Goal: Task Accomplishment & Management: Manage account settings

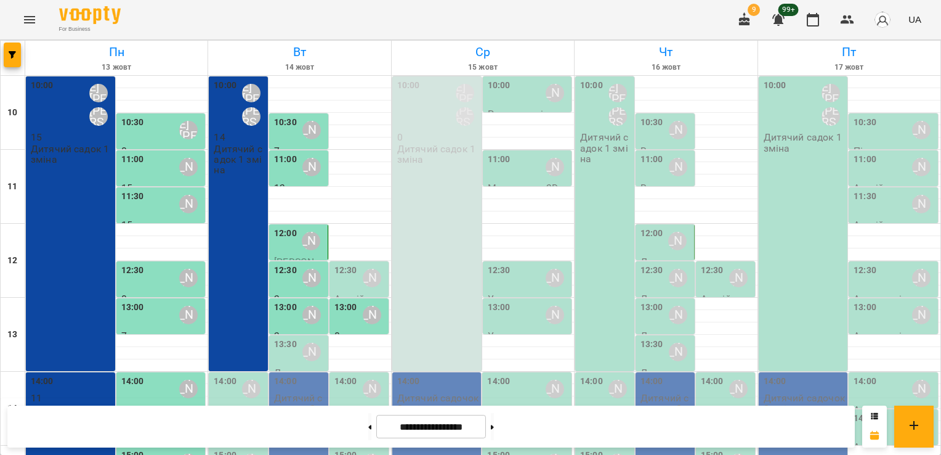
scroll to position [165, 0]
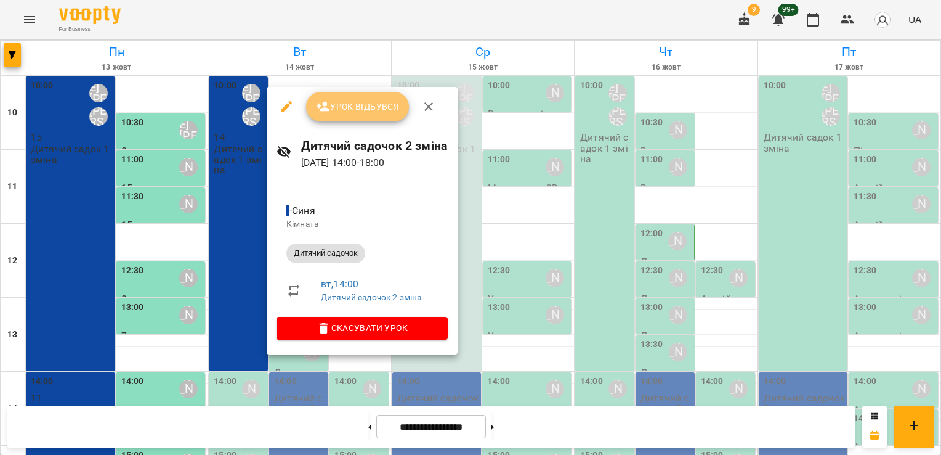
click at [353, 99] on span "Урок відбувся" at bounding box center [358, 106] width 84 height 15
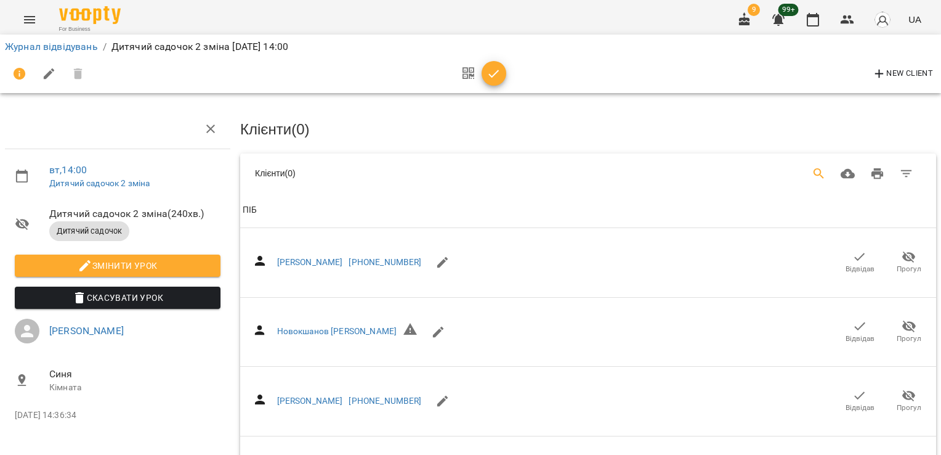
click at [812, 175] on icon "Search" at bounding box center [819, 173] width 15 height 15
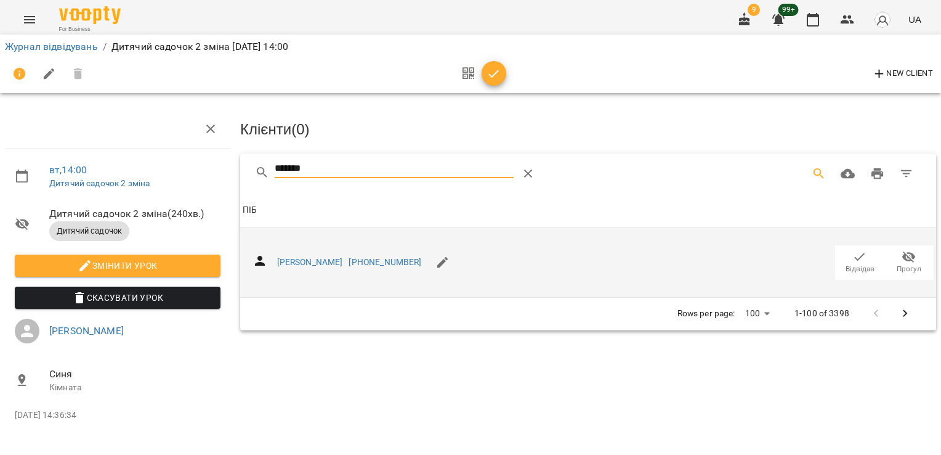
click at [859, 264] on span "Відвідав" at bounding box center [860, 269] width 29 height 10
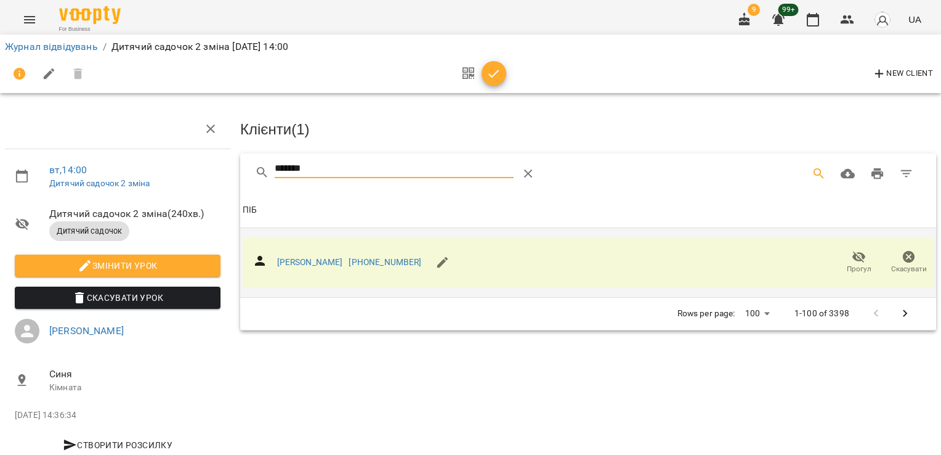
drag, startPoint x: 317, startPoint y: 164, endPoint x: 200, endPoint y: 171, distance: 117.9
click at [200, 171] on div "вт , 14:00 Дитячий садочок 2 зміна Дитячий садочок 2 зміна ( 240 хв. ) Дитячий …" at bounding box center [470, 263] width 951 height 426
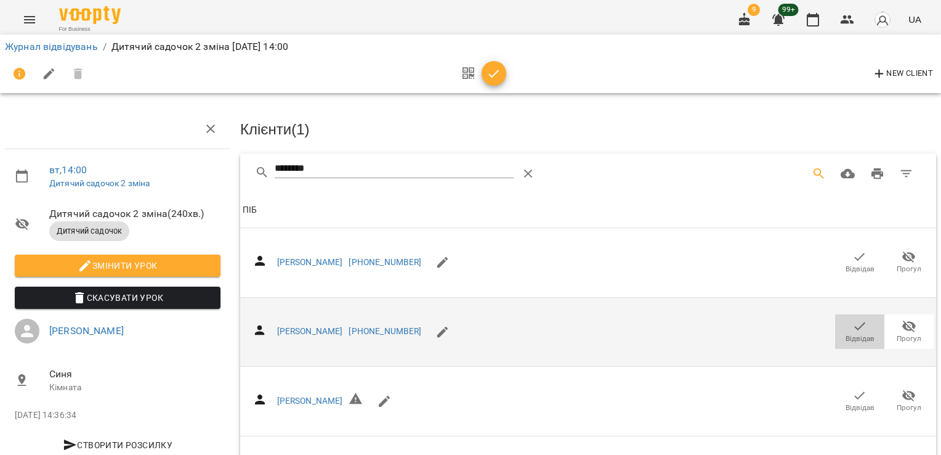
click at [843, 326] on span "Відвідав" at bounding box center [860, 330] width 34 height 25
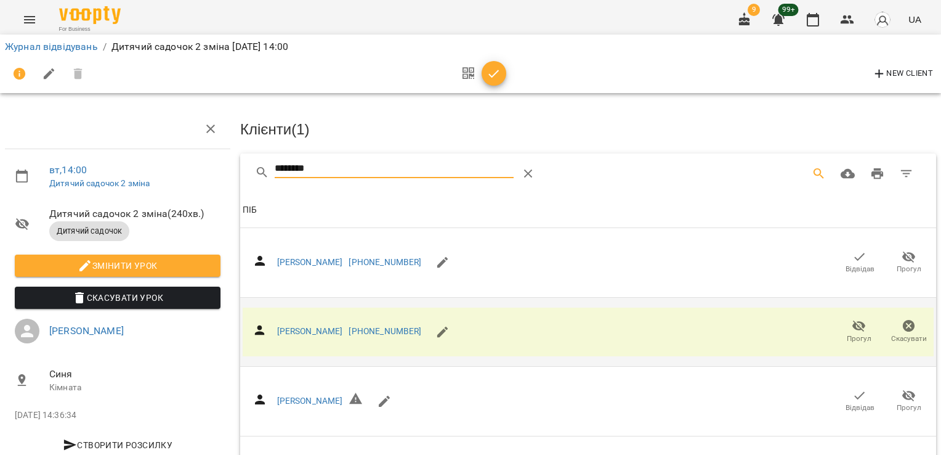
drag, startPoint x: 331, startPoint y: 168, endPoint x: 222, endPoint y: 176, distance: 109.9
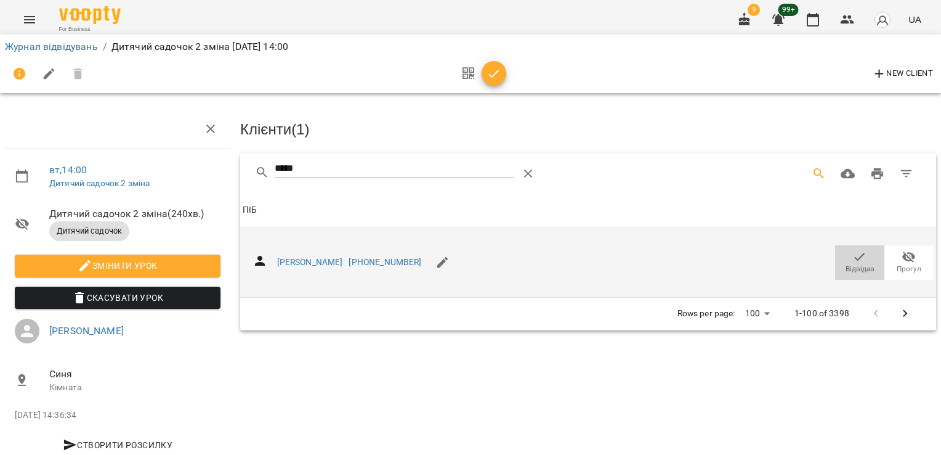
click at [855, 256] on icon "button" at bounding box center [860, 257] width 10 height 8
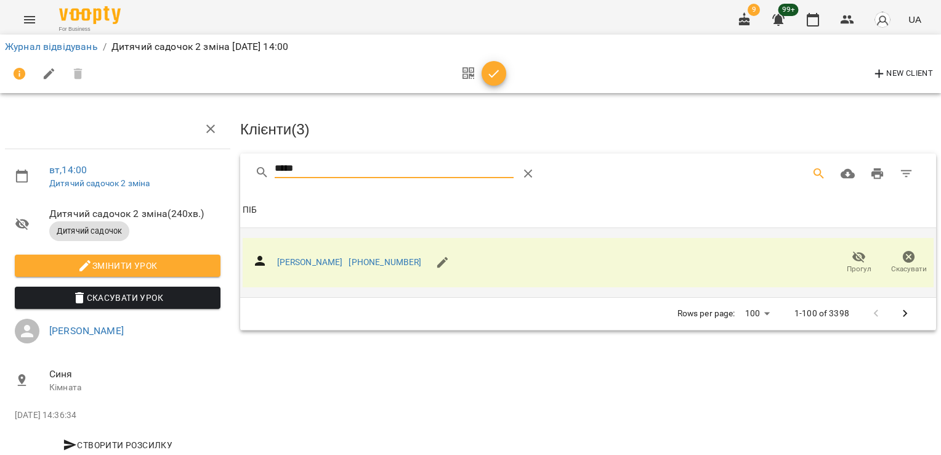
drag, startPoint x: 298, startPoint y: 168, endPoint x: 227, endPoint y: 170, distance: 71.5
click at [230, 171] on div "вт , 14:00 Дитячий садочок 2 зміна Дитячий садочок 2 зміна ( 240 хв. ) Дитячий …" at bounding box center [470, 263] width 951 height 426
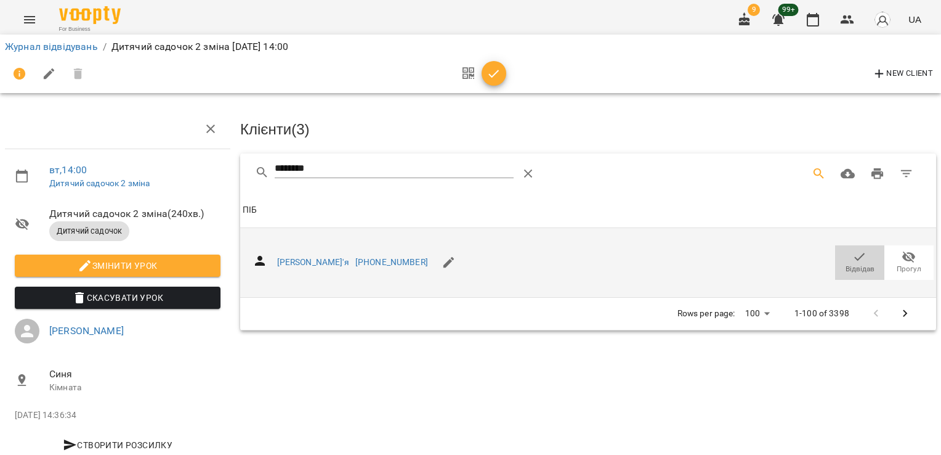
click at [843, 261] on span "Відвідав" at bounding box center [860, 261] width 34 height 25
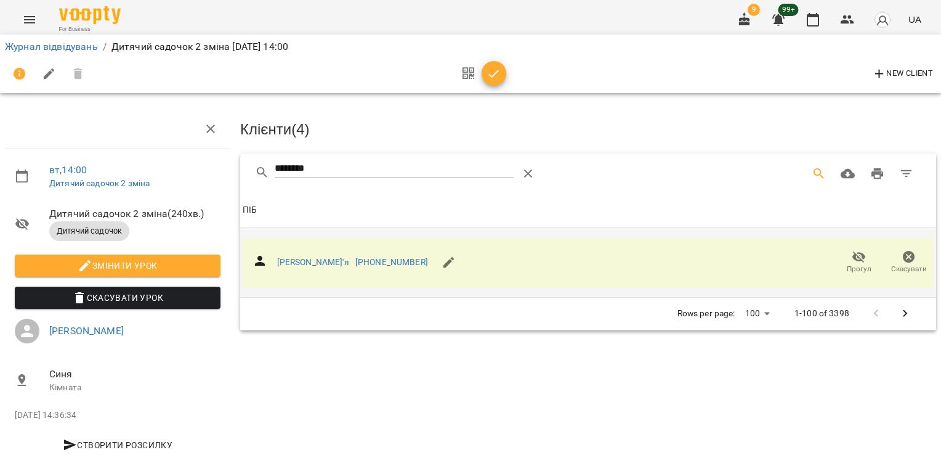
click at [225, 174] on div "вт , 14:00 Дитячий садочок 2 зміна Дитячий садочок 2 зміна ( 240 хв. ) Дитячий …" at bounding box center [470, 263] width 951 height 426
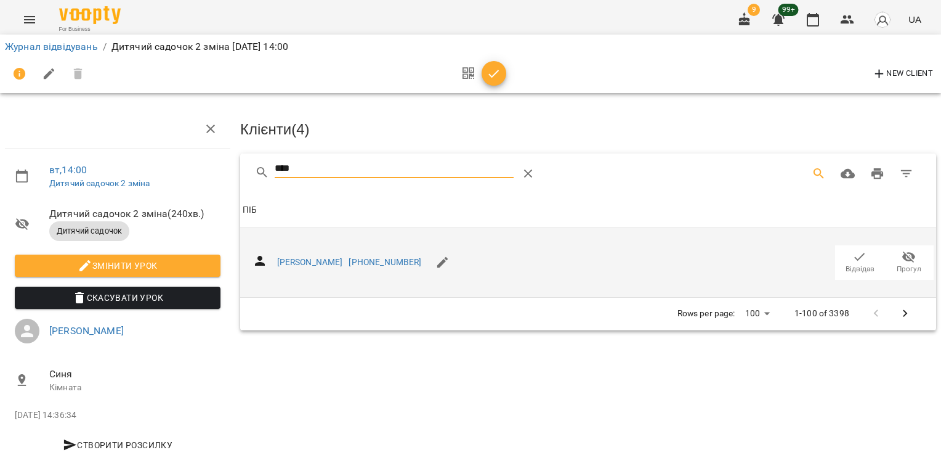
click at [855, 257] on icon "button" at bounding box center [860, 256] width 15 height 15
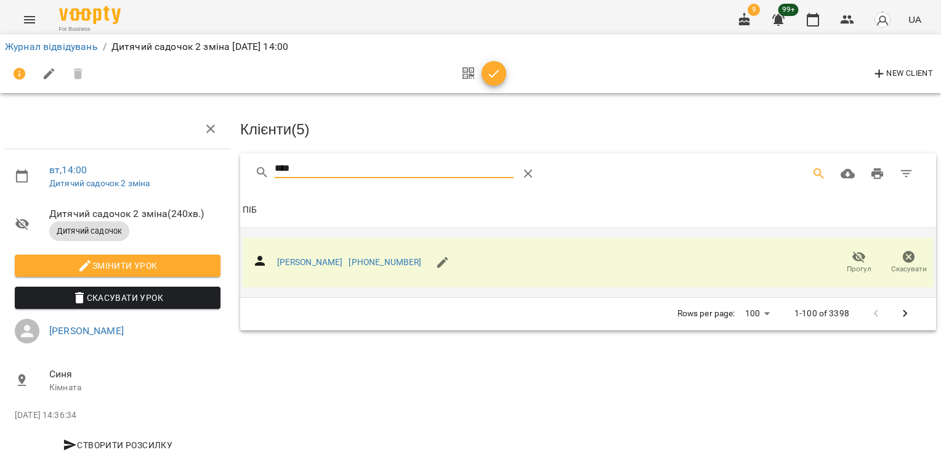
drag, startPoint x: 314, startPoint y: 165, endPoint x: 185, endPoint y: 175, distance: 129.7
click at [185, 175] on div "вт , 14:00 Дитячий садочок 2 зміна Дитячий садочок 2 зміна ( 240 хв. ) Дитячий …" at bounding box center [470, 263] width 951 height 426
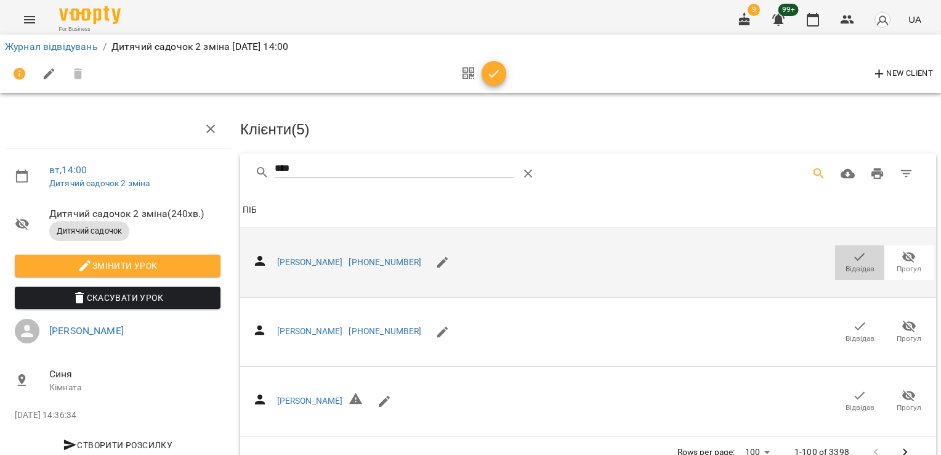
click at [846, 264] on span "Відвідав" at bounding box center [860, 269] width 29 height 10
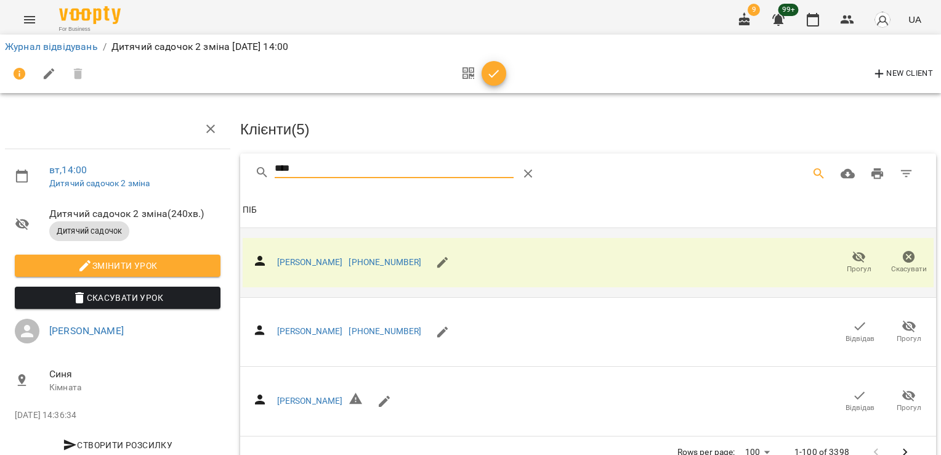
click at [283, 188] on div "****" at bounding box center [588, 172] width 696 height 39
click at [321, 172] on input "****" at bounding box center [394, 169] width 239 height 20
drag, startPoint x: 270, startPoint y: 174, endPoint x: 248, endPoint y: 175, distance: 22.8
click at [248, 175] on div "****" at bounding box center [588, 172] width 696 height 39
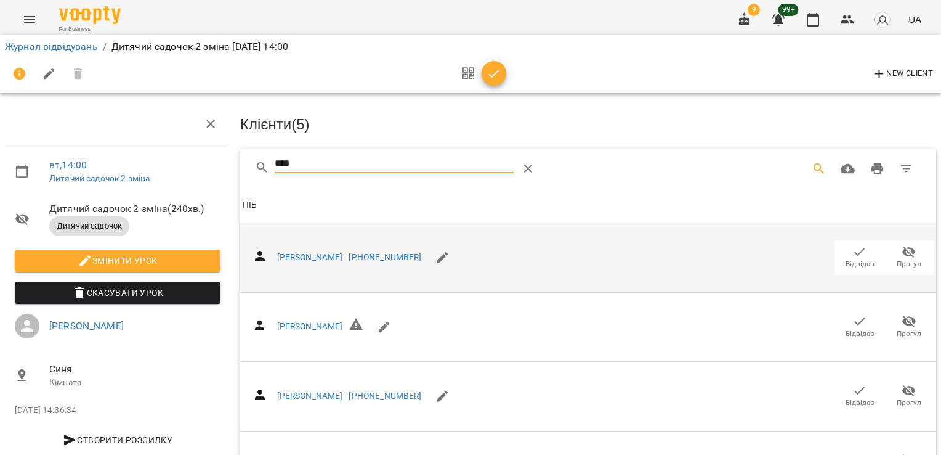
scroll to position [99, 0]
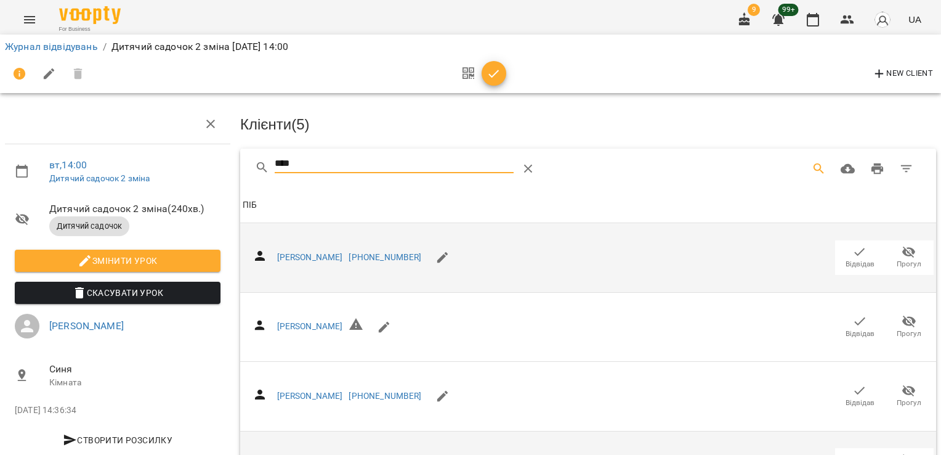
click at [853, 452] on icon "button" at bounding box center [860, 459] width 15 height 15
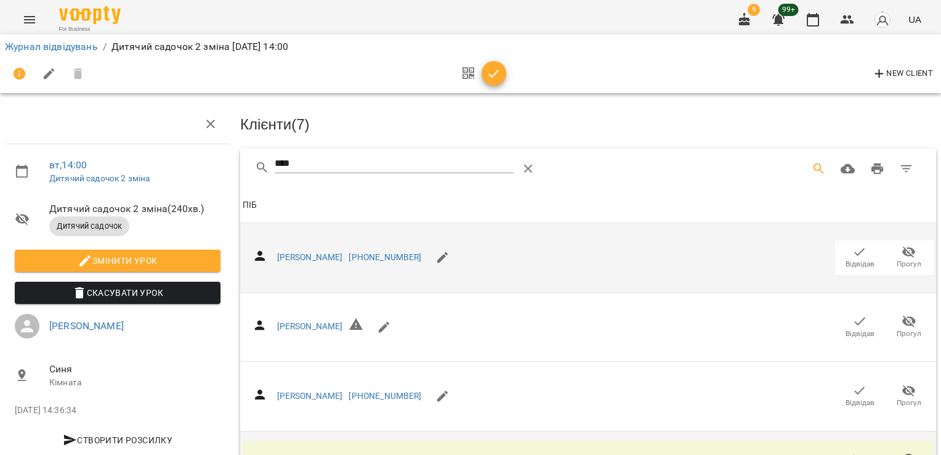
scroll to position [0, 0]
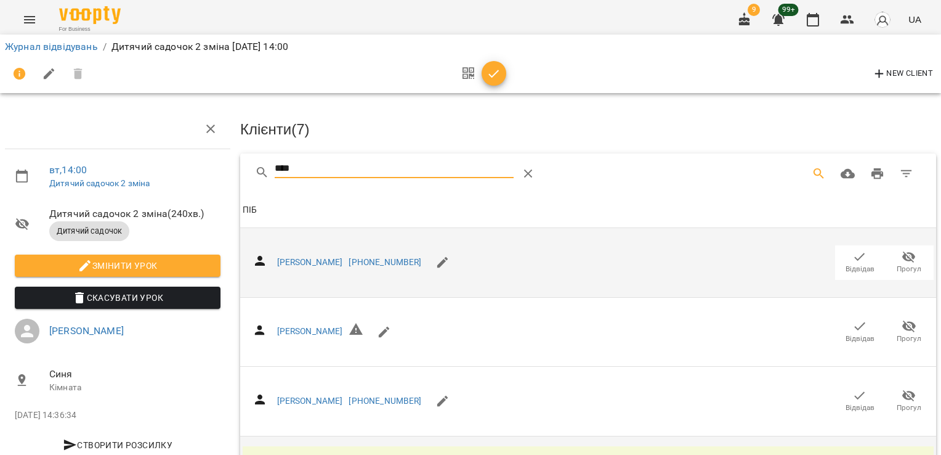
drag, startPoint x: 317, startPoint y: 164, endPoint x: 227, endPoint y: 162, distance: 90.0
click at [240, 171] on div "****" at bounding box center [588, 172] width 696 height 39
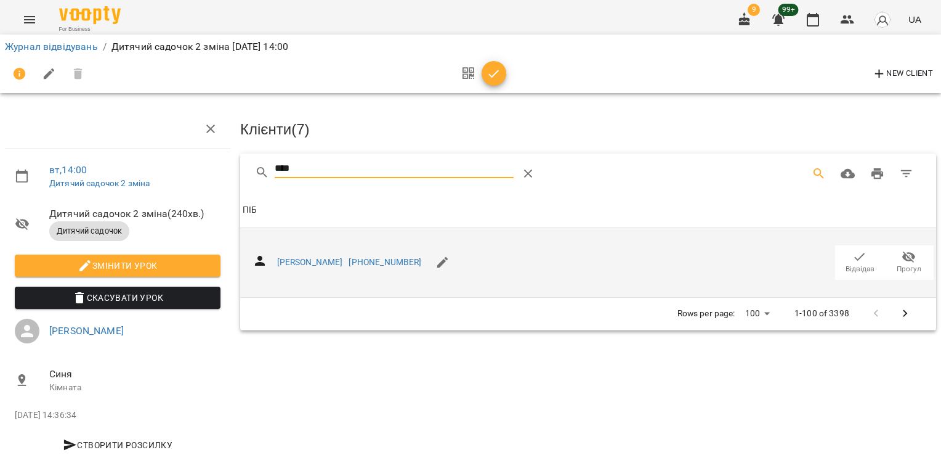
click at [854, 250] on icon "button" at bounding box center [860, 256] width 15 height 15
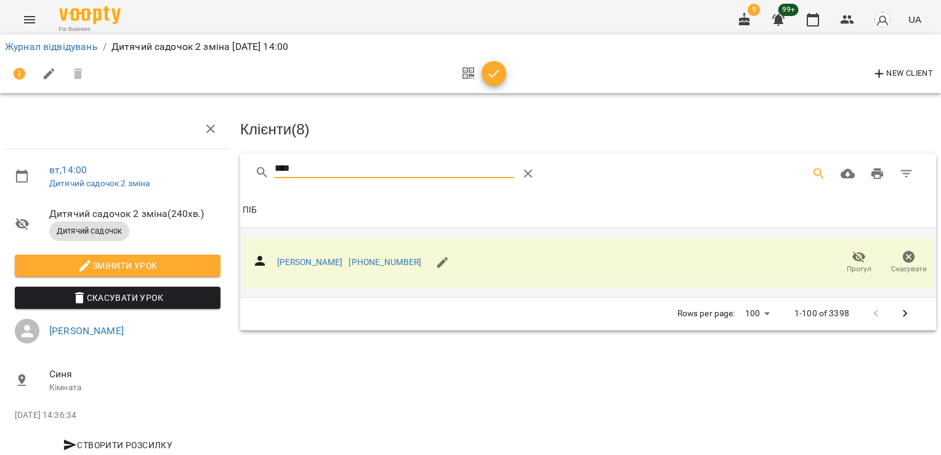
drag, startPoint x: 300, startPoint y: 164, endPoint x: 234, endPoint y: 148, distance: 67.8
click at [240, 163] on div "****" at bounding box center [588, 172] width 696 height 39
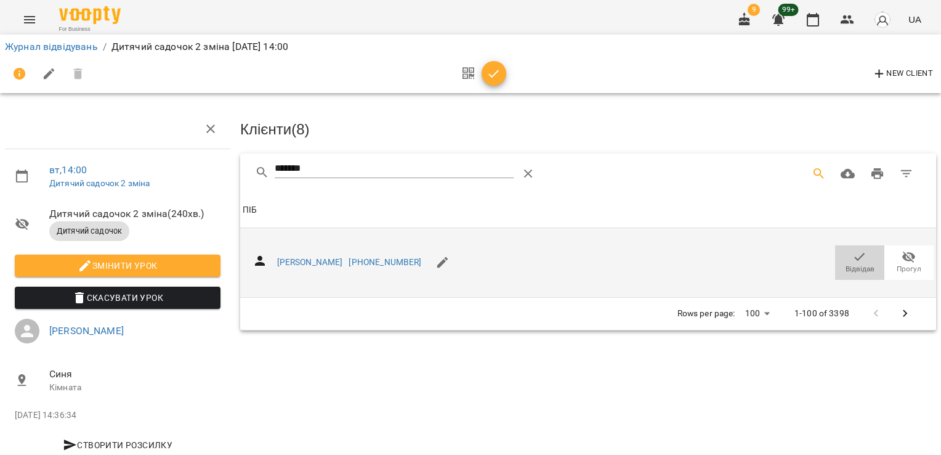
click at [854, 264] on span "Відвідав" at bounding box center [860, 269] width 29 height 10
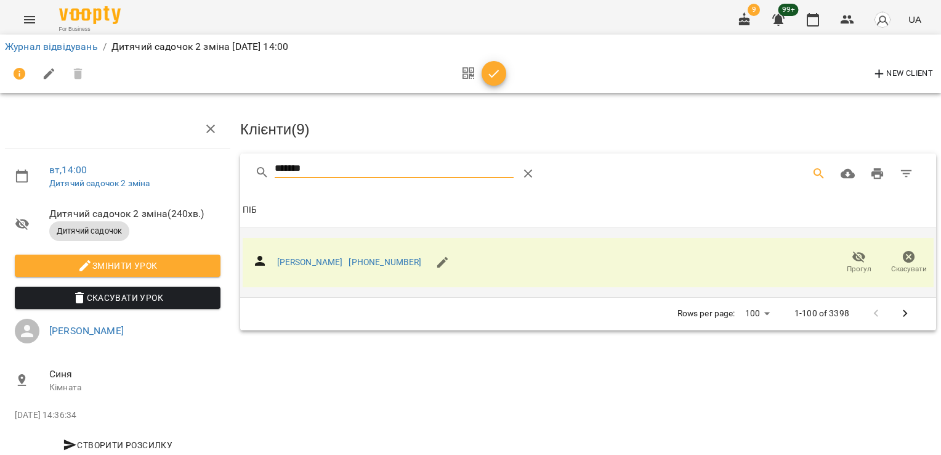
drag, startPoint x: 338, startPoint y: 159, endPoint x: 246, endPoint y: 162, distance: 92.5
click at [246, 163] on div "*******" at bounding box center [588, 172] width 696 height 39
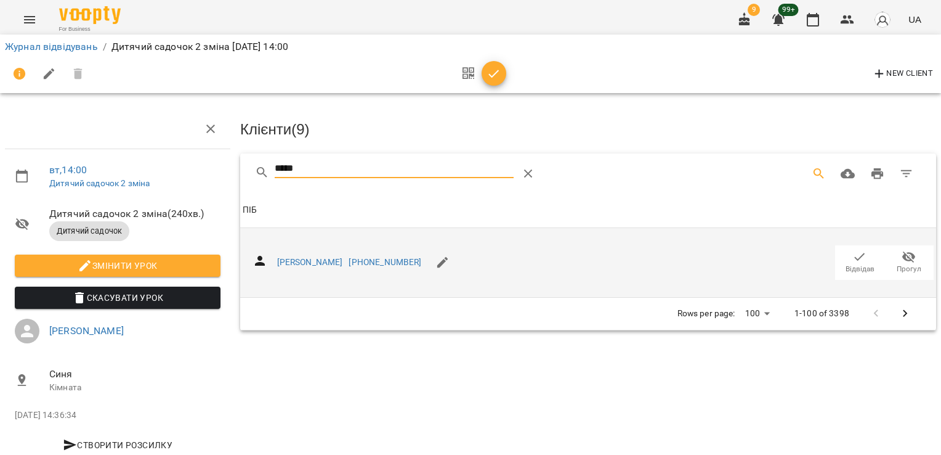
click at [855, 272] on span "Відвідав" at bounding box center [860, 269] width 29 height 10
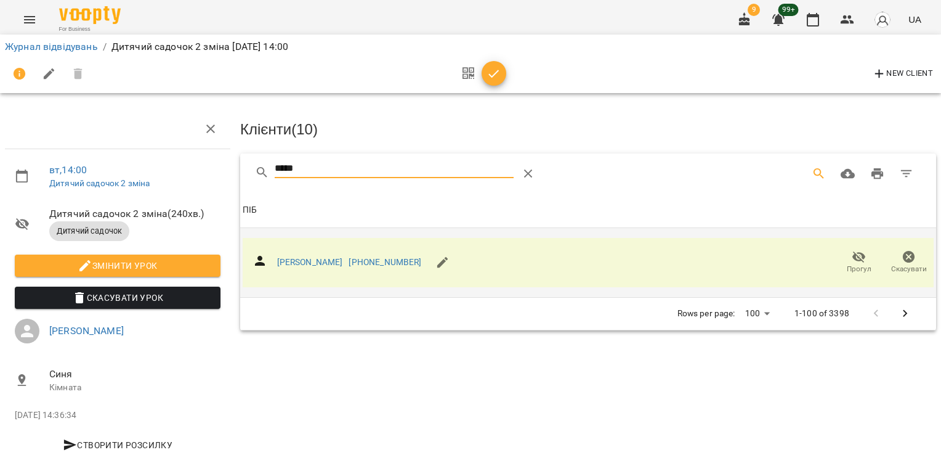
drag, startPoint x: 311, startPoint y: 166, endPoint x: 199, endPoint y: 168, distance: 112.1
click at [199, 168] on div "вт , 14:00 Дитячий садочок 2 зміна Дитячий садочок 2 зміна ( 240 хв. ) Дитячий …" at bounding box center [470, 263] width 951 height 426
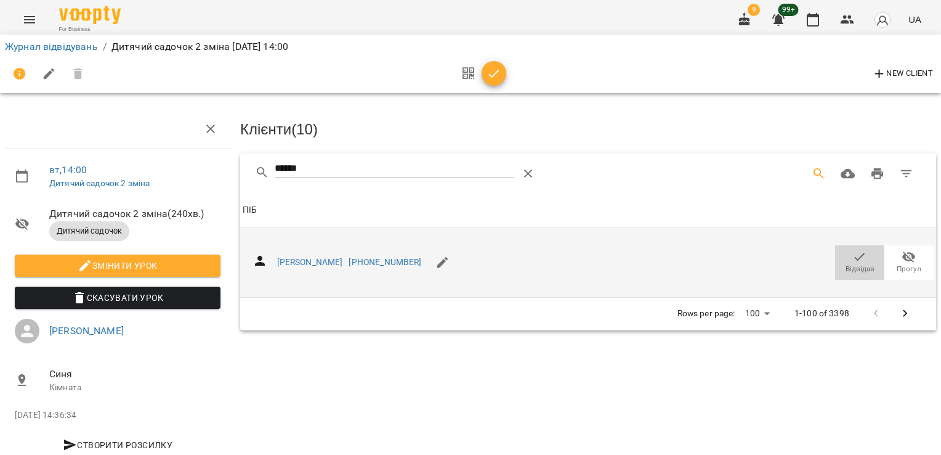
click at [846, 268] on span "Відвідав" at bounding box center [860, 269] width 29 height 10
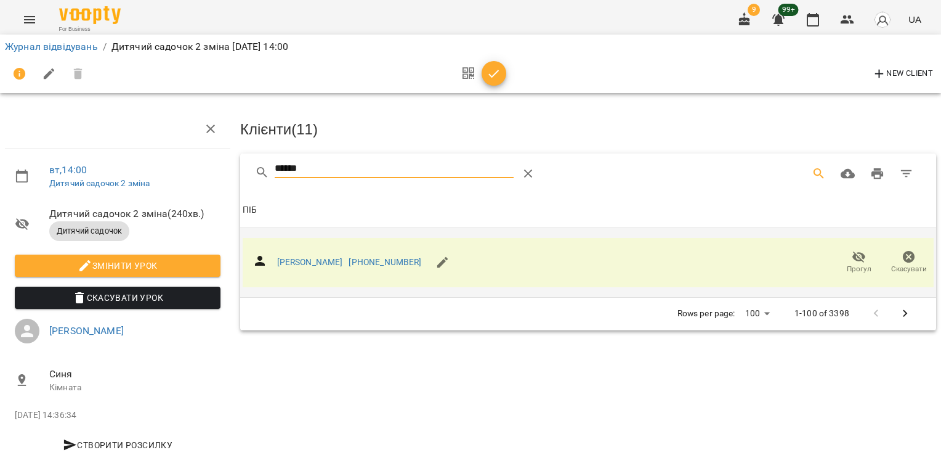
drag, startPoint x: 299, startPoint y: 186, endPoint x: 241, endPoint y: 188, distance: 57.9
click at [241, 188] on div "******" at bounding box center [588, 172] width 696 height 39
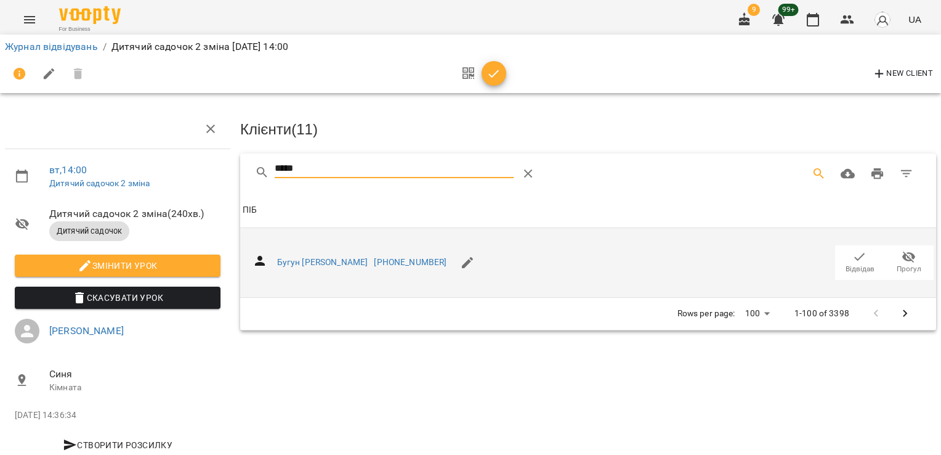
click at [852, 264] on span "Відвідав" at bounding box center [860, 269] width 29 height 10
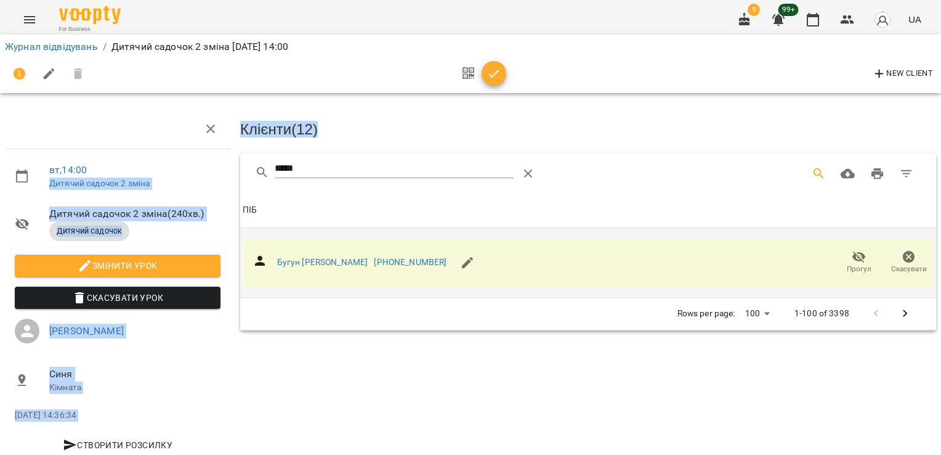
drag, startPoint x: 288, startPoint y: 156, endPoint x: 218, endPoint y: 156, distance: 69.6
click at [218, 156] on div "вт , 14:00 Дитячий садочок 2 зміна Дитячий садочок 2 зміна ( 240 хв. ) Дитячий …" at bounding box center [470, 263] width 951 height 426
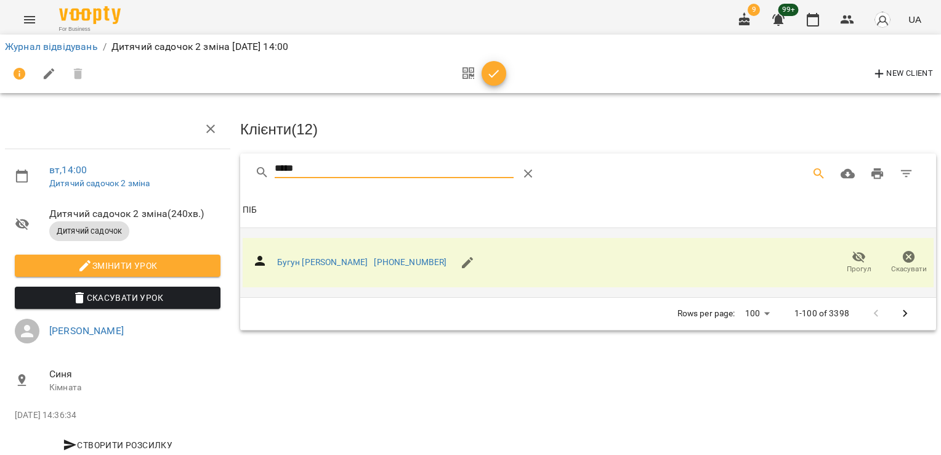
drag, startPoint x: 218, startPoint y: 156, endPoint x: 310, endPoint y: 165, distance: 92.2
click at [310, 165] on input "*****" at bounding box center [394, 169] width 239 height 20
click at [243, 166] on div "*****" at bounding box center [588, 172] width 696 height 39
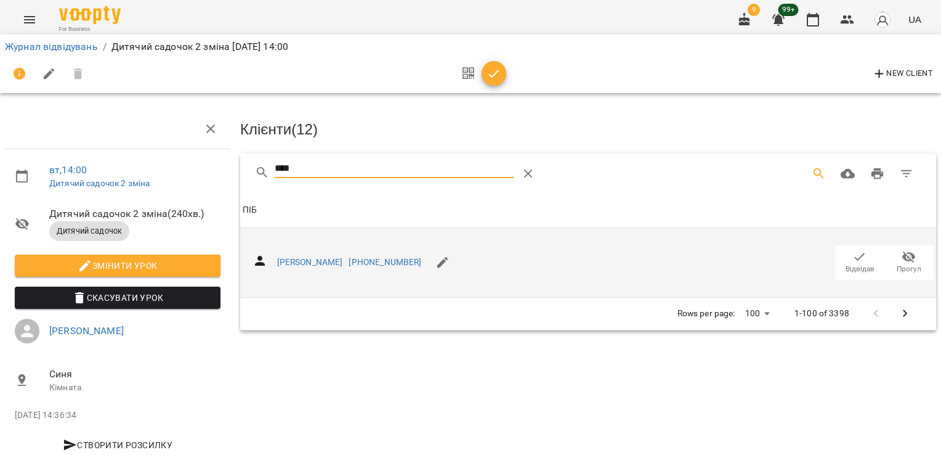
type input "****"
click at [853, 251] on icon "button" at bounding box center [860, 256] width 15 height 15
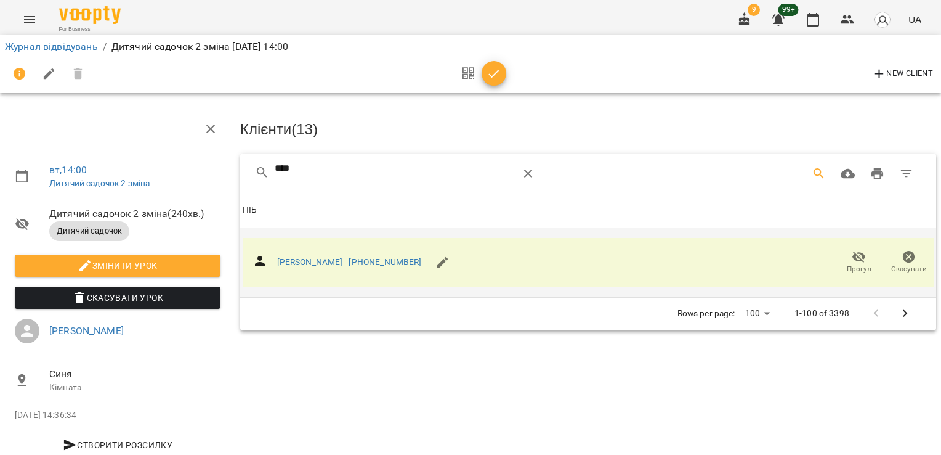
click at [488, 80] on icon "button" at bounding box center [494, 74] width 15 height 15
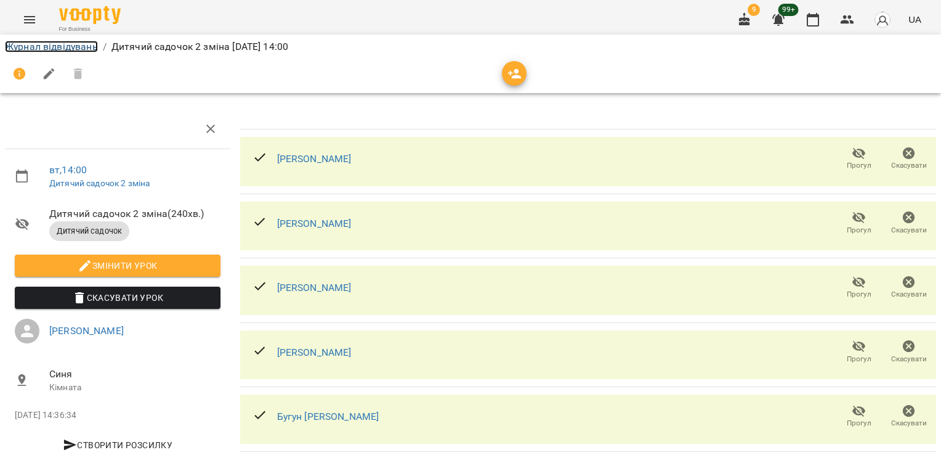
click at [36, 49] on link "Журнал відвідувань" at bounding box center [51, 47] width 93 height 12
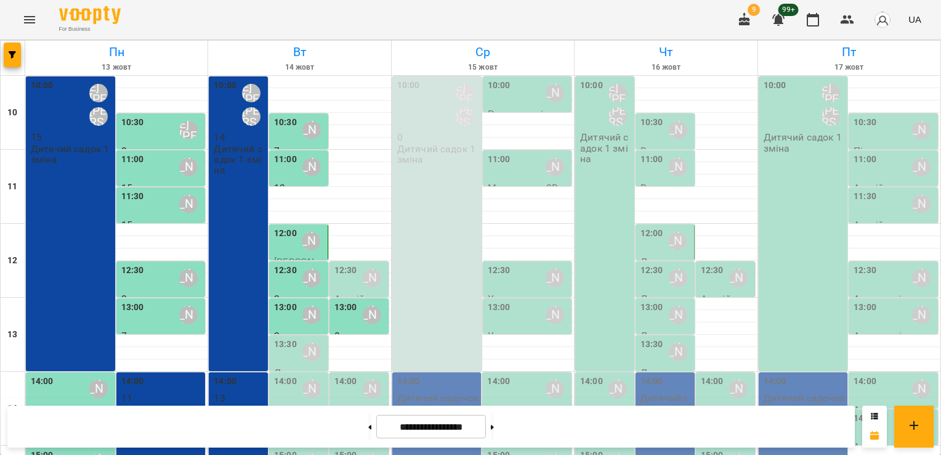
scroll to position [123, 0]
click at [288, 338] on div "13:30" at bounding box center [285, 352] width 23 height 28
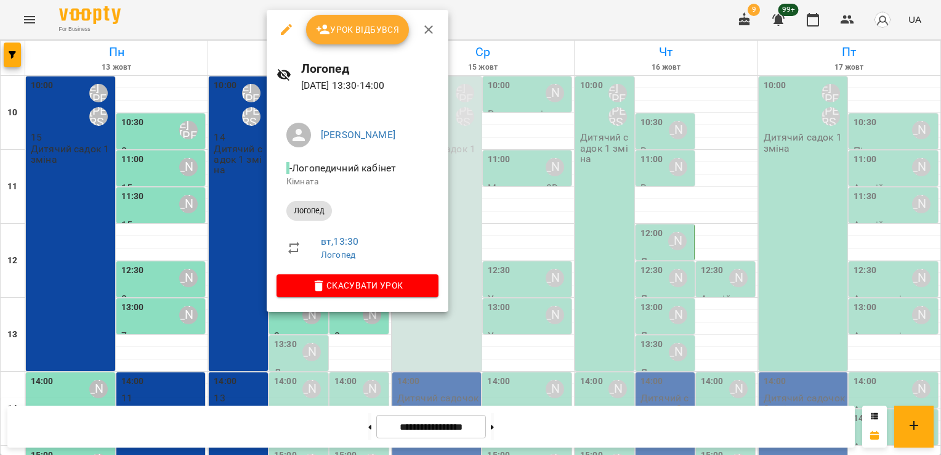
click at [345, 33] on span "Урок відбувся" at bounding box center [358, 29] width 84 height 15
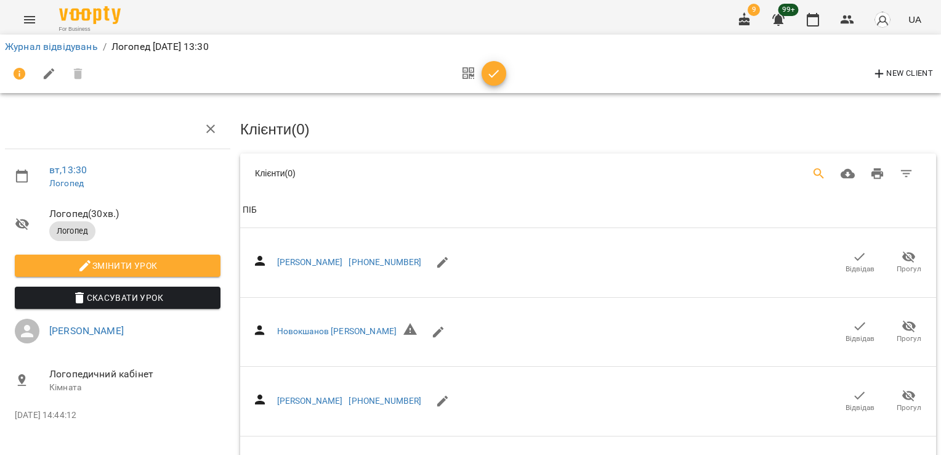
click at [814, 171] on icon "Search" at bounding box center [819, 173] width 10 height 10
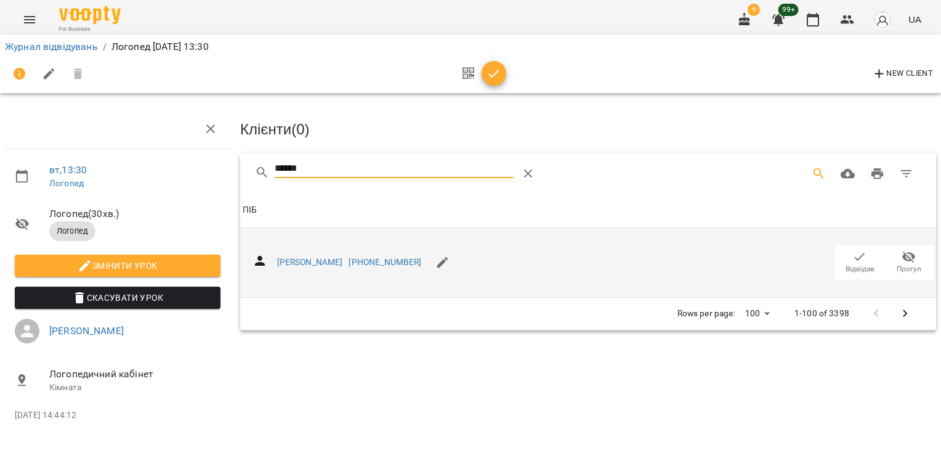
type input "******"
click at [853, 264] on span "Відвідав" at bounding box center [860, 269] width 29 height 10
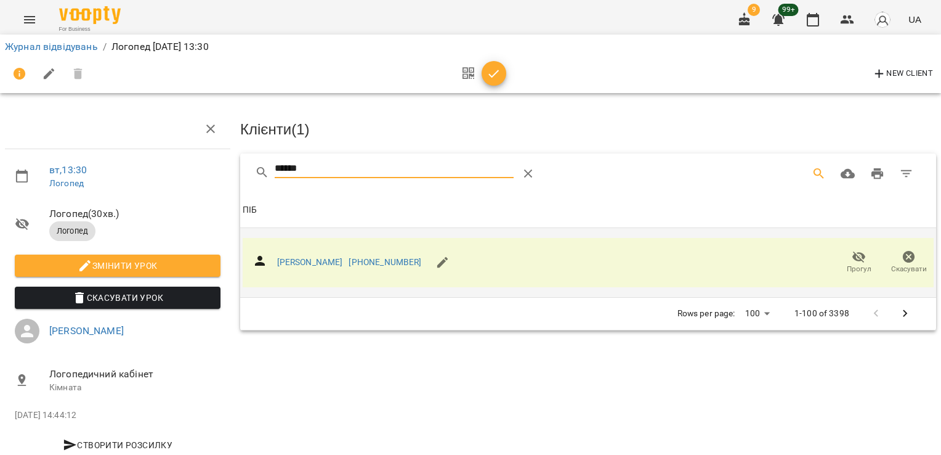
drag, startPoint x: 317, startPoint y: 168, endPoint x: 268, endPoint y: 171, distance: 49.3
click at [268, 171] on div "******" at bounding box center [428, 174] width 347 height 30
click at [495, 68] on icon "button" at bounding box center [494, 74] width 15 height 15
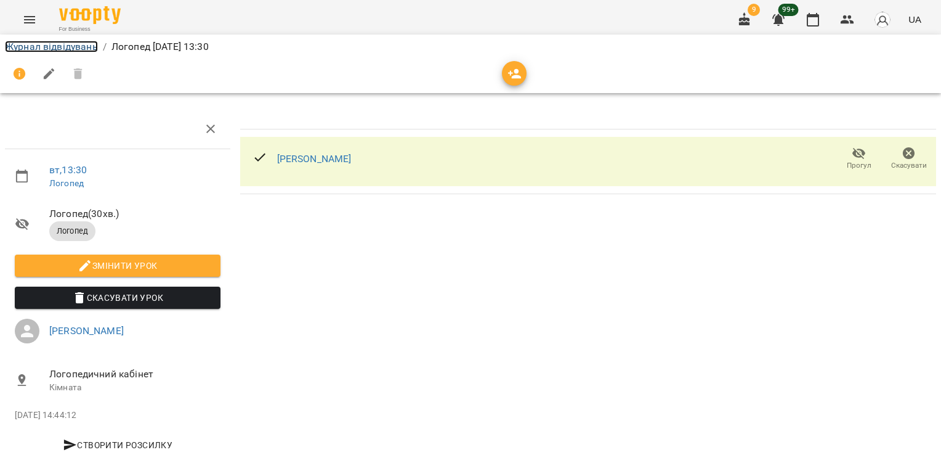
click at [84, 49] on link "Журнал відвідувань" at bounding box center [51, 47] width 93 height 12
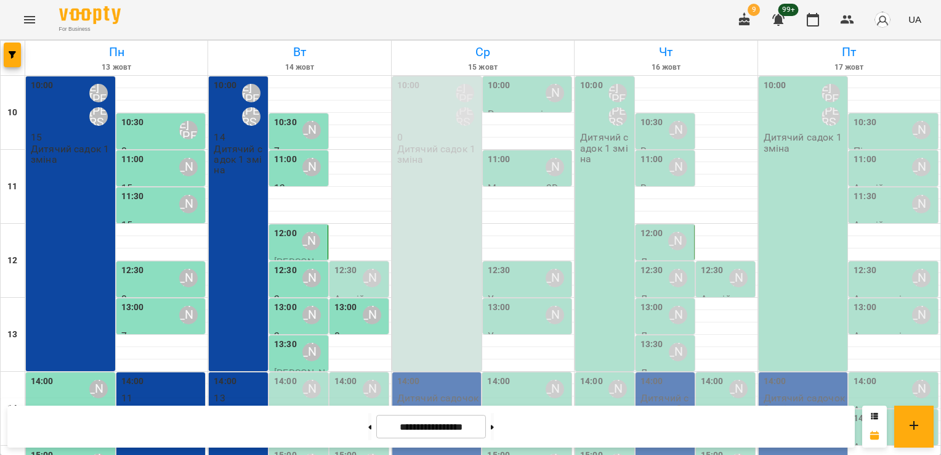
scroll to position [267, 0]
click at [289, 375] on div "14:00" at bounding box center [285, 389] width 23 height 28
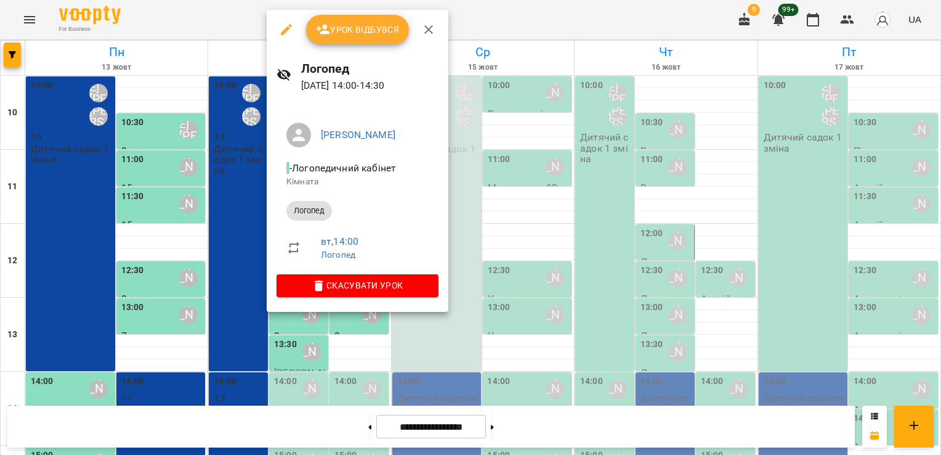
click at [360, 37] on button "Урок відбувся" at bounding box center [357, 30] width 103 height 30
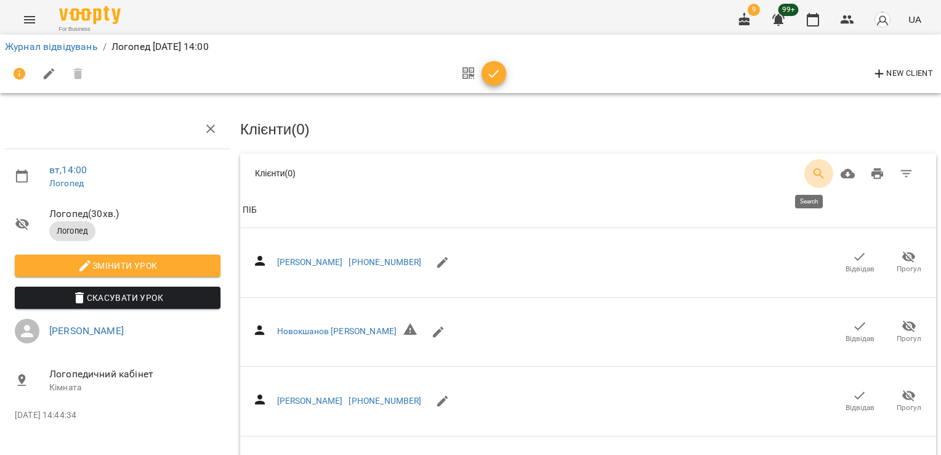
click at [812, 169] on icon "Search" at bounding box center [819, 173] width 15 height 15
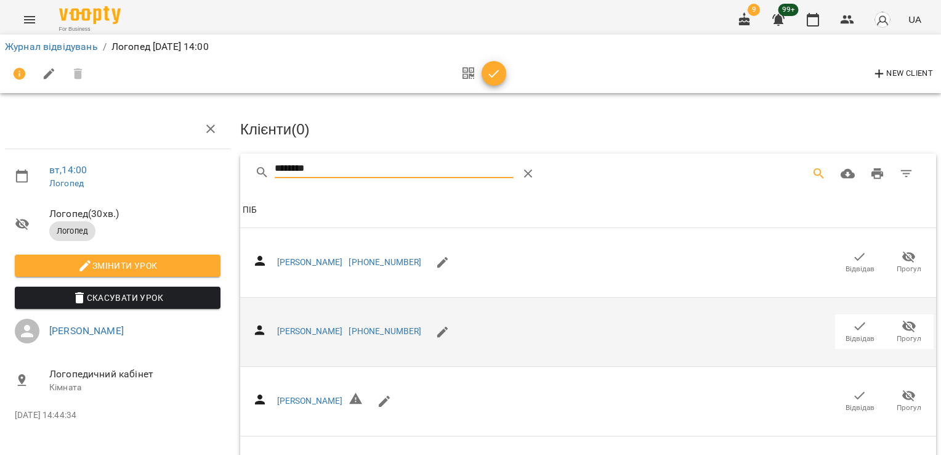
click at [853, 330] on icon "button" at bounding box center [860, 325] width 15 height 15
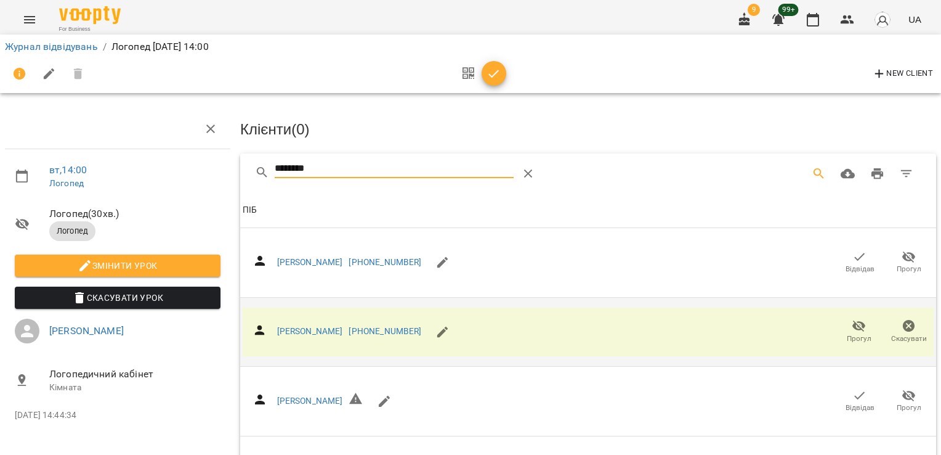
drag, startPoint x: 320, startPoint y: 163, endPoint x: 226, endPoint y: 180, distance: 95.2
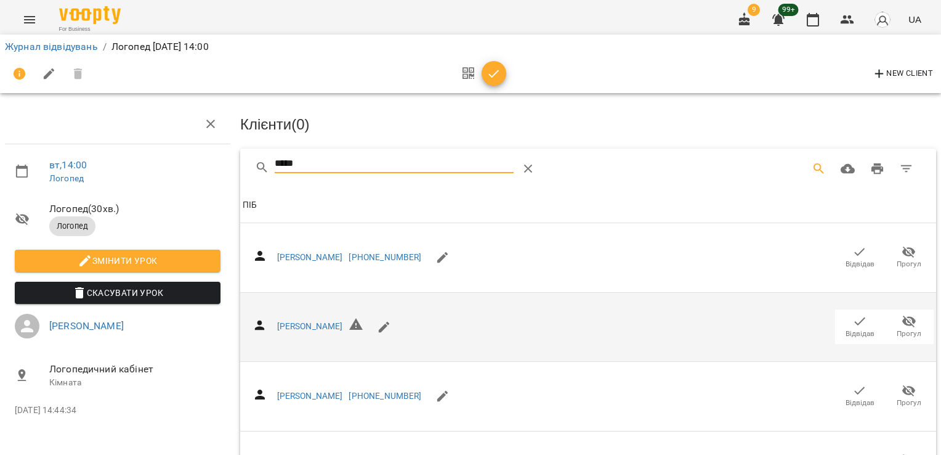
scroll to position [99, 0]
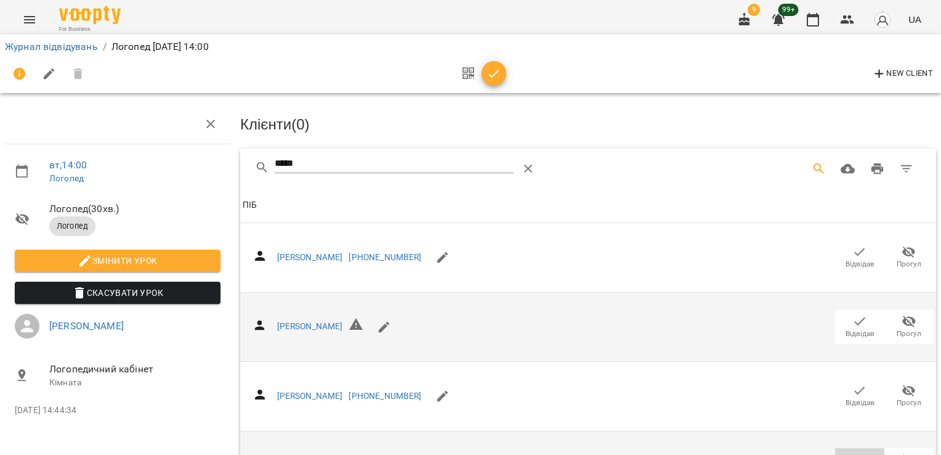
click at [854, 452] on icon "button" at bounding box center [860, 459] width 15 height 15
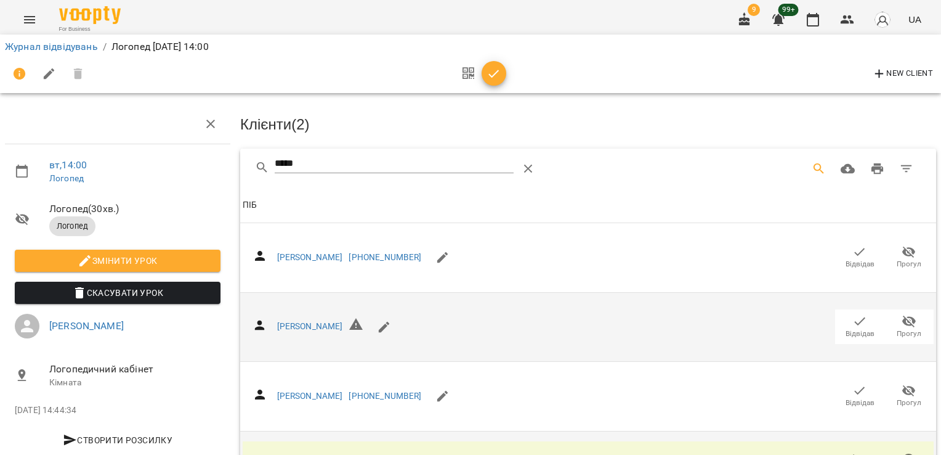
scroll to position [0, 0]
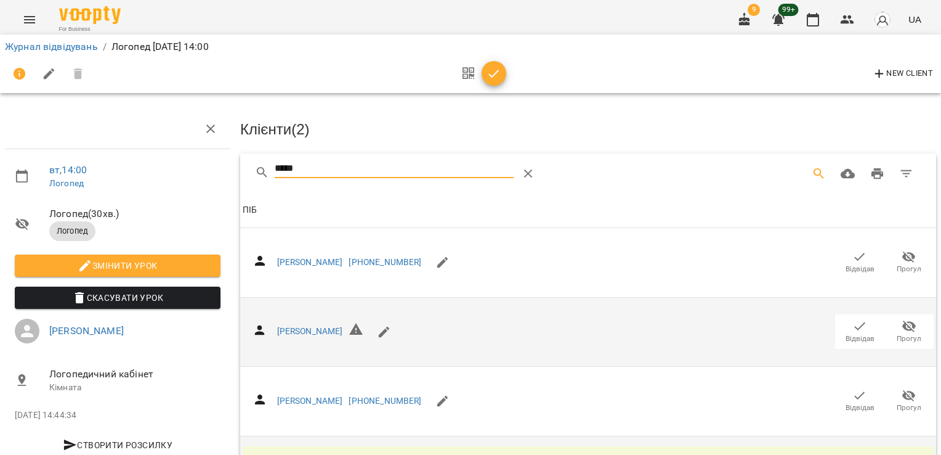
drag, startPoint x: 308, startPoint y: 168, endPoint x: 222, endPoint y: 169, distance: 85.6
click at [222, 169] on div "вт , 14:00 [PERSON_NAME] ( 30 хв. ) Логопед Змінити урок Скасувати Урок [PERSON…" at bounding box center [470, 299] width 951 height 498
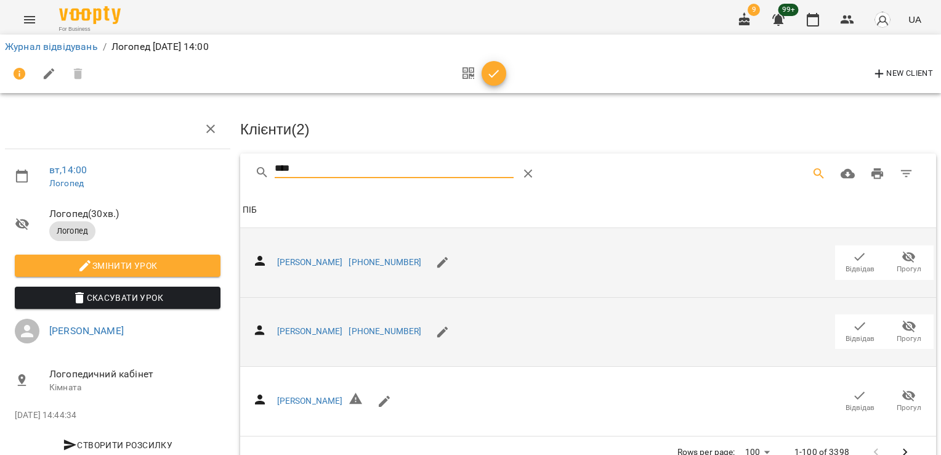
click at [843, 256] on span "Відвідав" at bounding box center [860, 261] width 34 height 25
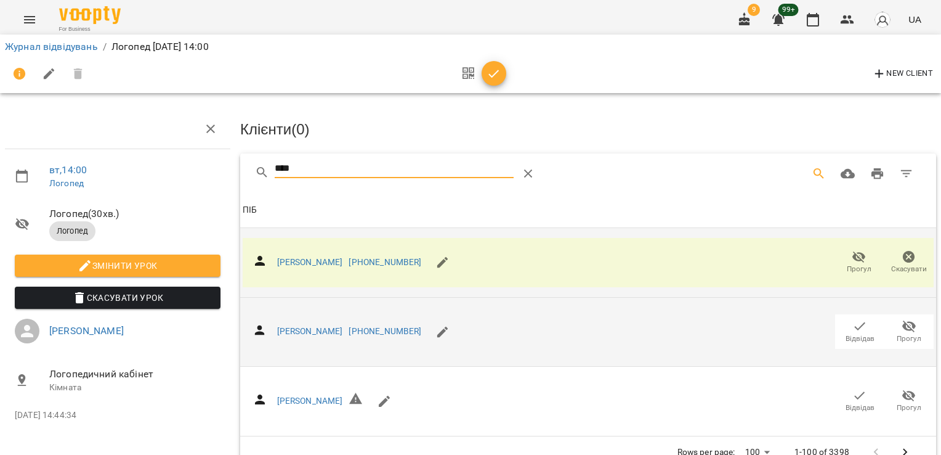
drag, startPoint x: 298, startPoint y: 166, endPoint x: 275, endPoint y: 166, distance: 23.4
click at [275, 166] on input "****" at bounding box center [394, 169] width 239 height 20
type input "*"
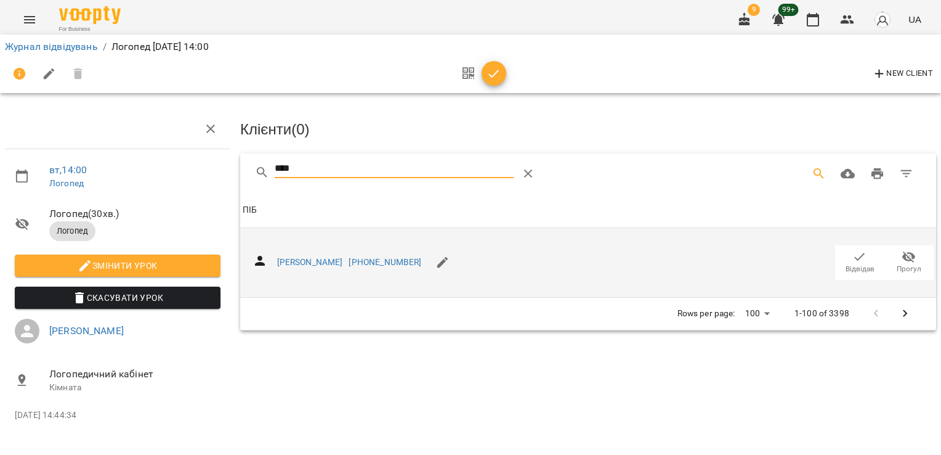
click at [857, 256] on icon "button" at bounding box center [860, 256] width 15 height 15
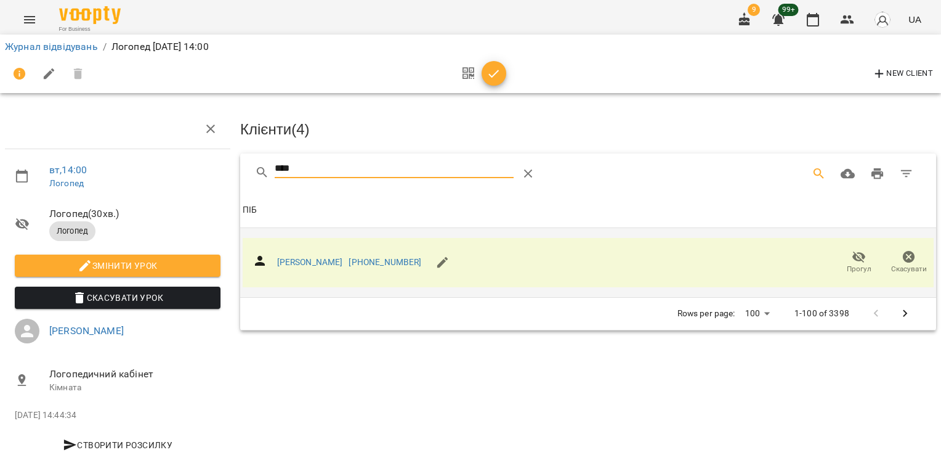
drag, startPoint x: 308, startPoint y: 163, endPoint x: 232, endPoint y: 169, distance: 76.6
click at [232, 169] on div "вт , 14:00 [PERSON_NAME] ( 30 хв. ) Логопед Змінити урок Скасувати Урок [PERSON…" at bounding box center [470, 263] width 951 height 426
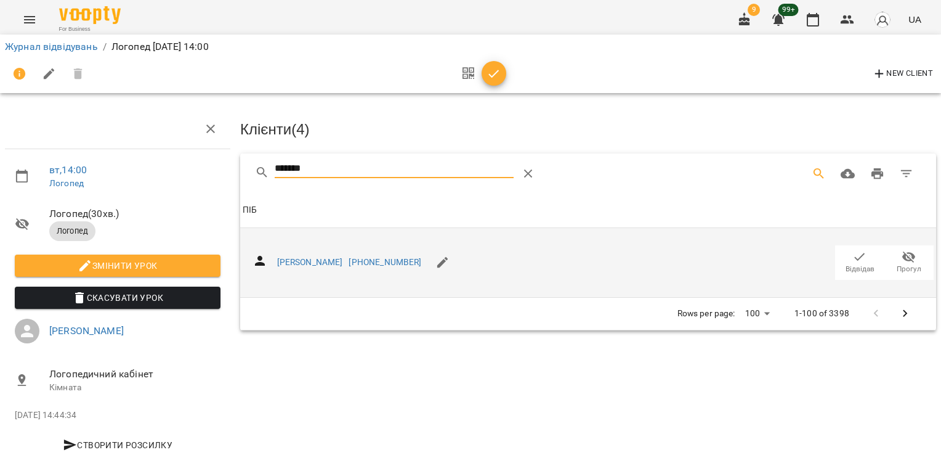
type input "*******"
click at [854, 264] on span "Відвідав" at bounding box center [860, 269] width 29 height 10
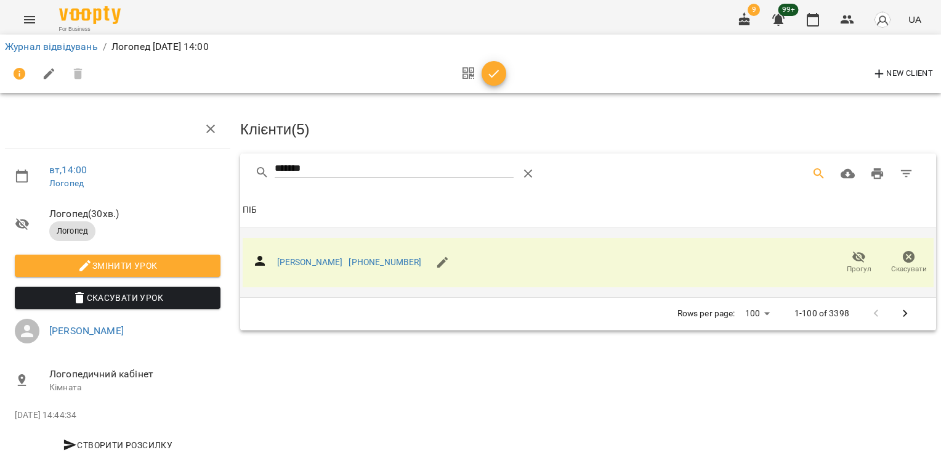
click at [496, 73] on icon "button" at bounding box center [494, 74] width 10 height 8
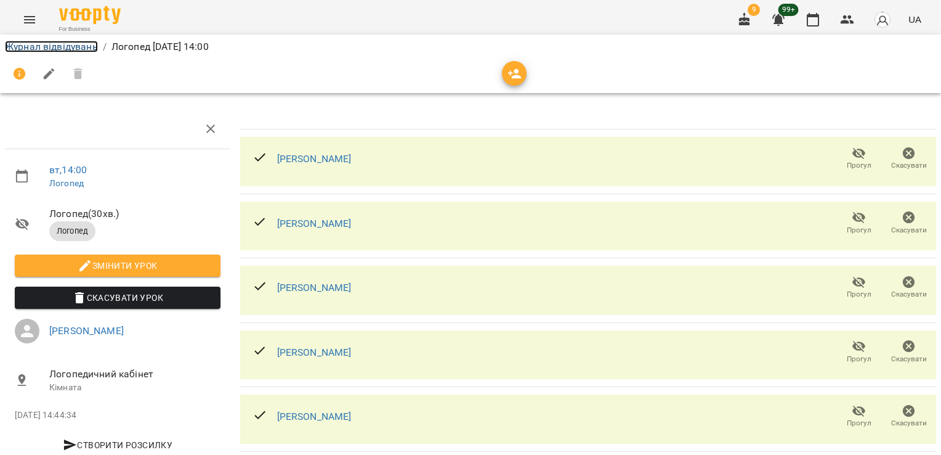
click at [91, 49] on link "Журнал відвідувань" at bounding box center [51, 47] width 93 height 12
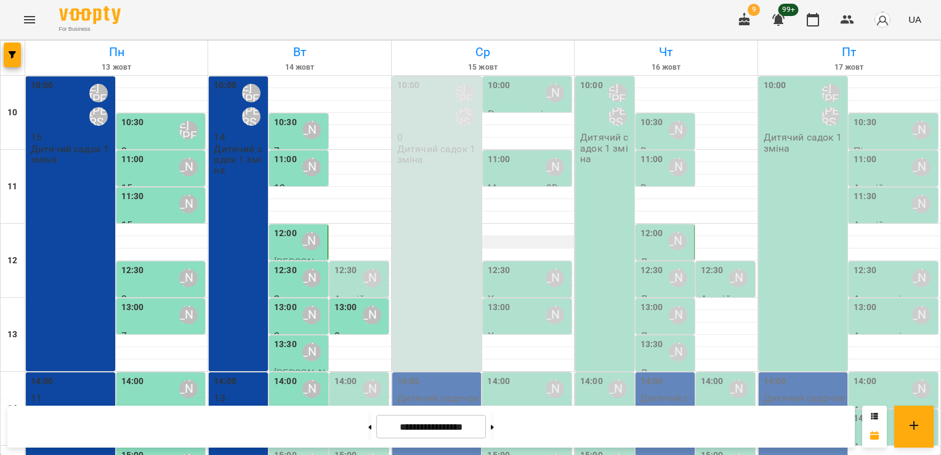
scroll to position [123, 0]
click at [339, 375] on div "14:00" at bounding box center [345, 389] width 23 height 28
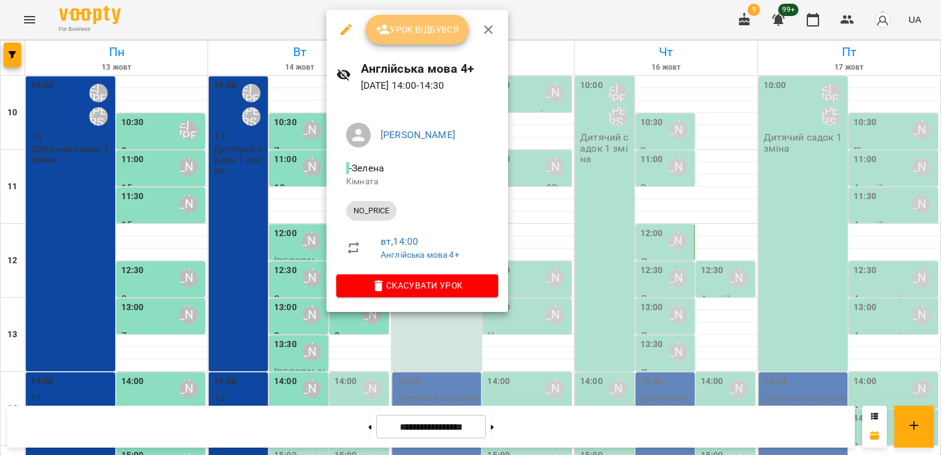
click at [389, 26] on span "Урок відбувся" at bounding box center [418, 29] width 84 height 15
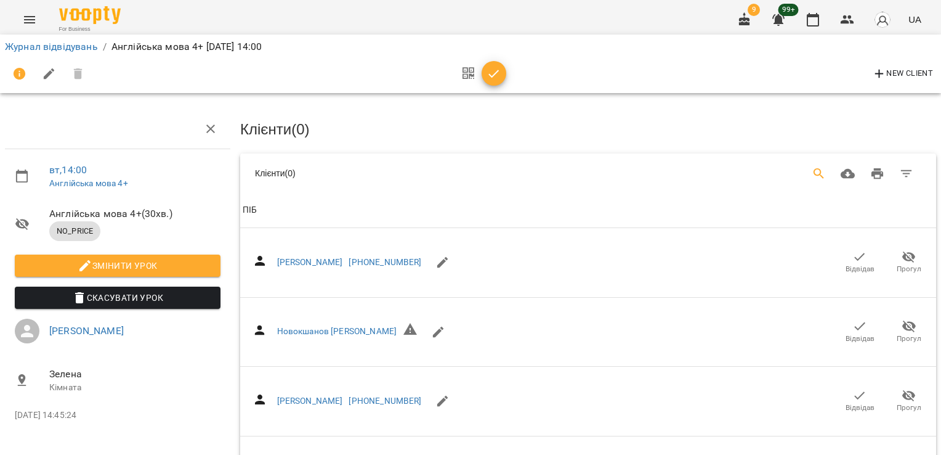
click at [812, 168] on icon "Search" at bounding box center [819, 173] width 15 height 15
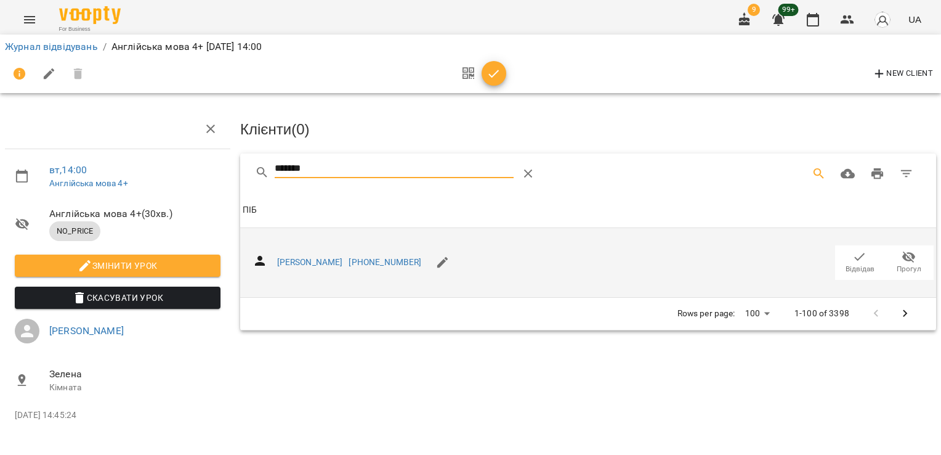
click at [862, 259] on icon "button" at bounding box center [860, 256] width 15 height 15
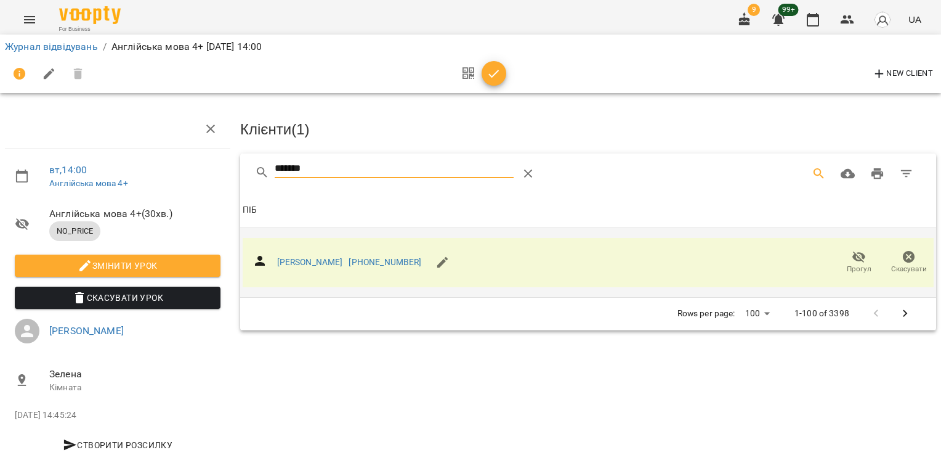
drag, startPoint x: 319, startPoint y: 164, endPoint x: 219, endPoint y: 174, distance: 100.3
click at [219, 174] on div "вт , 14:00 Англійська мова 4+ Англійська мова 4+ ( 30 хв. ) NO_PRICE Змінити ур…" at bounding box center [470, 263] width 951 height 426
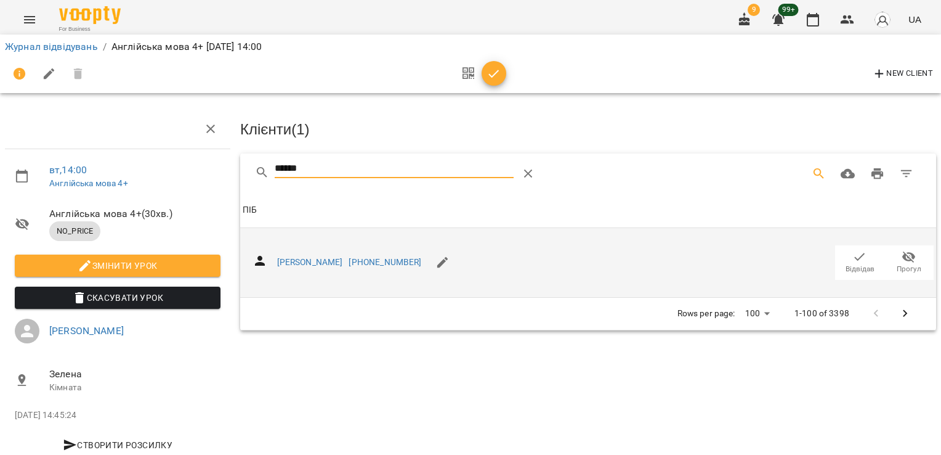
click at [843, 249] on span "Відвідав" at bounding box center [860, 261] width 34 height 25
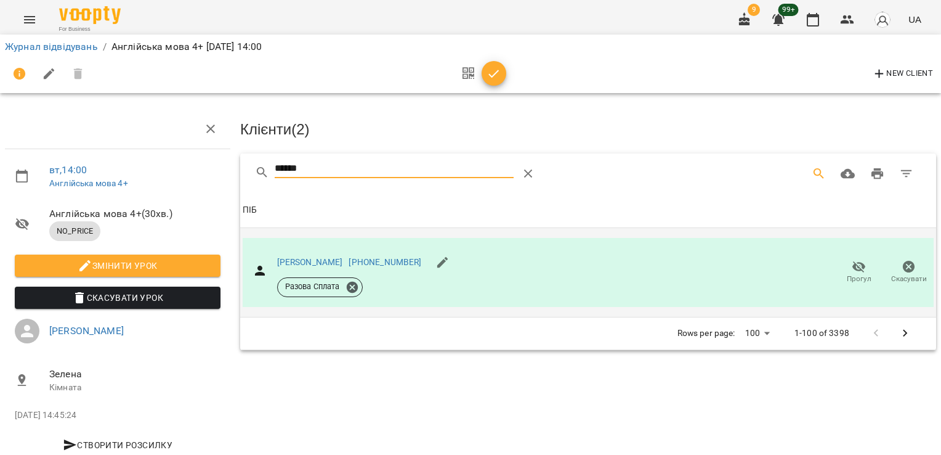
drag, startPoint x: 333, startPoint y: 165, endPoint x: 249, endPoint y: 168, distance: 83.8
click at [249, 168] on div "******" at bounding box center [588, 172] width 696 height 39
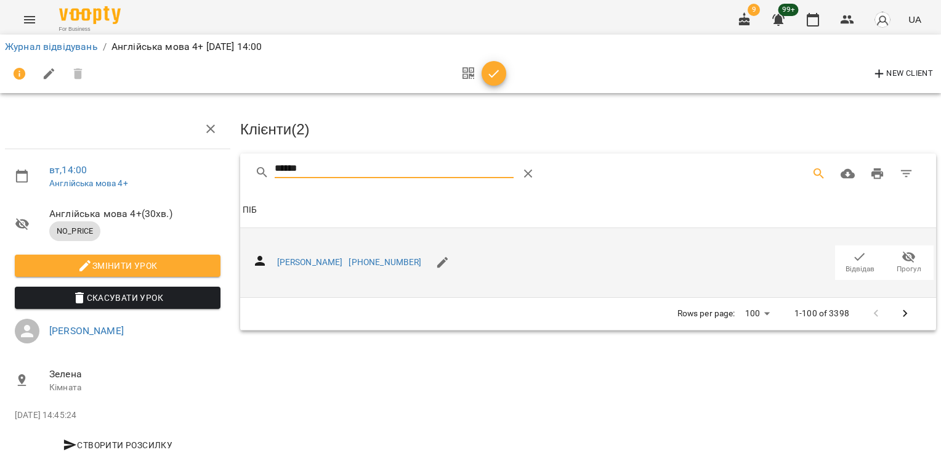
click at [857, 253] on span "Відвідав" at bounding box center [860, 261] width 34 height 25
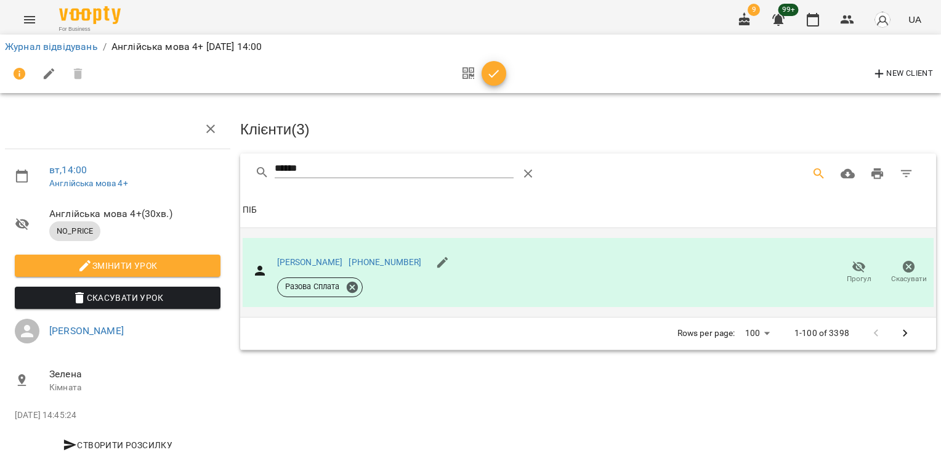
drag, startPoint x: 326, startPoint y: 170, endPoint x: 241, endPoint y: 176, distance: 85.2
click at [241, 176] on div "******" at bounding box center [588, 172] width 696 height 39
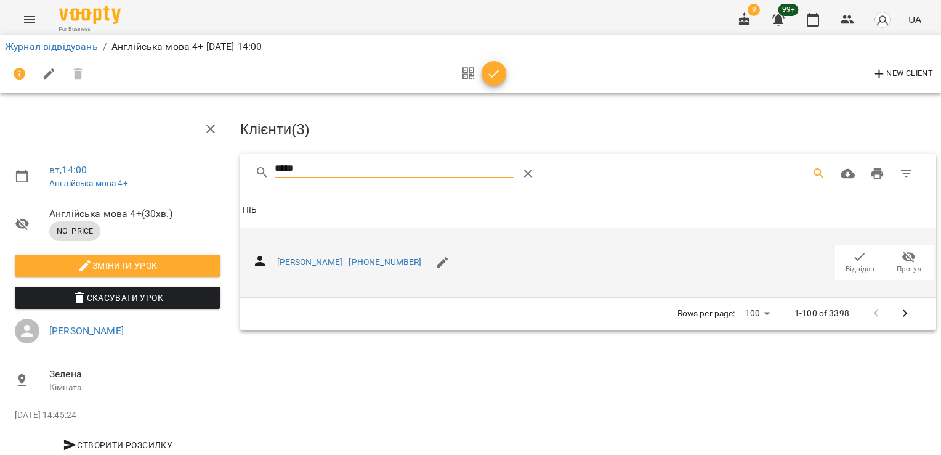
click at [853, 251] on icon "button" at bounding box center [860, 256] width 15 height 15
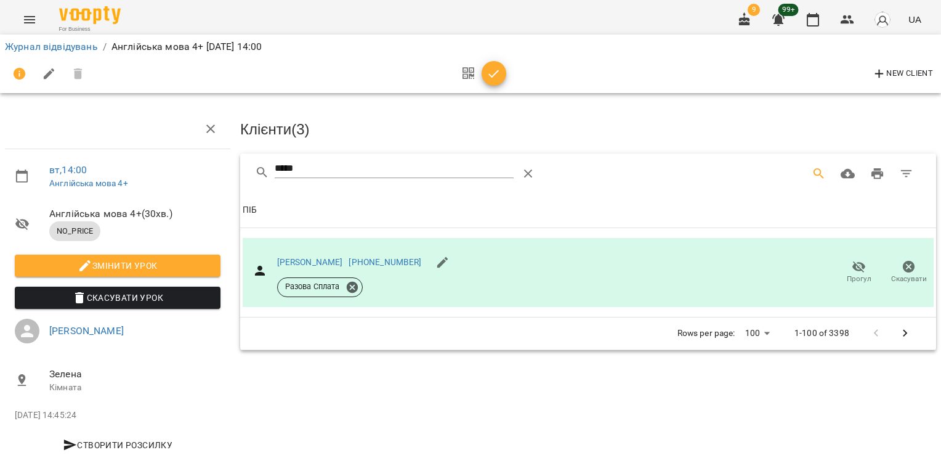
drag, startPoint x: 309, startPoint y: 166, endPoint x: 224, endPoint y: 174, distance: 85.4
click at [224, 174] on div "вт , 14:00 Англійська мова 4+ Англійська мова 4+ ( 30 хв. ) NO_PRICE Змінити ур…" at bounding box center [470, 263] width 951 height 426
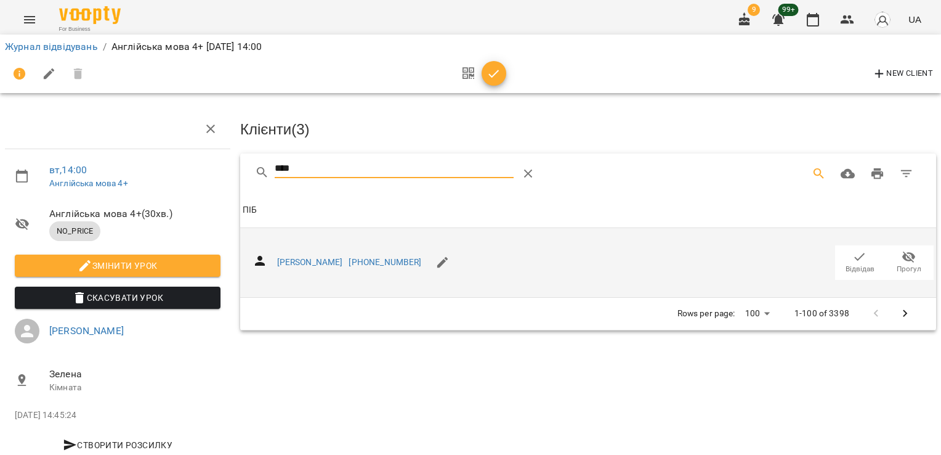
click at [857, 257] on icon "button" at bounding box center [860, 256] width 15 height 15
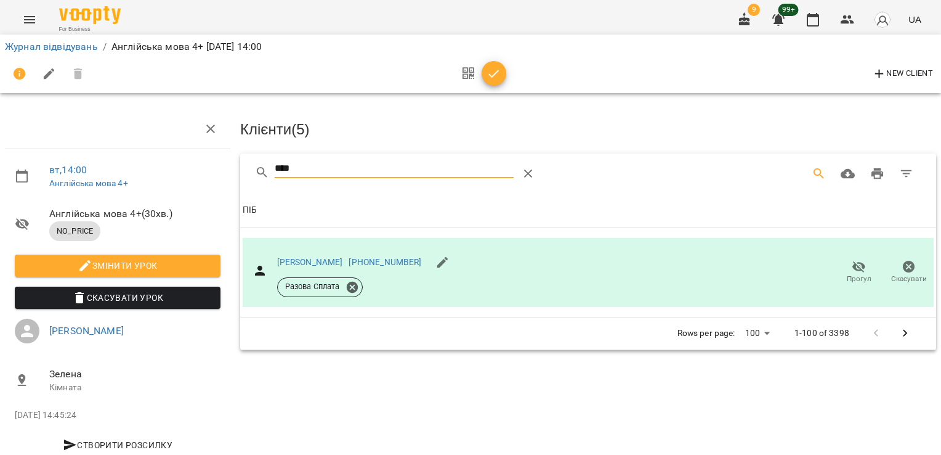
drag, startPoint x: 340, startPoint y: 159, endPoint x: 236, endPoint y: 166, distance: 104.3
click at [238, 166] on div "**** Клієнти ( 5 ) ПІБ ПІБ [PERSON_NAME] [PHONE_NUMBER] Разова Сплата Прогул Ск…" at bounding box center [588, 251] width 701 height 201
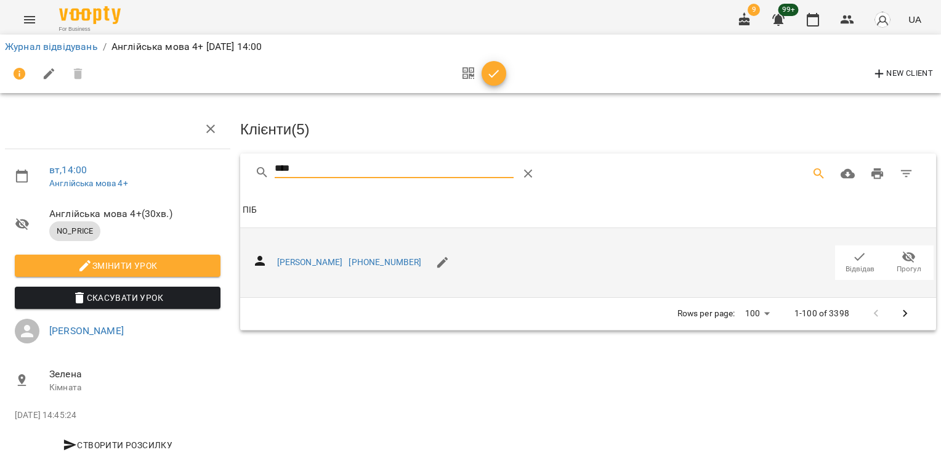
type input "****"
click at [853, 249] on icon "button" at bounding box center [860, 256] width 15 height 15
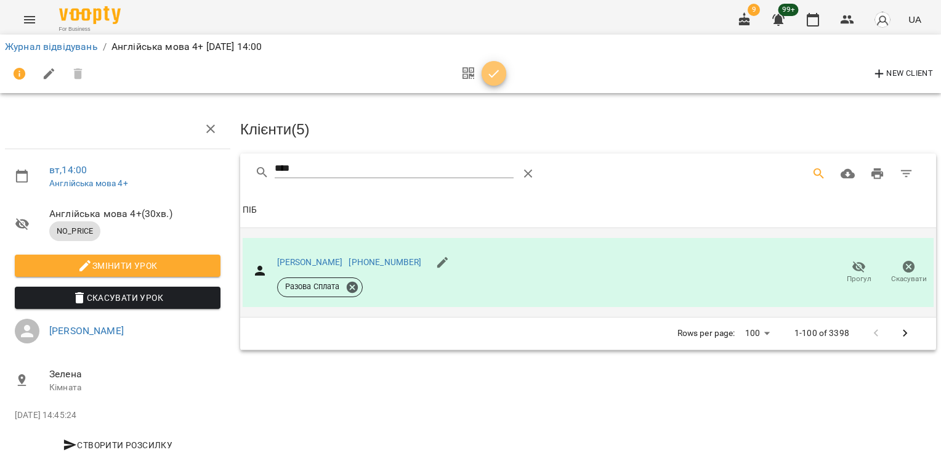
click at [500, 73] on icon "button" at bounding box center [494, 74] width 15 height 15
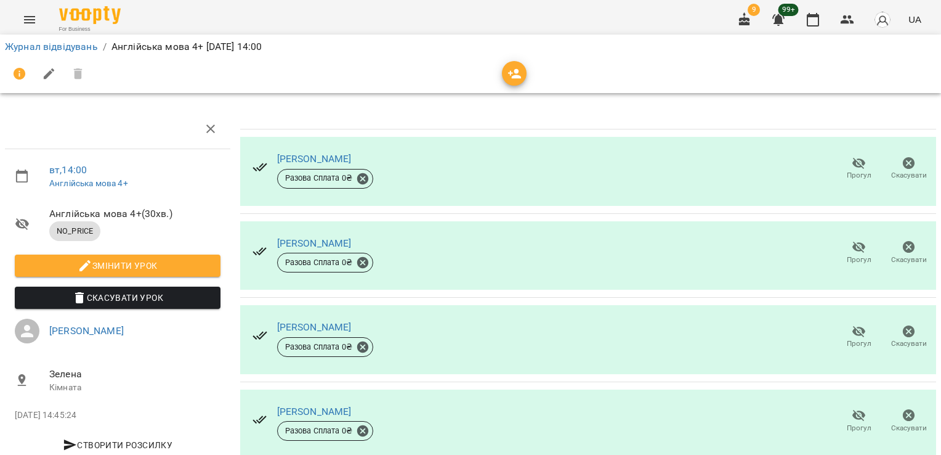
click at [515, 73] on icon "button" at bounding box center [515, 74] width 14 height 10
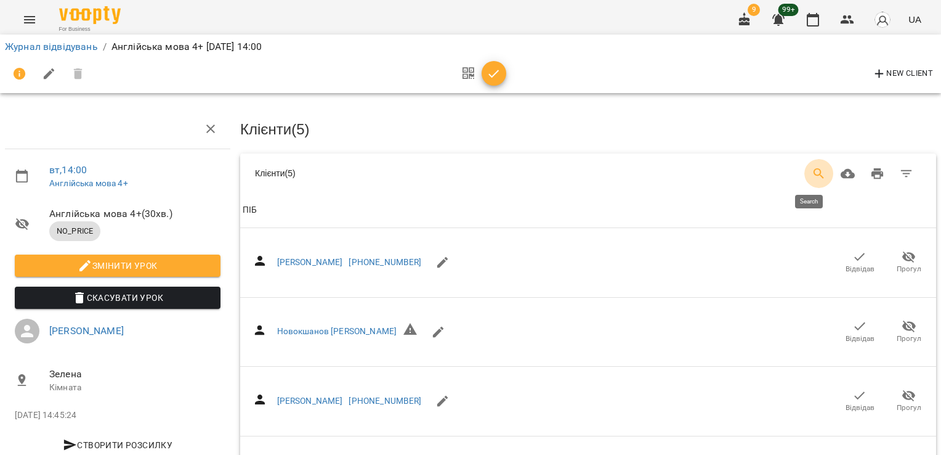
click at [814, 173] on icon "Search" at bounding box center [819, 173] width 10 height 10
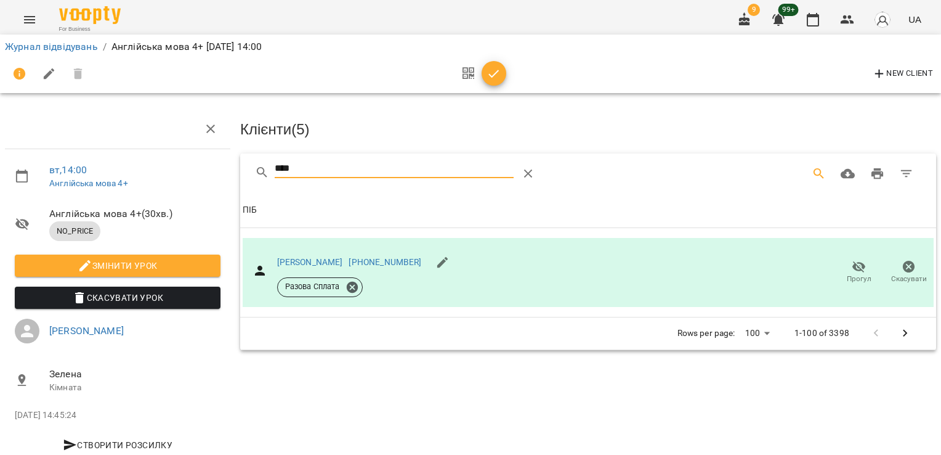
type input "****"
click at [495, 75] on icon "button" at bounding box center [494, 74] width 15 height 15
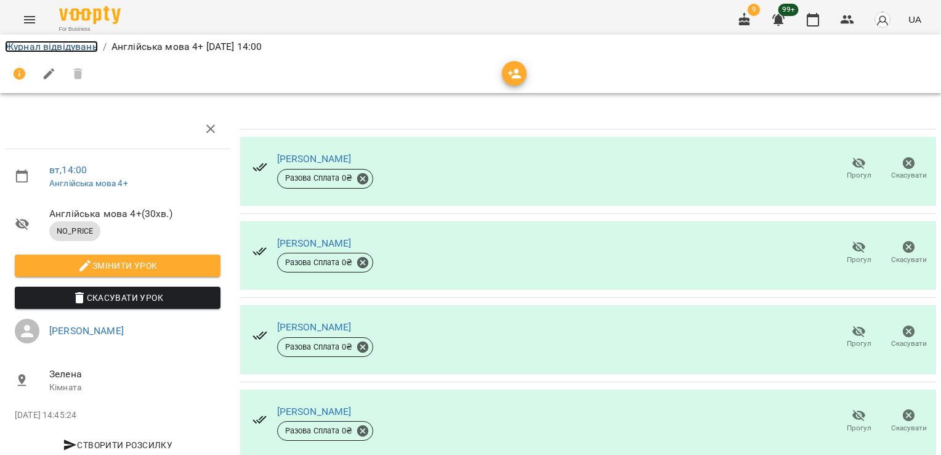
click at [79, 46] on link "Журнал відвідувань" at bounding box center [51, 47] width 93 height 12
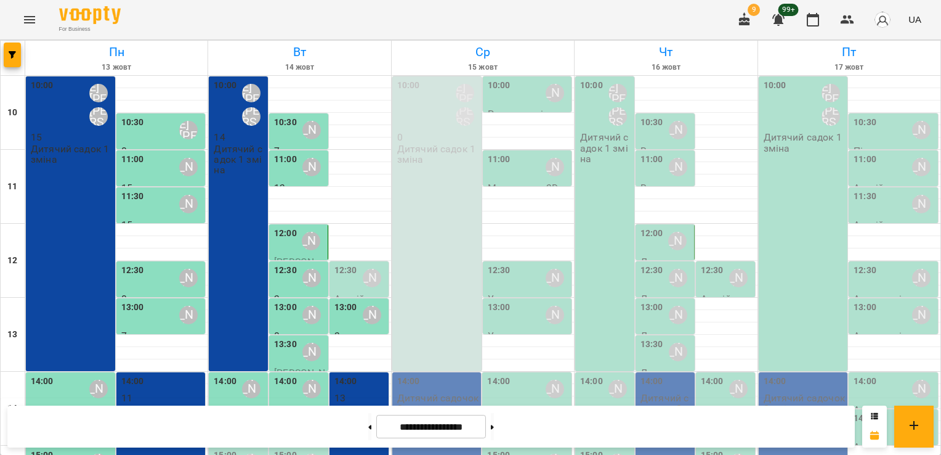
scroll to position [101, 0]
click at [215, 411] on div "14:30" at bounding box center [225, 425] width 23 height 28
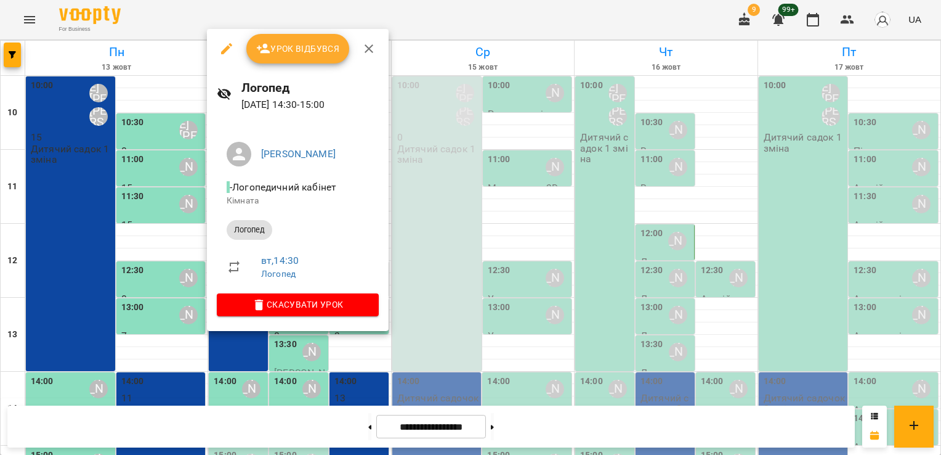
click at [317, 54] on span "Урок відбувся" at bounding box center [298, 48] width 84 height 15
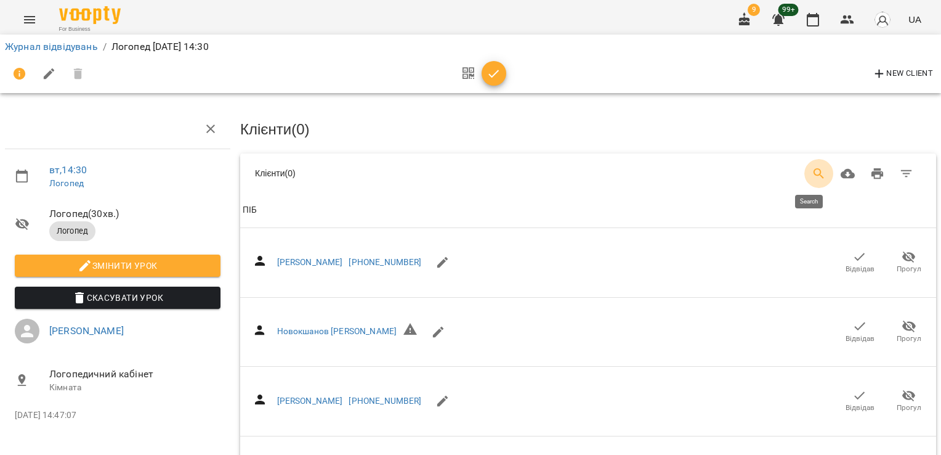
click at [812, 176] on icon "Search" at bounding box center [819, 173] width 15 height 15
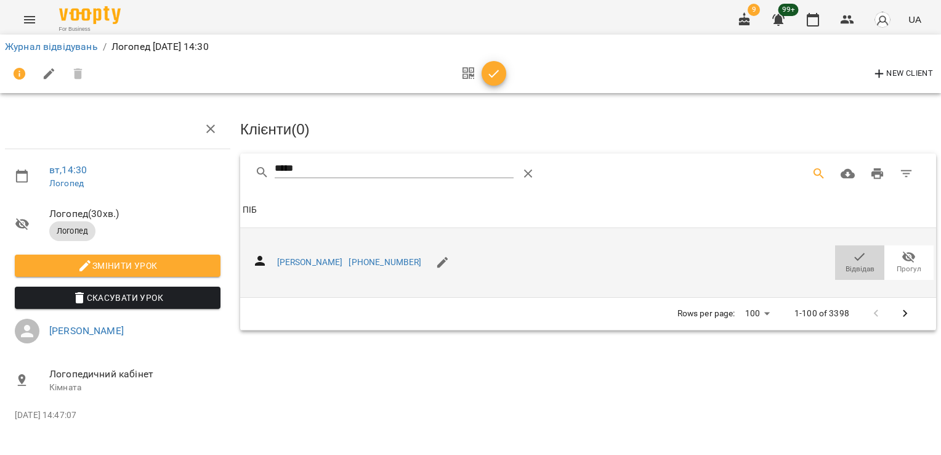
click at [855, 264] on span "Відвідав" at bounding box center [860, 269] width 29 height 10
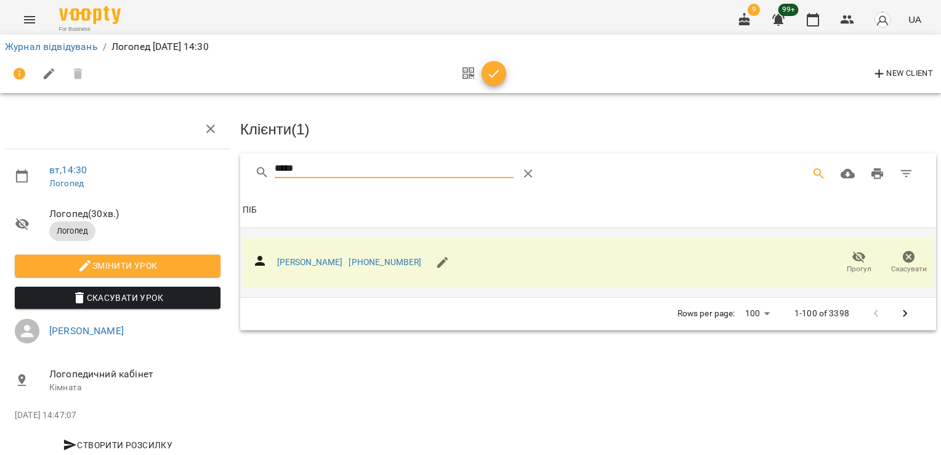
drag, startPoint x: 303, startPoint y: 168, endPoint x: 214, endPoint y: 174, distance: 89.5
click at [214, 174] on div "вт , 14:30 [PERSON_NAME] ( 30 хв. ) Логопед Змінити урок Скасувати Урок [PERSON…" at bounding box center [470, 263] width 951 height 426
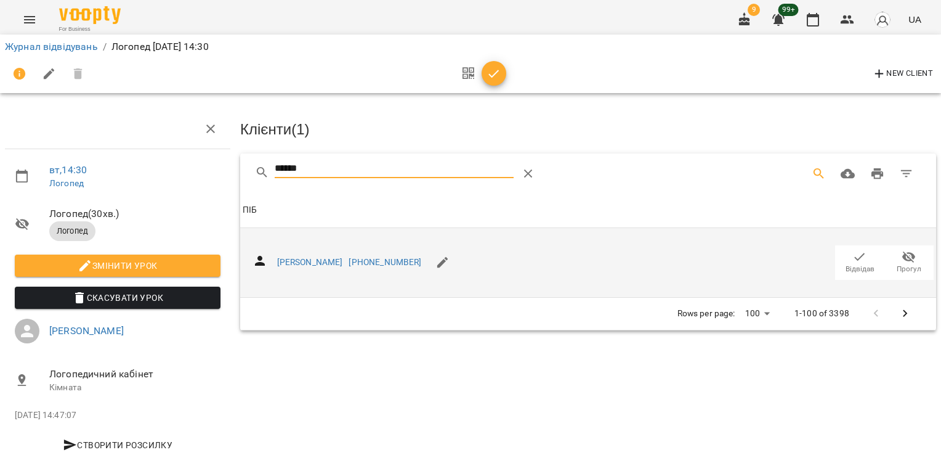
click at [854, 245] on button "Відвідав" at bounding box center [859, 262] width 49 height 34
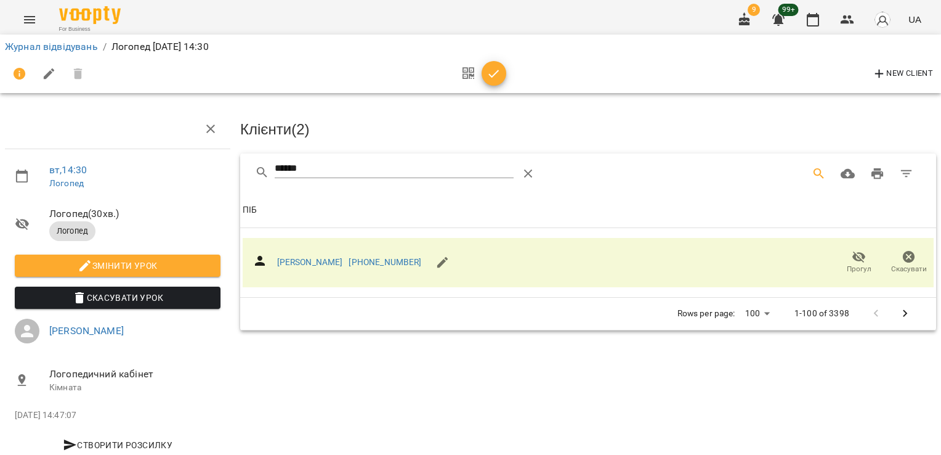
click at [240, 167] on div "******" at bounding box center [588, 172] width 696 height 39
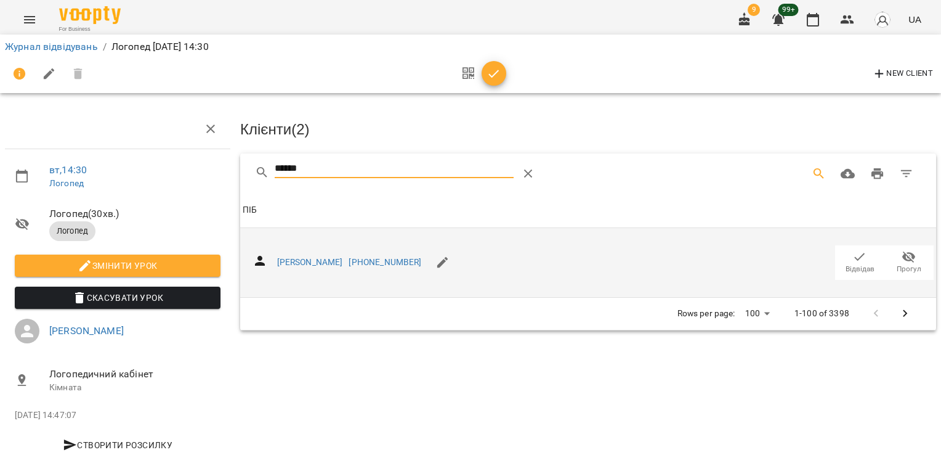
type input "******"
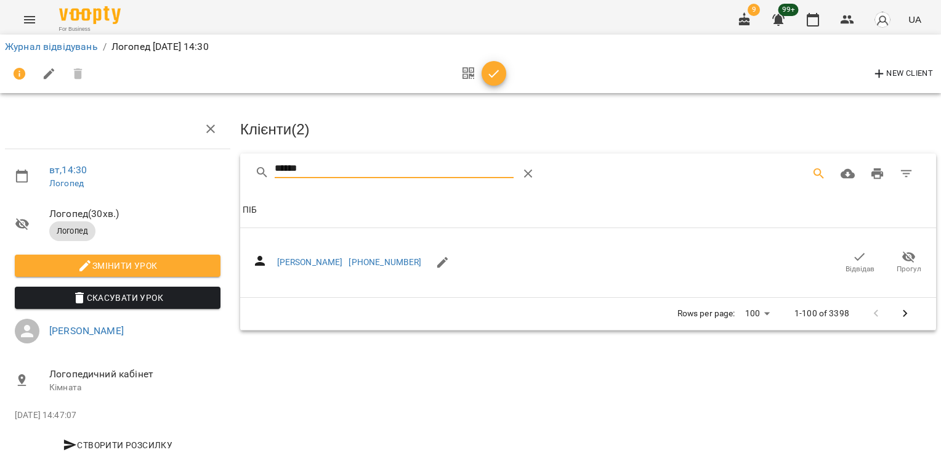
drag, startPoint x: 856, startPoint y: 257, endPoint x: 631, endPoint y: 196, distance: 233.1
click at [856, 257] on icon "button" at bounding box center [860, 256] width 15 height 15
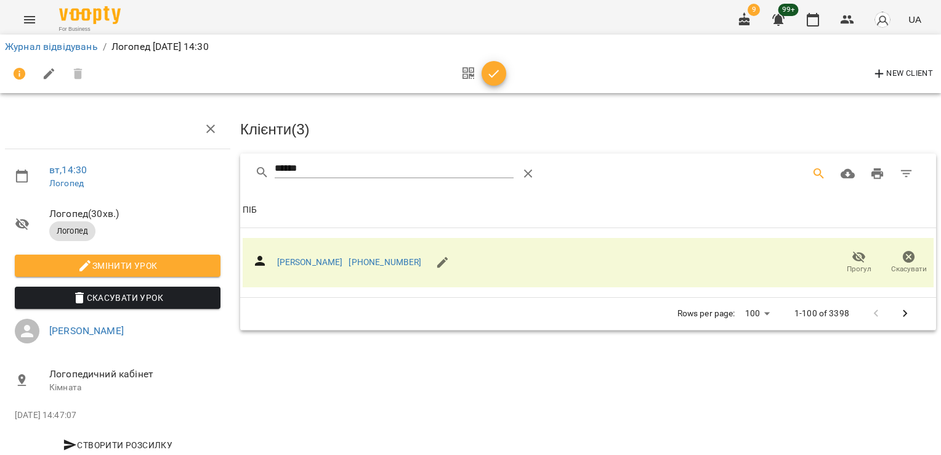
click at [503, 76] on span "button" at bounding box center [494, 74] width 25 height 15
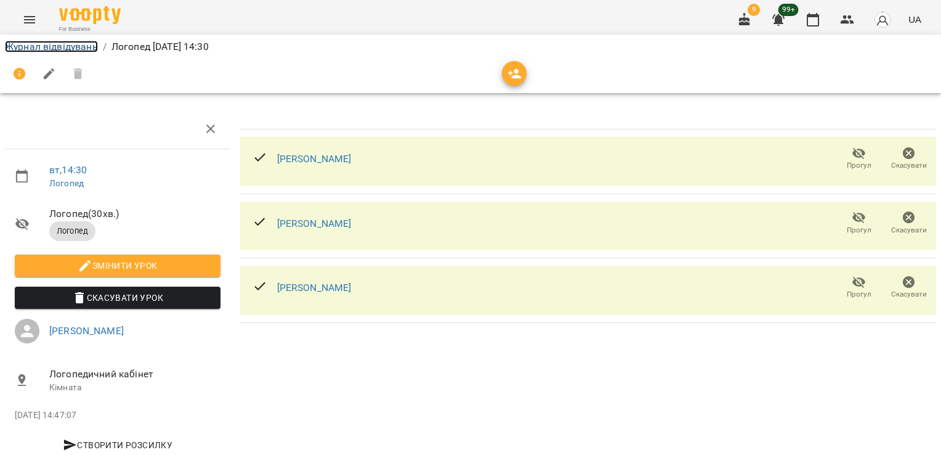
click at [73, 46] on link "Журнал відвідувань" at bounding box center [51, 47] width 93 height 12
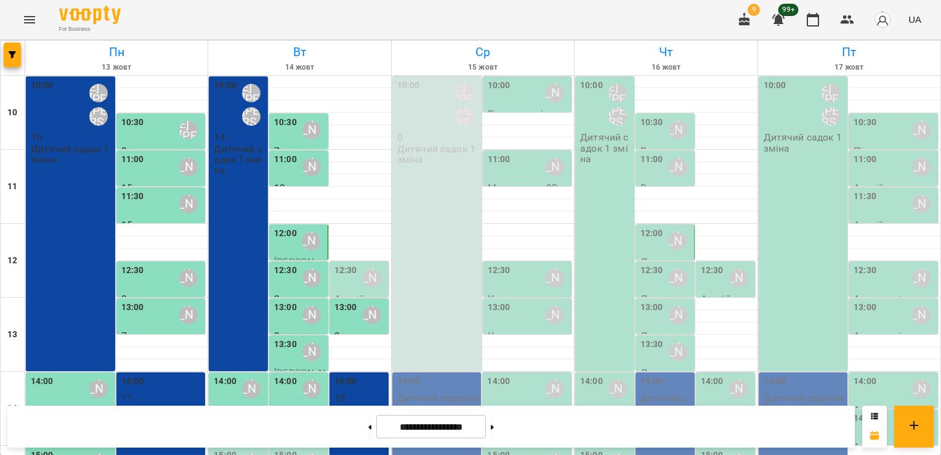
scroll to position [184, 0]
click at [291, 411] on div "14:30" at bounding box center [285, 425] width 23 height 28
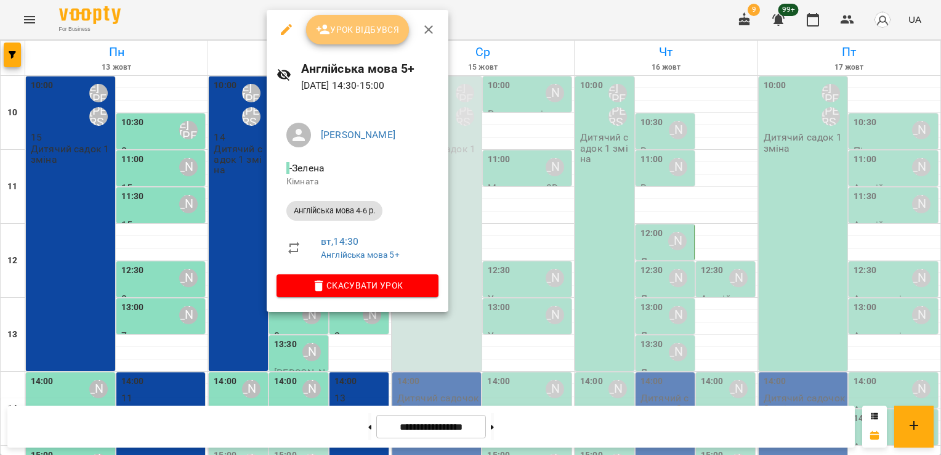
click at [350, 28] on span "Урок відбувся" at bounding box center [358, 29] width 84 height 15
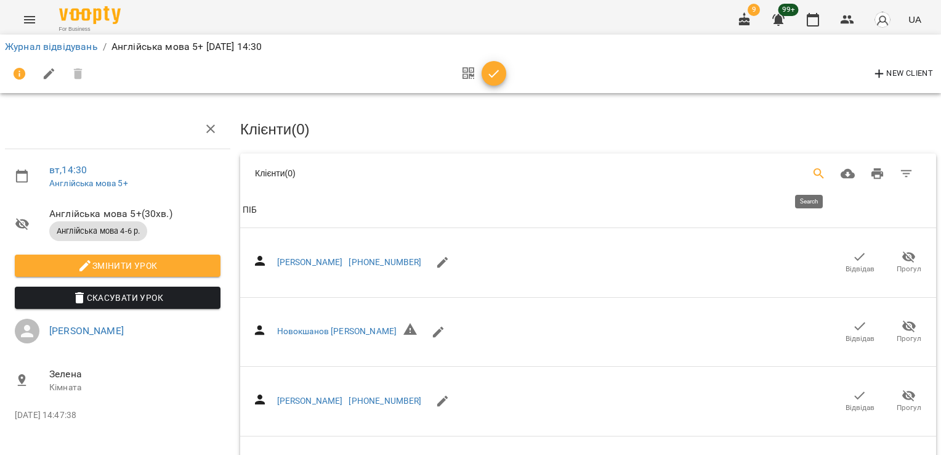
click at [818, 168] on button "Search" at bounding box center [819, 174] width 30 height 30
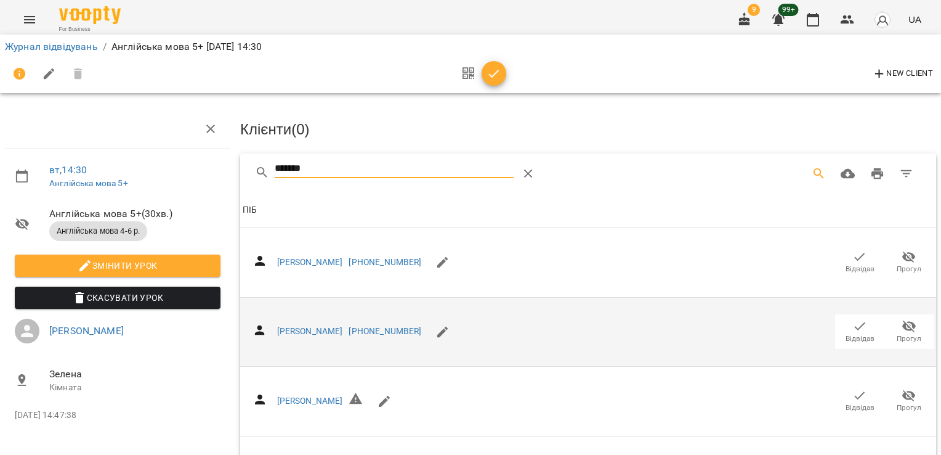
click at [849, 333] on span "Відвідав" at bounding box center [860, 338] width 29 height 10
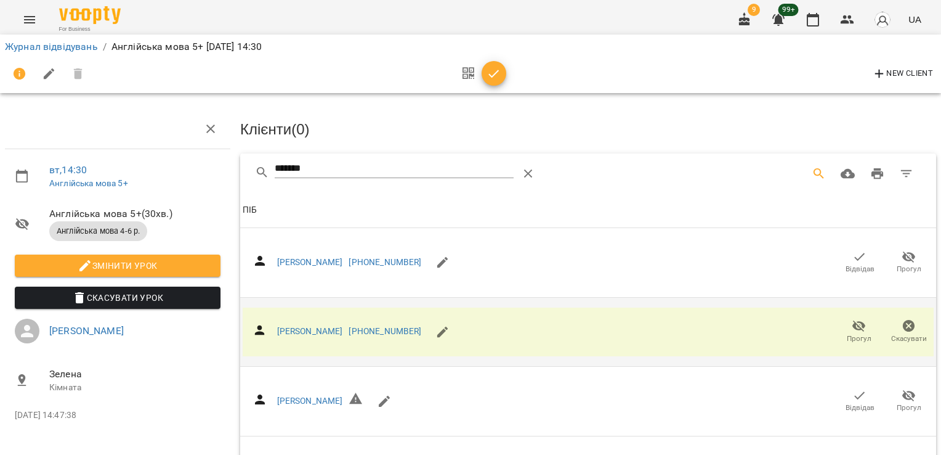
drag, startPoint x: 323, startPoint y: 175, endPoint x: 208, endPoint y: 177, distance: 114.6
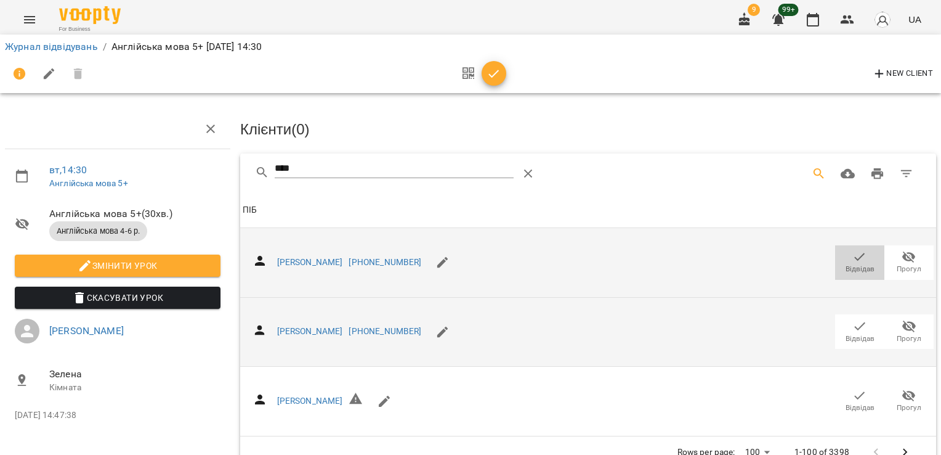
click at [853, 257] on icon "button" at bounding box center [860, 256] width 15 height 15
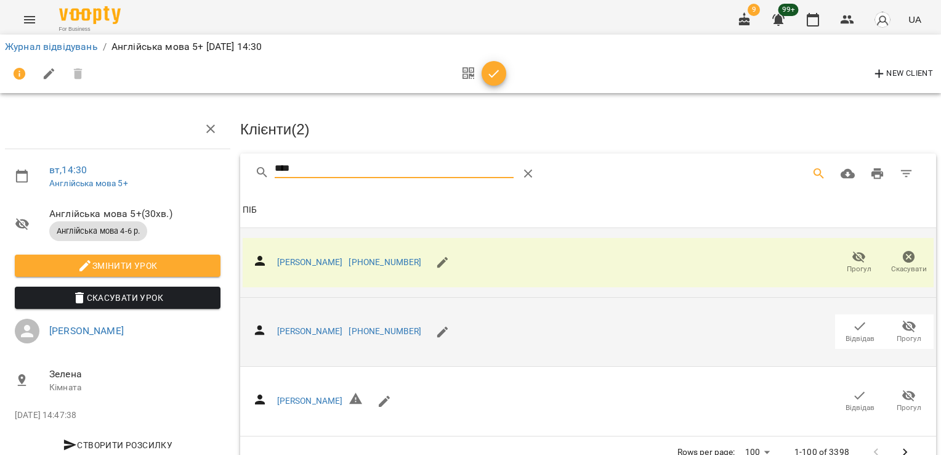
drag, startPoint x: 276, startPoint y: 164, endPoint x: 233, endPoint y: 164, distance: 42.5
click at [240, 164] on div "****" at bounding box center [588, 172] width 696 height 39
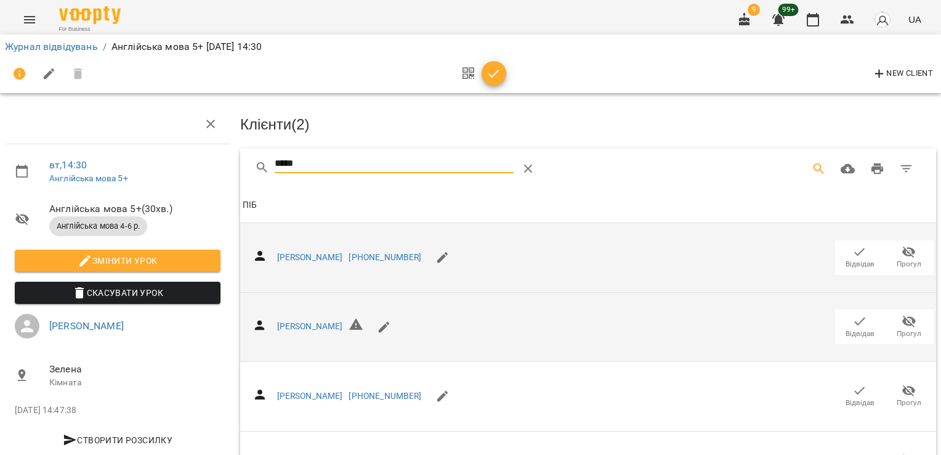
scroll to position [99, 0]
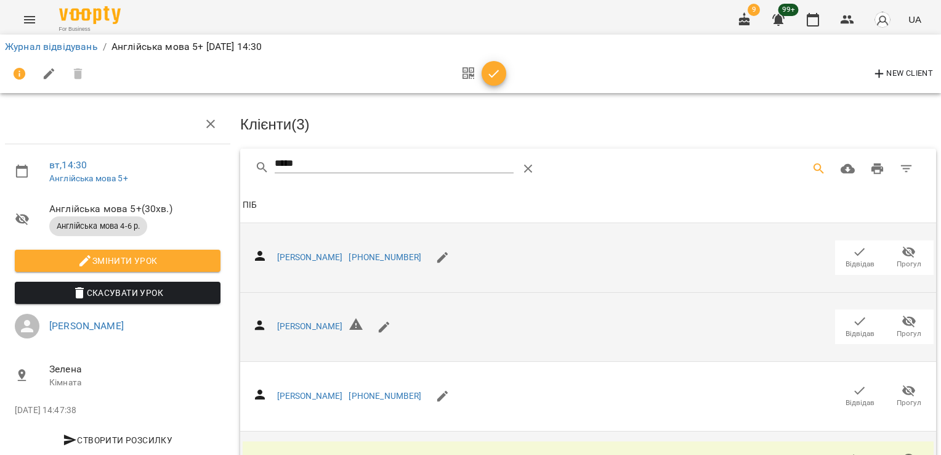
scroll to position [0, 0]
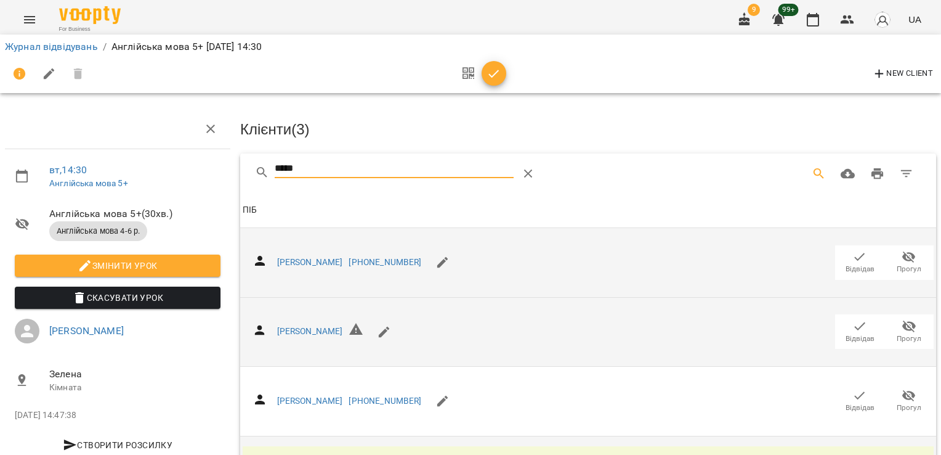
drag, startPoint x: 310, startPoint y: 166, endPoint x: 202, endPoint y: 169, distance: 108.4
click at [202, 169] on div "вт , 14:30 Англійська мова 5+ Англійська мова 5+ ( 30 хв. ) Англійська мова 4-6…" at bounding box center [470, 299] width 951 height 498
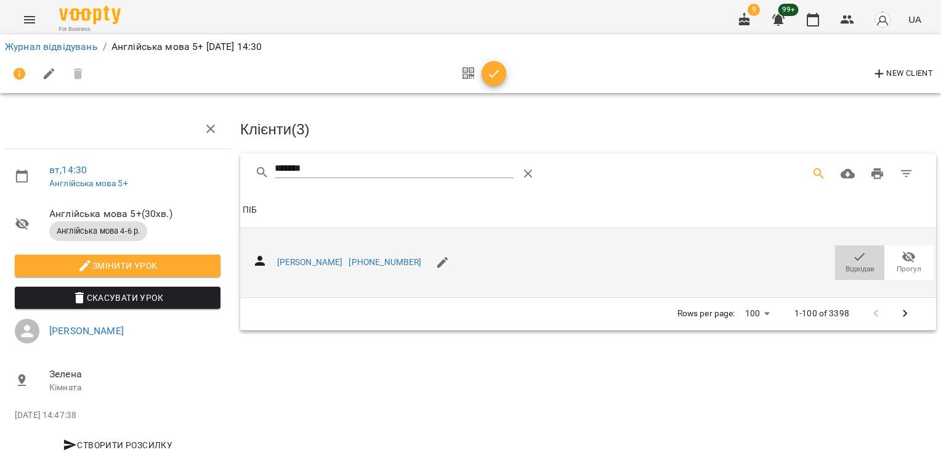
click at [853, 251] on icon "button" at bounding box center [860, 256] width 15 height 15
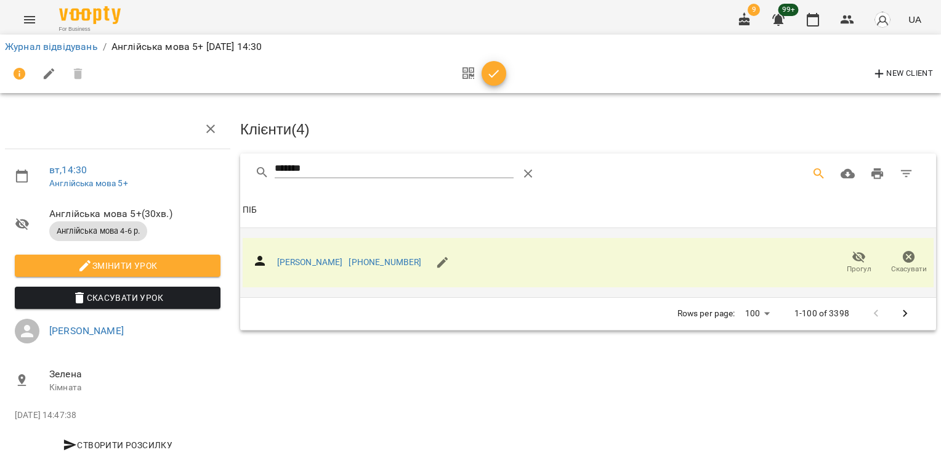
drag, startPoint x: 341, startPoint y: 155, endPoint x: 234, endPoint y: 163, distance: 107.5
click at [235, 164] on div "Клієнти ( 4 ) ******* Клієнти ( 4 ) ПІБ ПІБ [PERSON_NAME] [PHONE_NUMBER] Прогул…" at bounding box center [588, 287] width 706 height 367
drag, startPoint x: 335, startPoint y: 161, endPoint x: 222, endPoint y: 165, distance: 113.4
click at [222, 165] on div "вт , 14:30 Англійська мова 5+ Англійська мова 5+ ( 30 хв. ) Англійська мова 4-6…" at bounding box center [470, 263] width 951 height 426
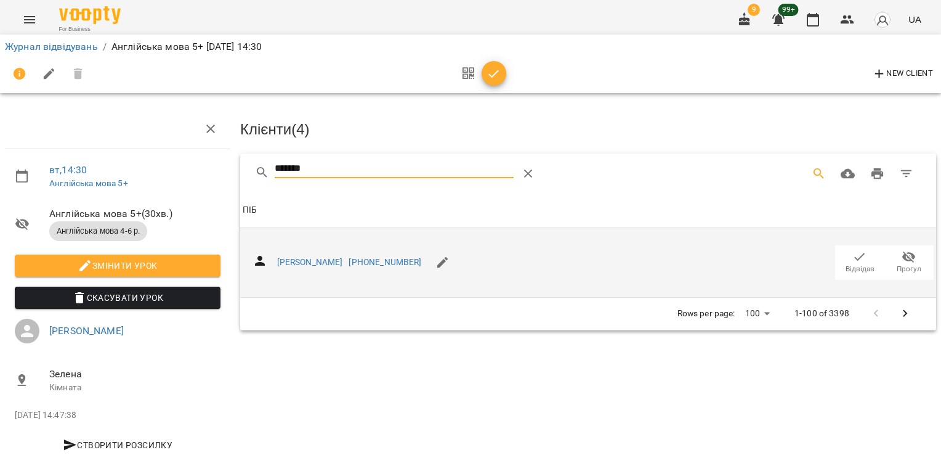
type input "*******"
click at [853, 258] on icon "button" at bounding box center [860, 256] width 15 height 15
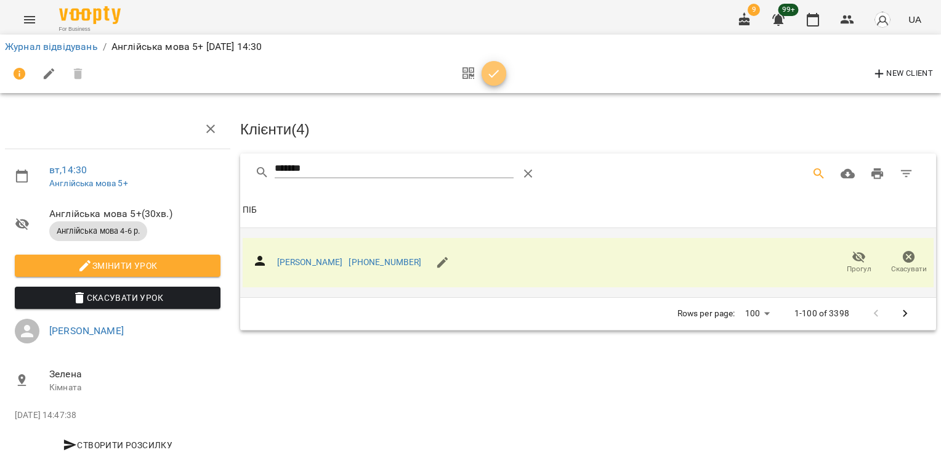
click at [495, 79] on icon "button" at bounding box center [494, 74] width 15 height 15
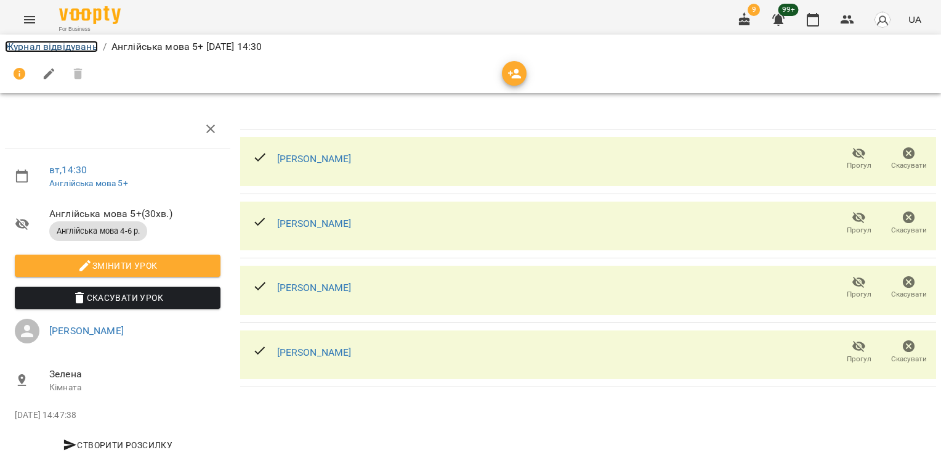
click at [47, 49] on link "Журнал відвідувань" at bounding box center [51, 47] width 93 height 12
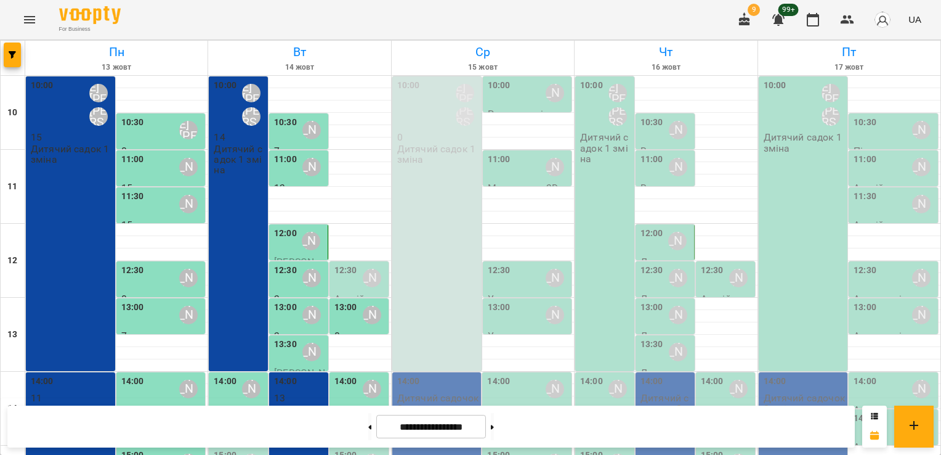
scroll to position [267, 0]
click at [229, 448] on div "15:00" at bounding box center [225, 462] width 23 height 28
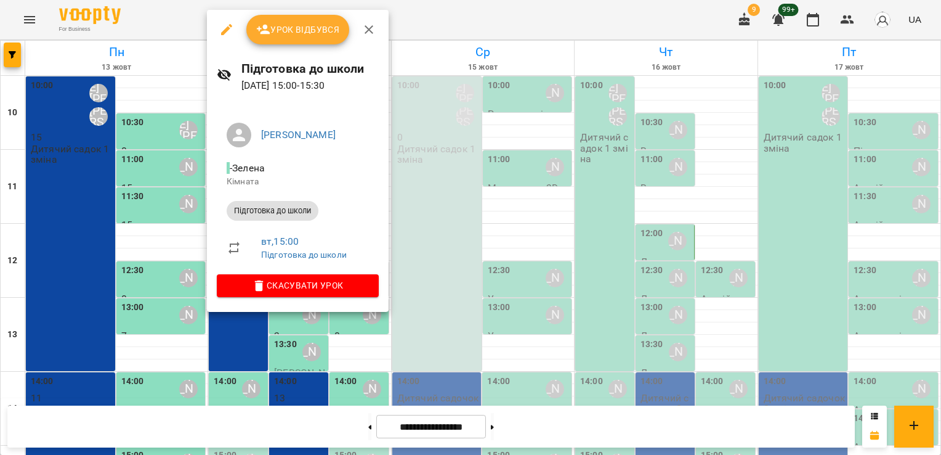
click at [285, 26] on span "Урок відбувся" at bounding box center [298, 29] width 84 height 15
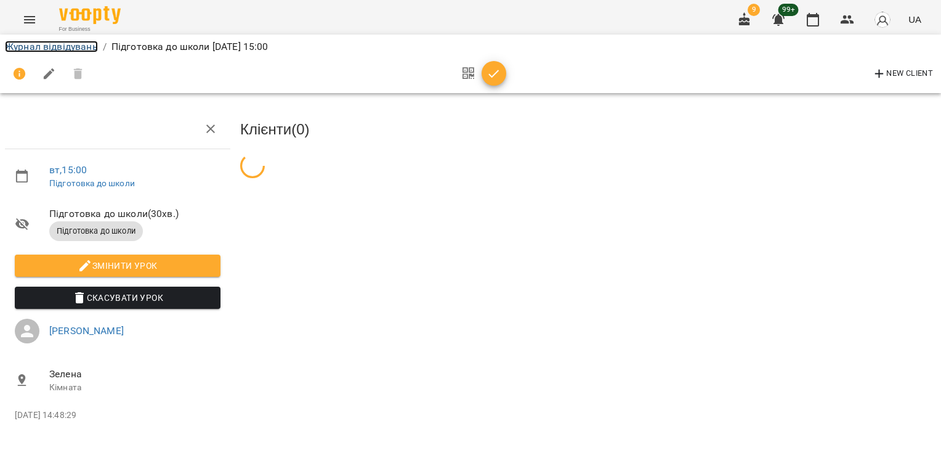
drag, startPoint x: 67, startPoint y: 63, endPoint x: 0, endPoint y: 426, distance: 369.5
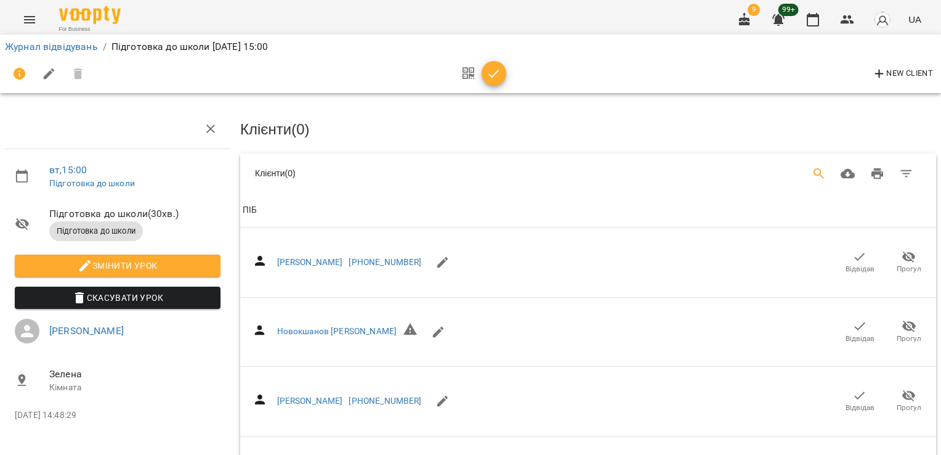
drag, startPoint x: 0, startPoint y: 426, endPoint x: 817, endPoint y: 175, distance: 854.6
click at [817, 175] on button "Search" at bounding box center [819, 174] width 30 height 30
click at [814, 171] on icon "Search" at bounding box center [819, 173] width 10 height 10
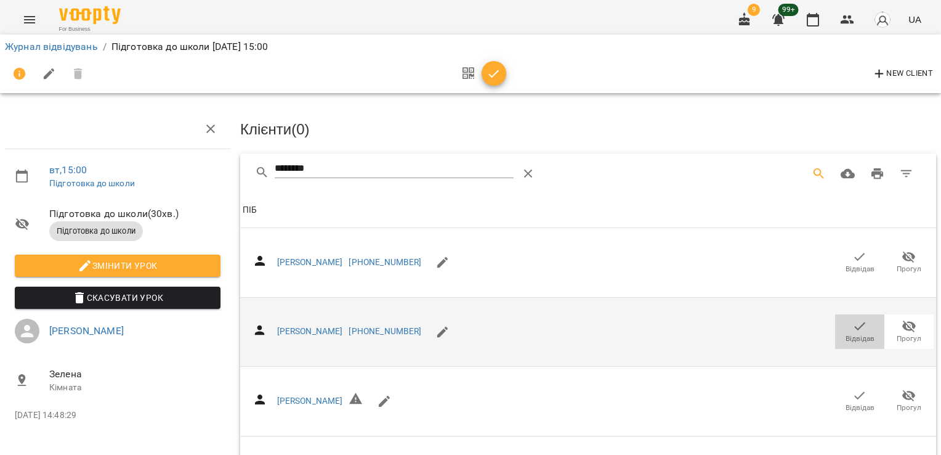
click at [846, 333] on span "Відвідав" at bounding box center [860, 338] width 29 height 10
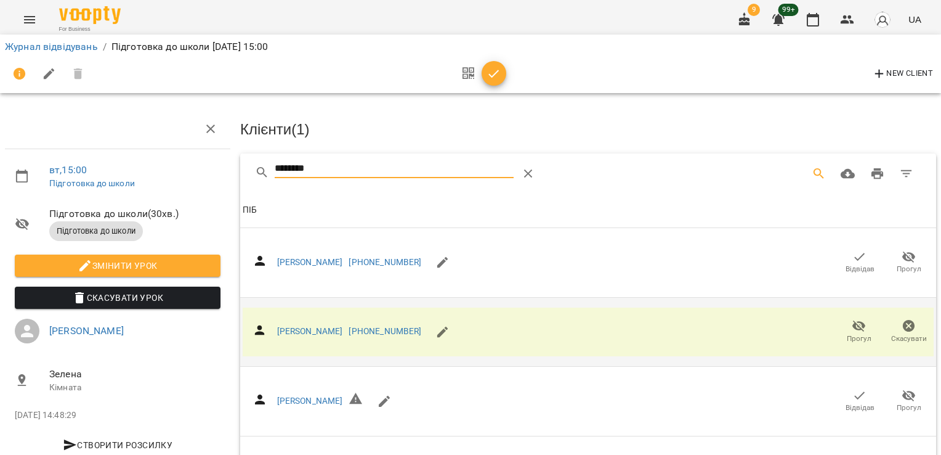
drag, startPoint x: 334, startPoint y: 166, endPoint x: 256, endPoint y: 160, distance: 79.1
click at [256, 160] on div "********" at bounding box center [428, 174] width 347 height 30
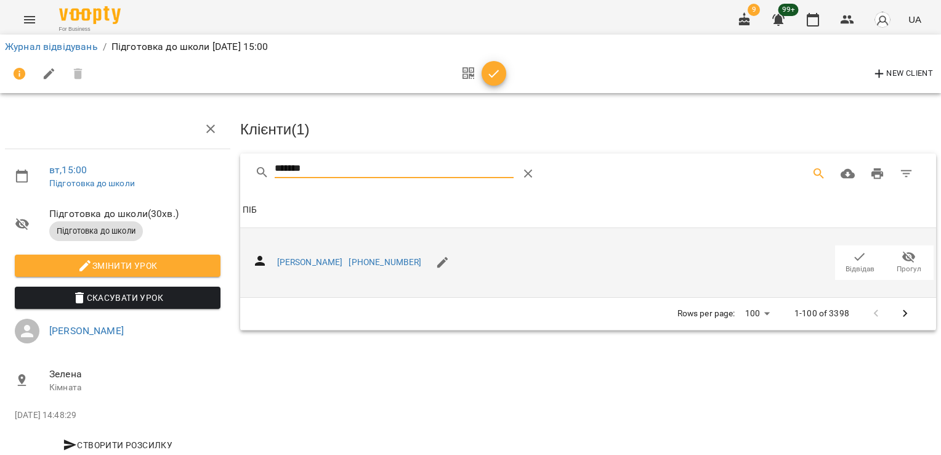
click at [853, 257] on icon "button" at bounding box center [860, 256] width 15 height 15
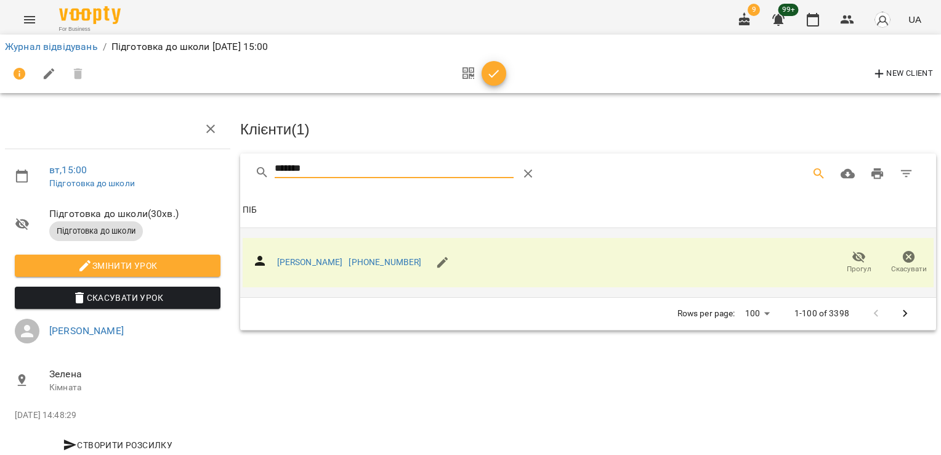
drag, startPoint x: 319, startPoint y: 172, endPoint x: 204, endPoint y: 179, distance: 115.4
click at [204, 179] on div "вт , 15:00 Підготовка до школи Підготовка до школи ( 30 хв. ) Підготовка до шко…" at bounding box center [470, 263] width 951 height 426
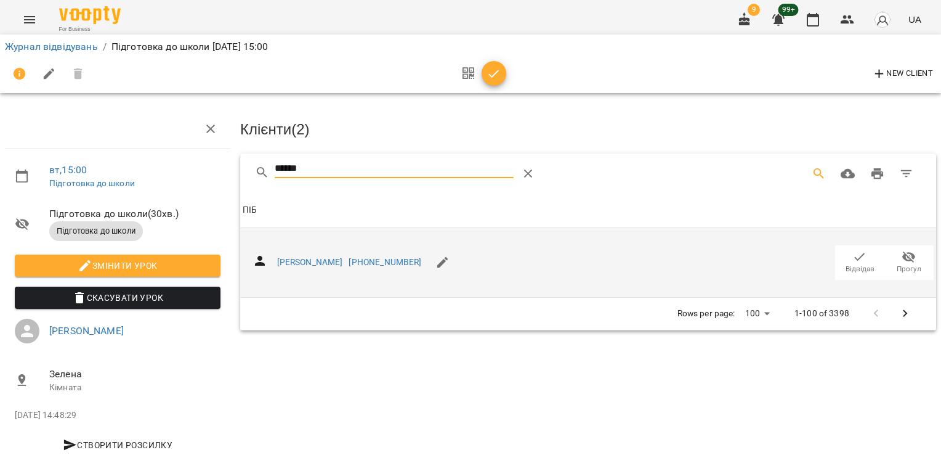
click at [857, 251] on icon "button" at bounding box center [860, 256] width 15 height 15
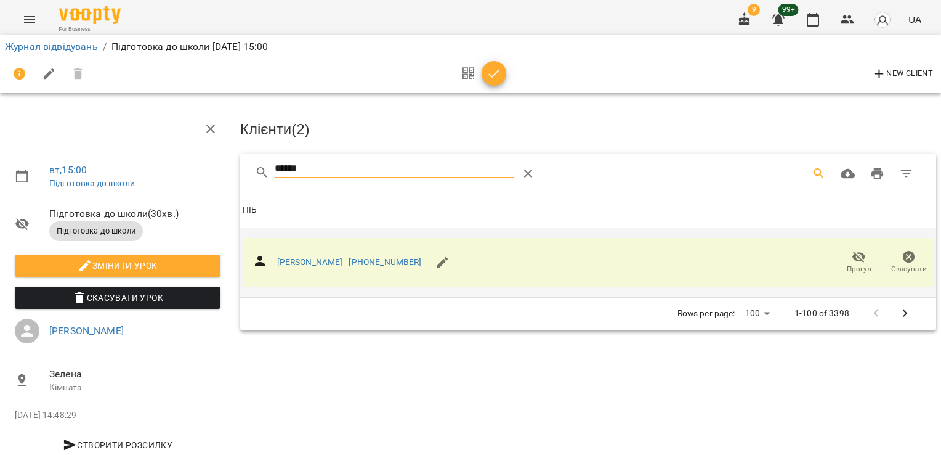
drag, startPoint x: 303, startPoint y: 168, endPoint x: 193, endPoint y: 171, distance: 109.7
click at [193, 171] on div "вт , 15:00 Підготовка до школи Підготовка до школи ( 30 хв. ) Підготовка до шко…" at bounding box center [470, 263] width 951 height 426
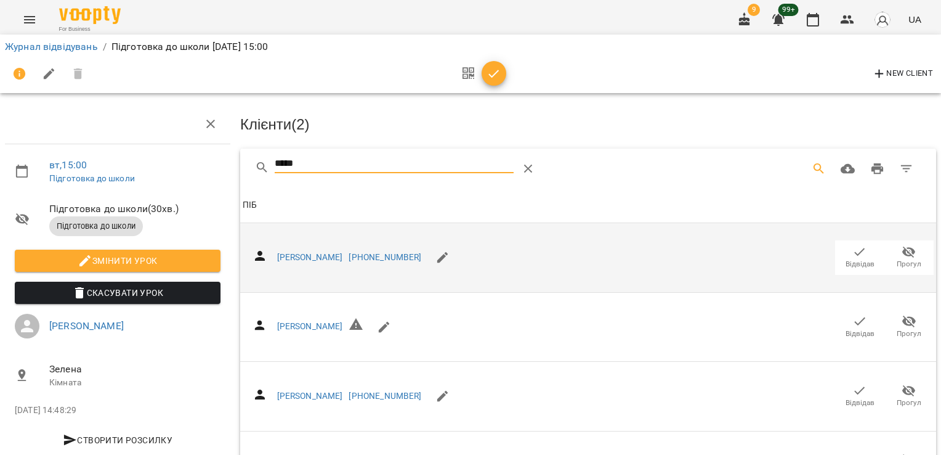
scroll to position [99, 0]
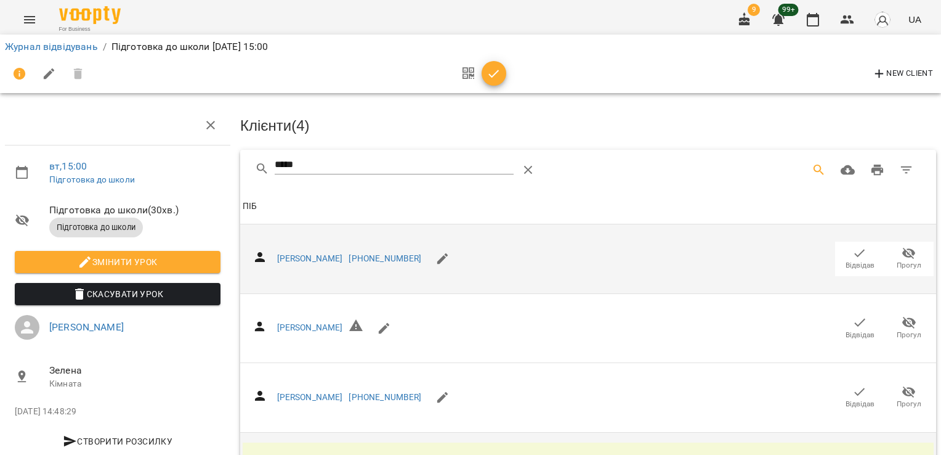
scroll to position [0, 0]
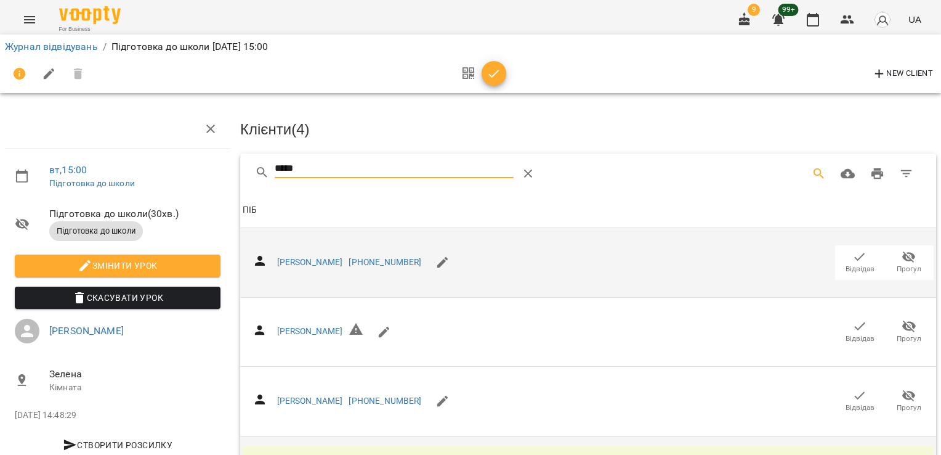
drag, startPoint x: 328, startPoint y: 164, endPoint x: 190, endPoint y: 166, distance: 138.0
click at [192, 166] on div "вт , 15:00 Підготовка до школи Підготовка до школи ( 30 хв. ) Підготовка до шко…" at bounding box center [470, 299] width 951 height 498
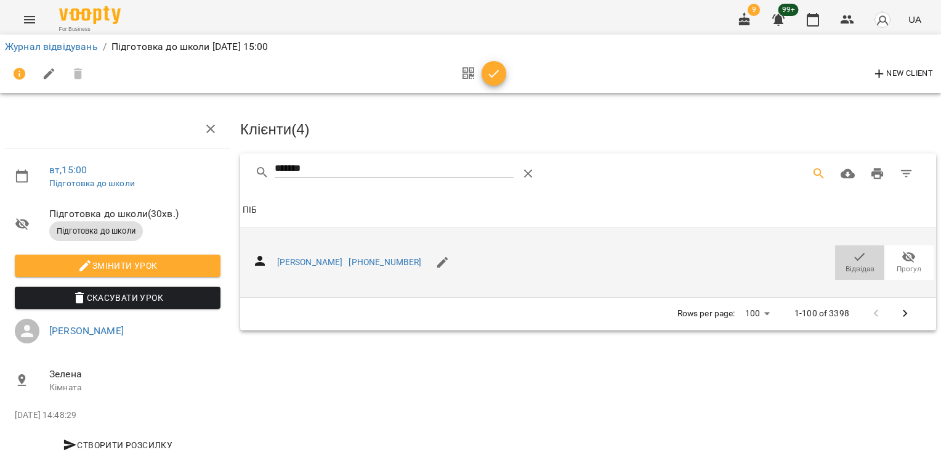
click at [861, 260] on span "Відвідав" at bounding box center [860, 261] width 34 height 25
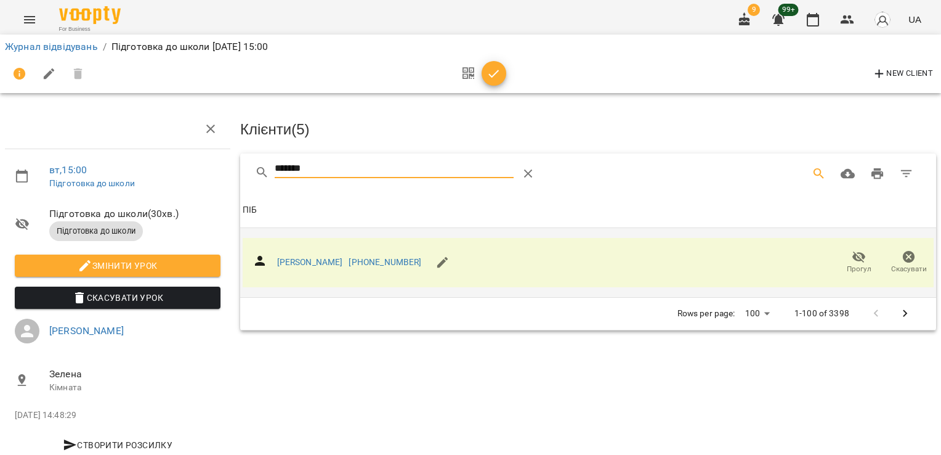
drag, startPoint x: 319, startPoint y: 169, endPoint x: 208, endPoint y: 168, distance: 111.5
click at [208, 168] on div "вт , 15:00 Підготовка до школи Підготовка до школи ( 30 хв. ) Підготовка до шко…" at bounding box center [470, 263] width 951 height 426
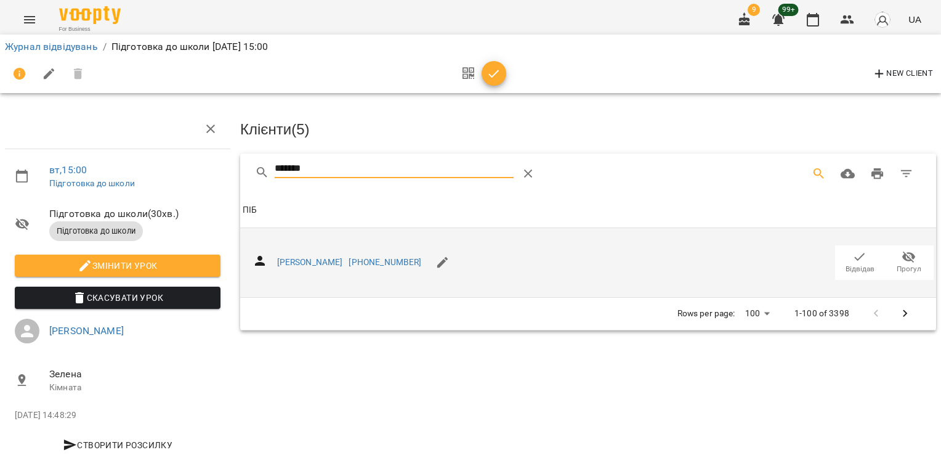
click at [843, 260] on span "Відвідав" at bounding box center [860, 261] width 34 height 25
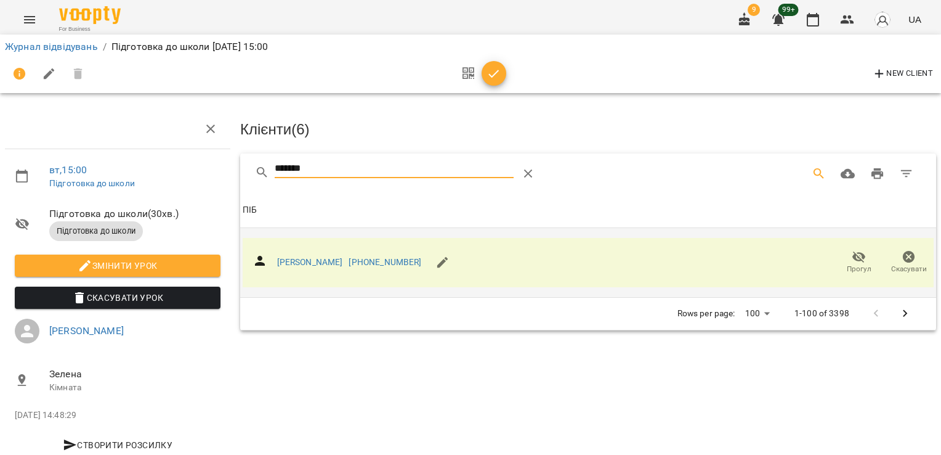
drag, startPoint x: 357, startPoint y: 168, endPoint x: 177, endPoint y: 174, distance: 179.3
click at [177, 174] on div "вт , 15:00 Підготовка до школи Підготовка до школи ( 30 хв. ) Підготовка до шко…" at bounding box center [470, 263] width 951 height 426
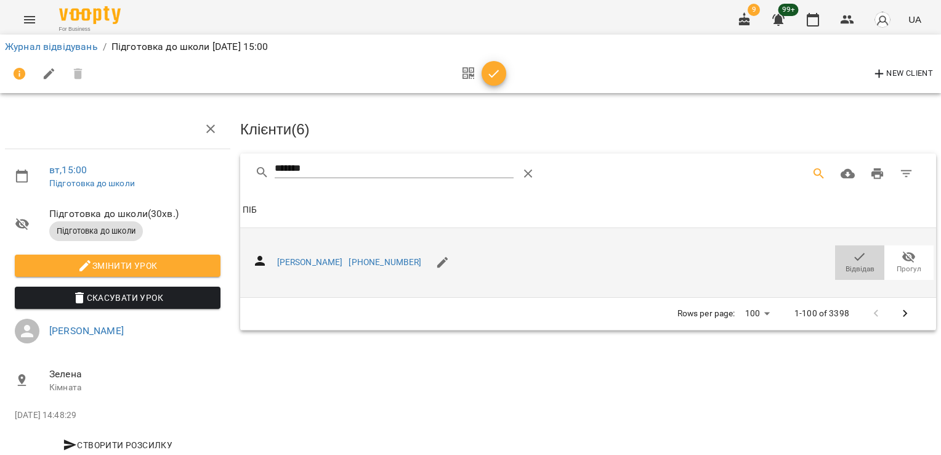
click at [853, 259] on icon "button" at bounding box center [860, 256] width 15 height 15
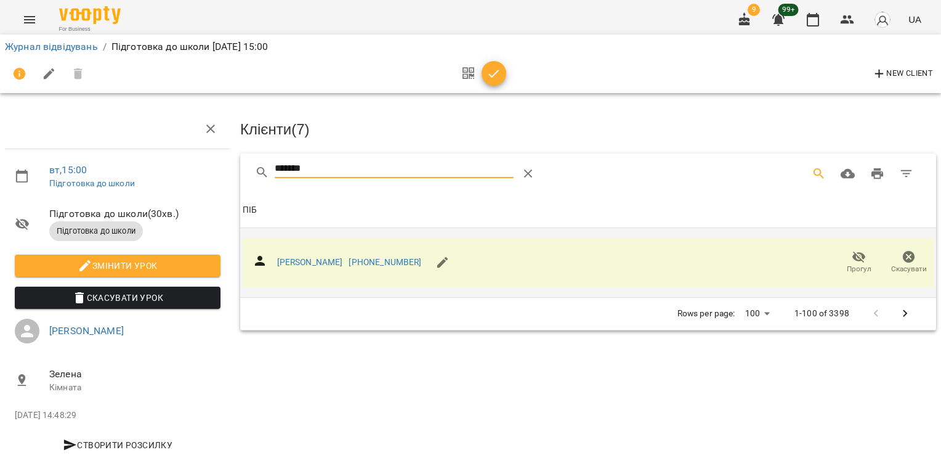
drag, startPoint x: 331, startPoint y: 164, endPoint x: 208, endPoint y: 170, distance: 124.0
click at [208, 170] on div "вт , 15:00 Підготовка до школи Підготовка до школи ( 30 хв. ) Підготовка до шко…" at bounding box center [470, 263] width 951 height 426
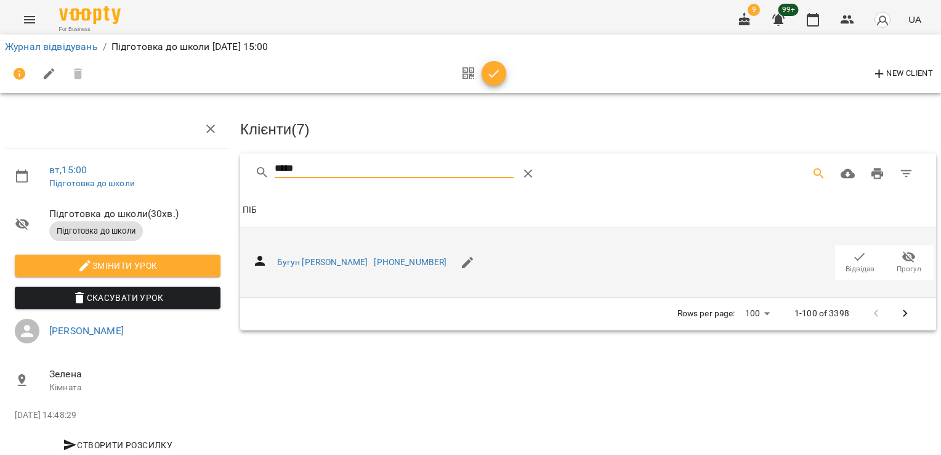
type input "*****"
click at [853, 267] on span "Відвідав" at bounding box center [860, 269] width 29 height 10
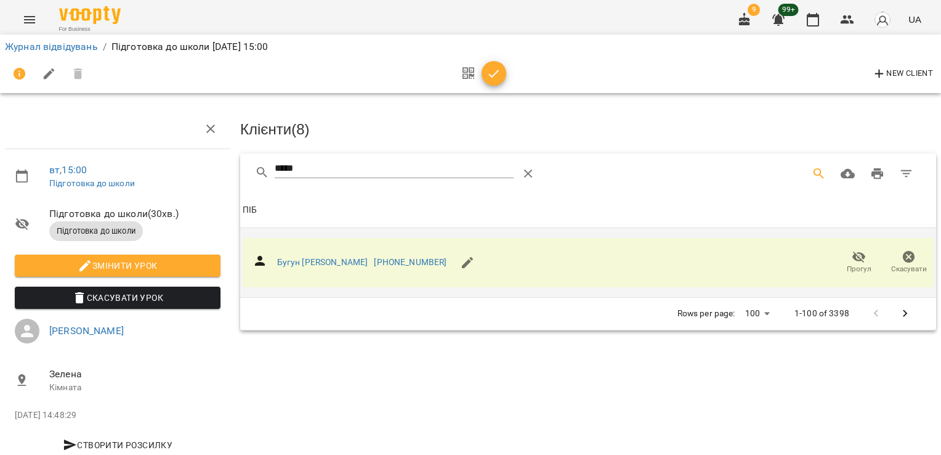
click at [502, 75] on span "button" at bounding box center [494, 74] width 25 height 15
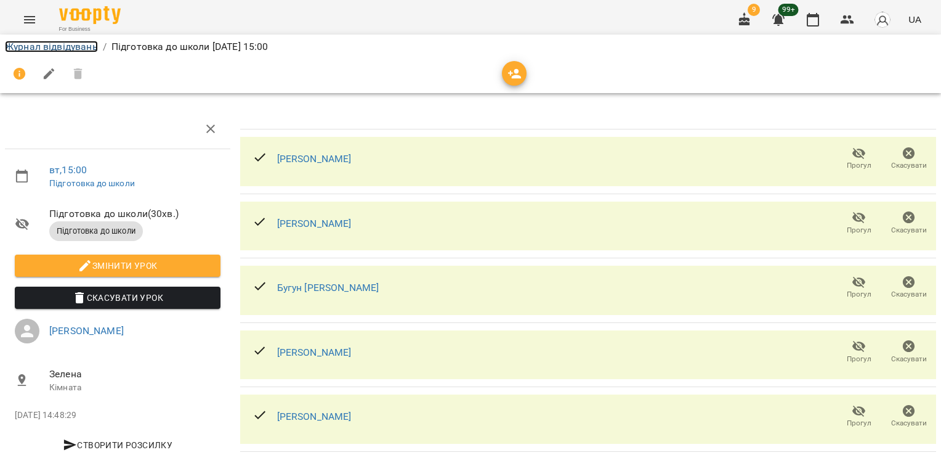
click at [68, 46] on link "Журнал відвідувань" at bounding box center [51, 47] width 93 height 12
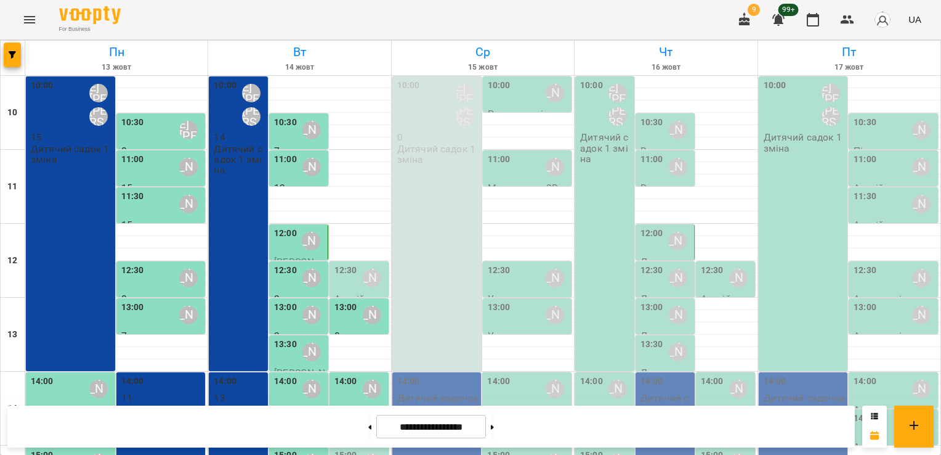
scroll to position [123, 0]
click at [346, 448] on label "15:00" at bounding box center [345, 455] width 23 height 14
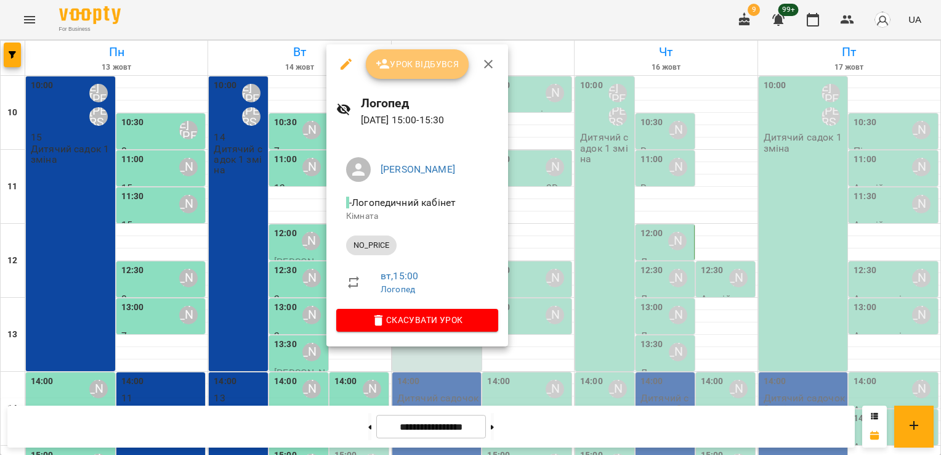
click at [410, 58] on span "Урок відбувся" at bounding box center [418, 64] width 84 height 15
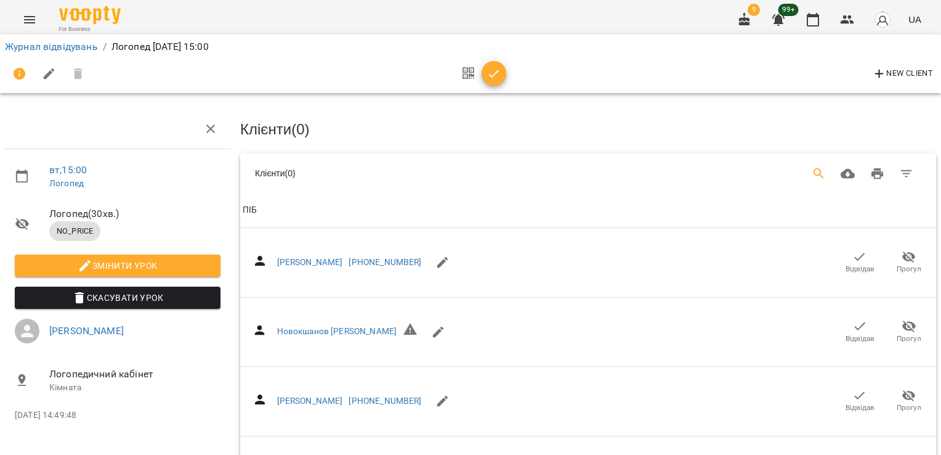
click at [816, 168] on icon "Search" at bounding box center [819, 173] width 15 height 15
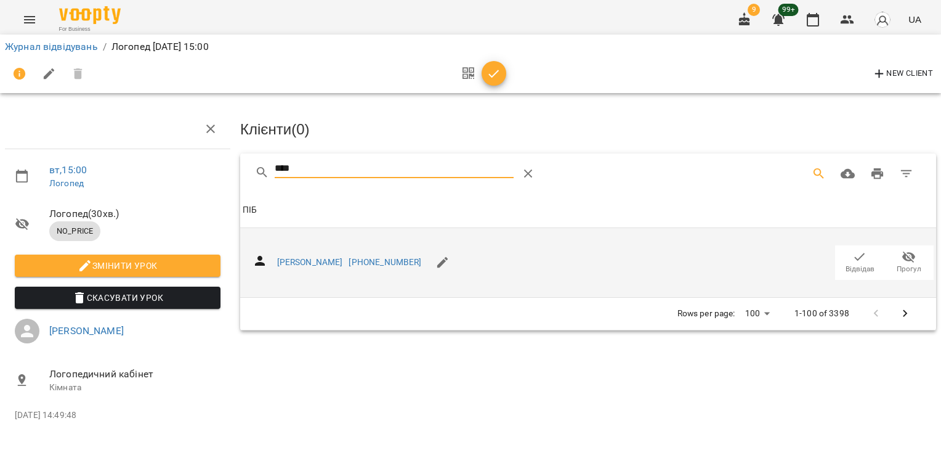
click at [865, 258] on icon "button" at bounding box center [860, 256] width 15 height 15
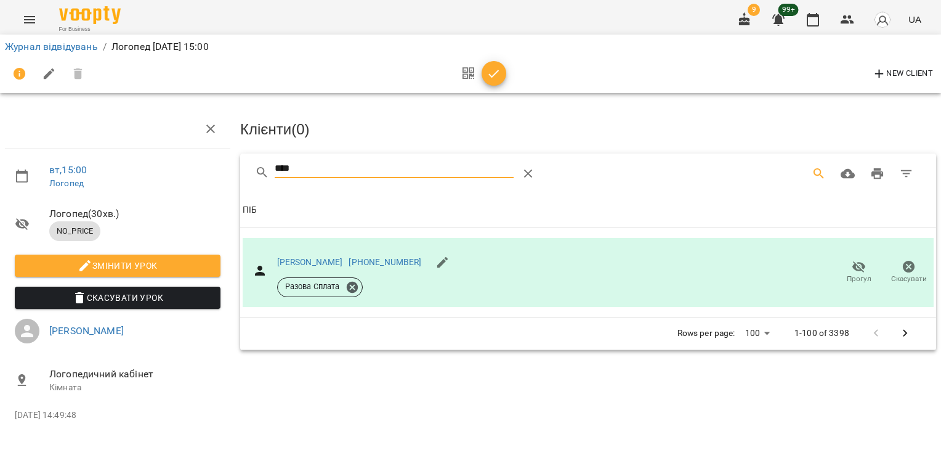
drag, startPoint x: 303, startPoint y: 169, endPoint x: 230, endPoint y: 169, distance: 73.3
click at [230, 169] on div "вт , 15:00 [PERSON_NAME] ( 30 хв. ) NO_PRICE Змінити урок Скасувати Урок [PERSO…" at bounding box center [470, 247] width 951 height 394
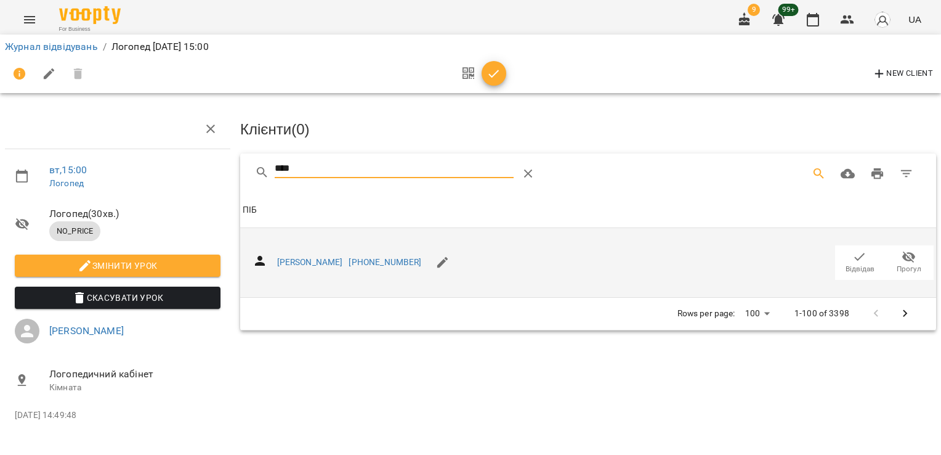
type input "****"
drag, startPoint x: 851, startPoint y: 254, endPoint x: 845, endPoint y: 251, distance: 6.3
click at [851, 254] on span "Відвідав" at bounding box center [860, 261] width 34 height 25
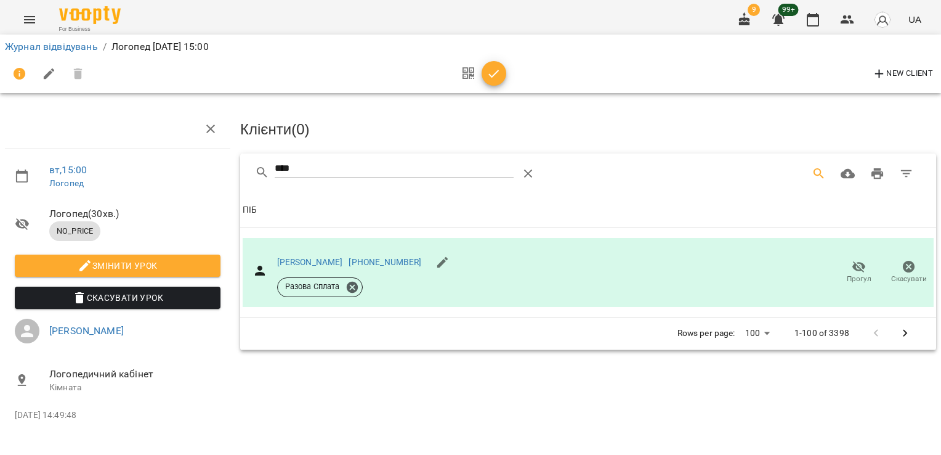
click at [493, 76] on icon "button" at bounding box center [494, 74] width 15 height 15
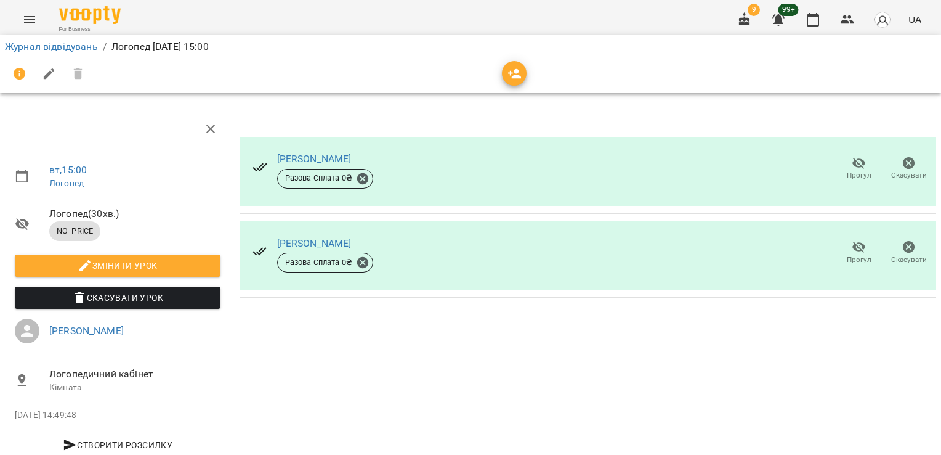
click at [74, 54] on div "Журнал відвідувань / Логопед [DATE] 15:00" at bounding box center [470, 47] width 936 height 20
click at [74, 51] on link "Журнал відвідувань" at bounding box center [51, 47] width 93 height 12
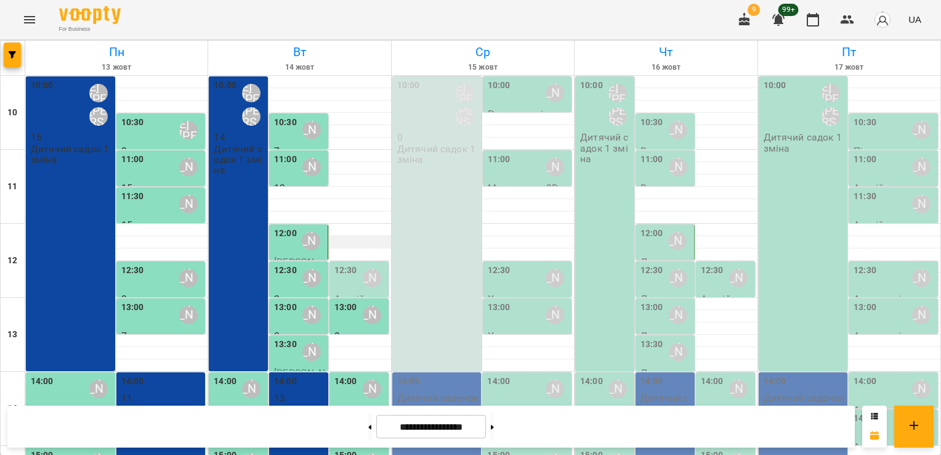
scroll to position [123, 0]
click at [338, 448] on div "15:00" at bounding box center [345, 462] width 23 height 28
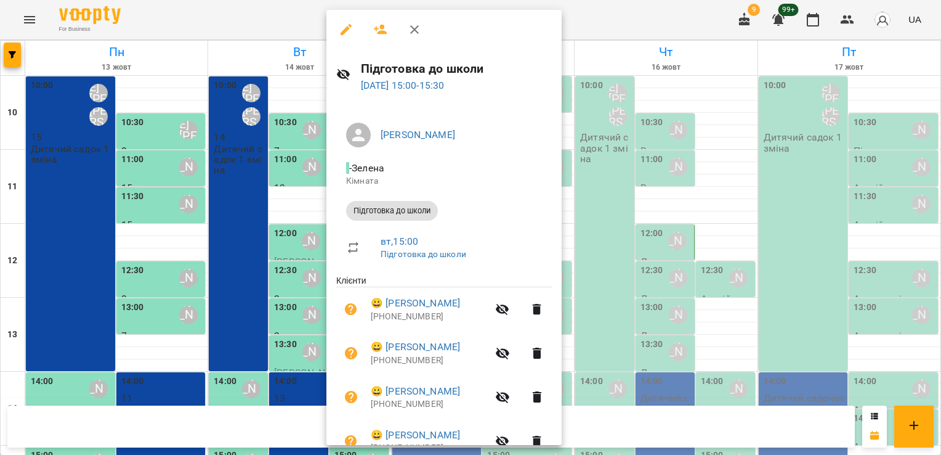
click at [219, 344] on div at bounding box center [470, 227] width 941 height 455
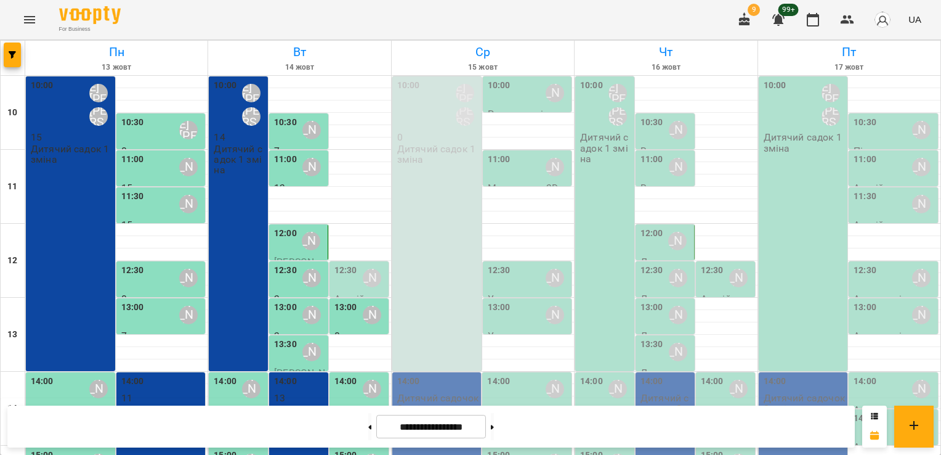
click at [219, 448] on div "15:00" at bounding box center [225, 462] width 23 height 28
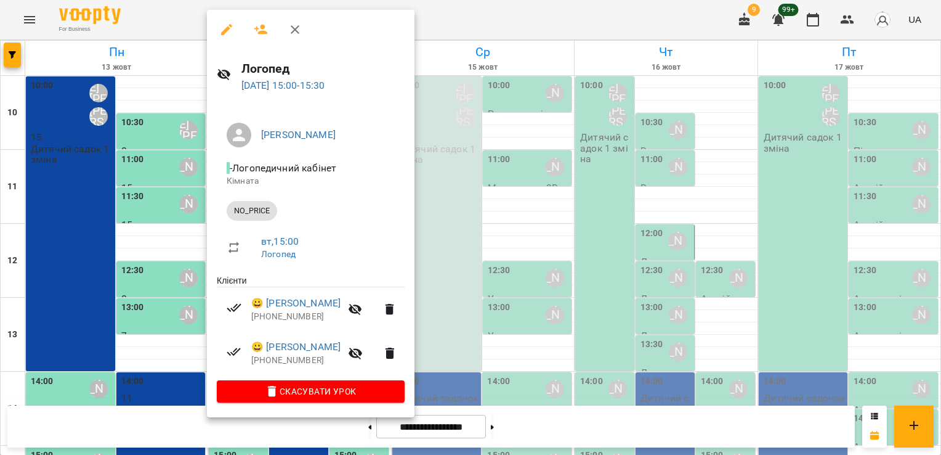
click at [257, 29] on icon "button" at bounding box center [261, 30] width 14 height 10
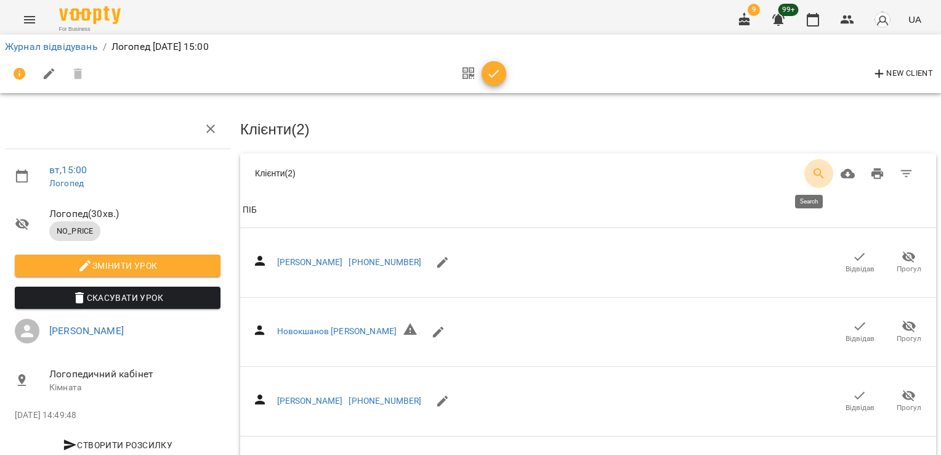
click at [816, 170] on icon "Search" at bounding box center [819, 173] width 15 height 15
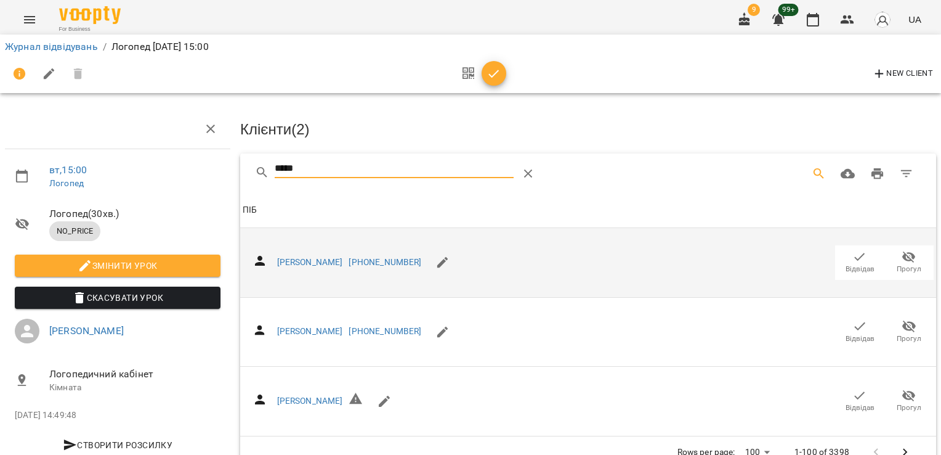
type input "*****"
click at [857, 259] on icon "button" at bounding box center [860, 256] width 15 height 15
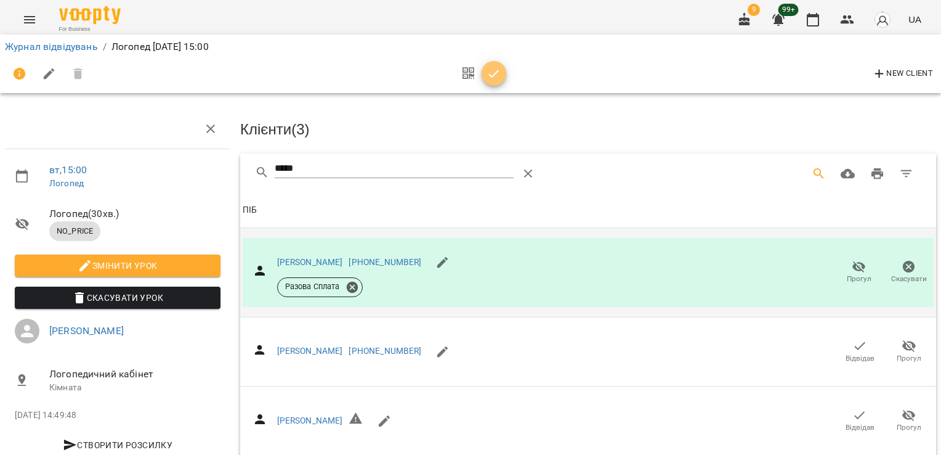
click at [500, 78] on icon "button" at bounding box center [494, 74] width 15 height 15
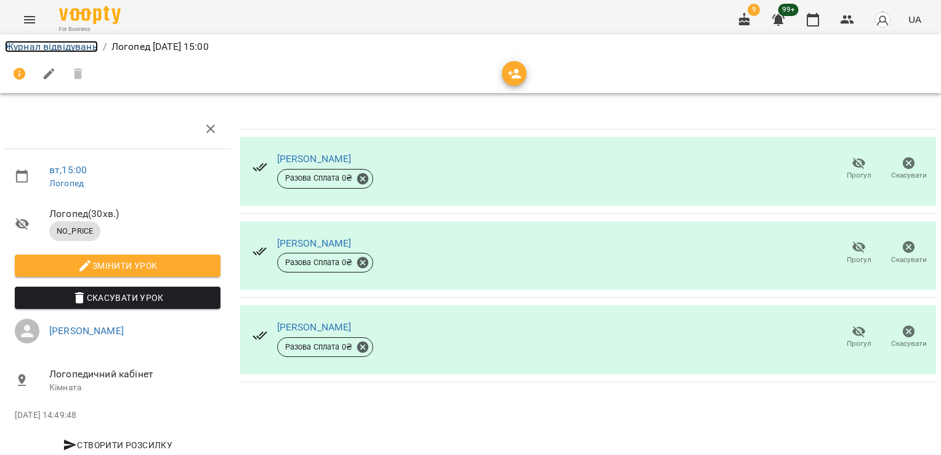
click at [57, 48] on link "Журнал відвідувань" at bounding box center [51, 47] width 93 height 12
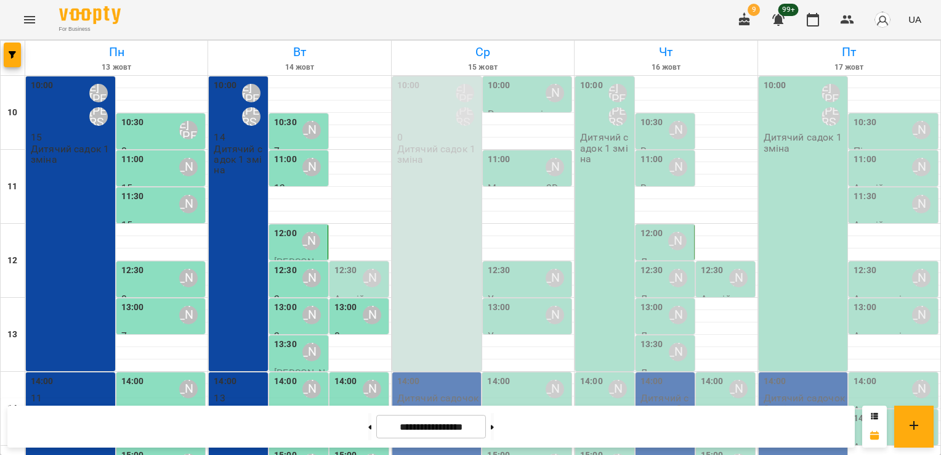
scroll to position [185, 0]
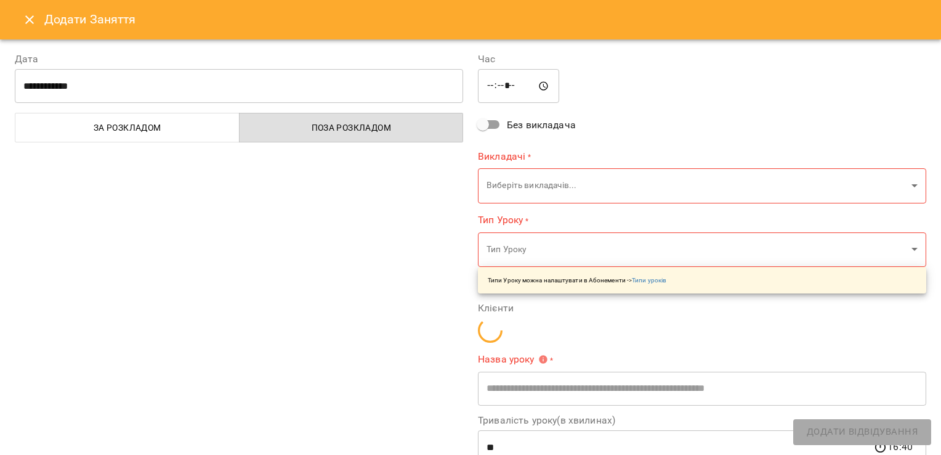
type input "**********"
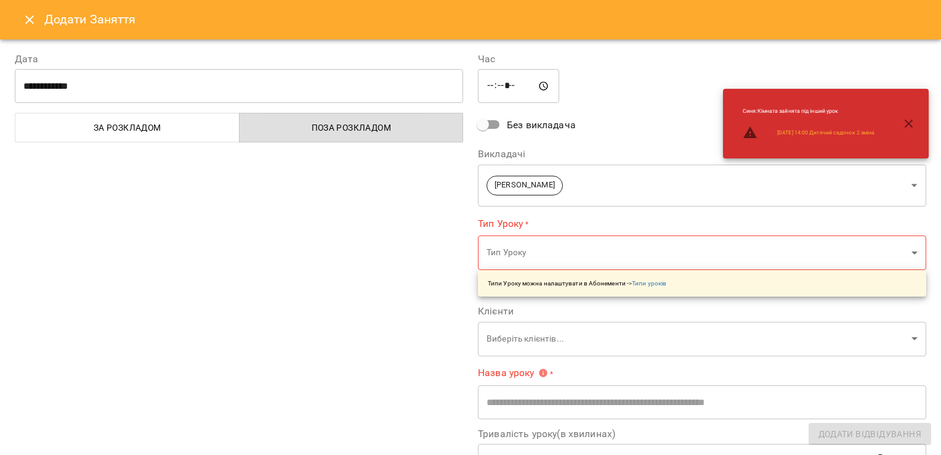
click at [492, 90] on input "*****" at bounding box center [518, 86] width 81 height 34
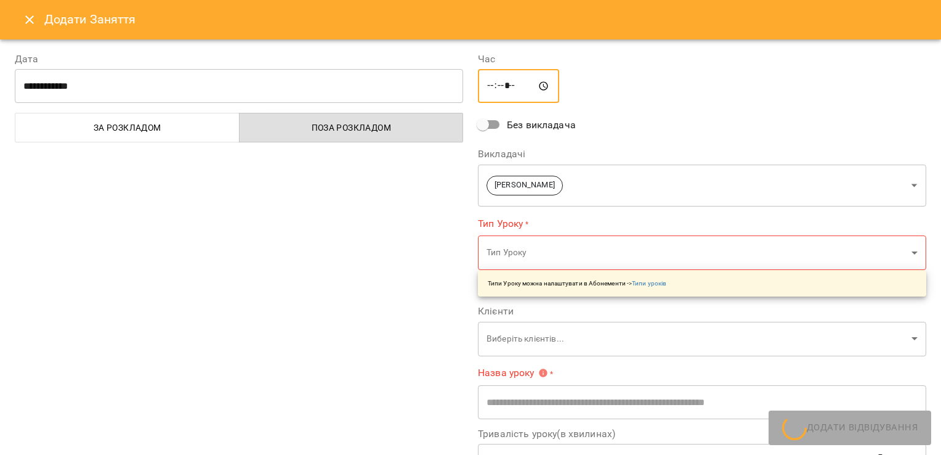
type input "*****"
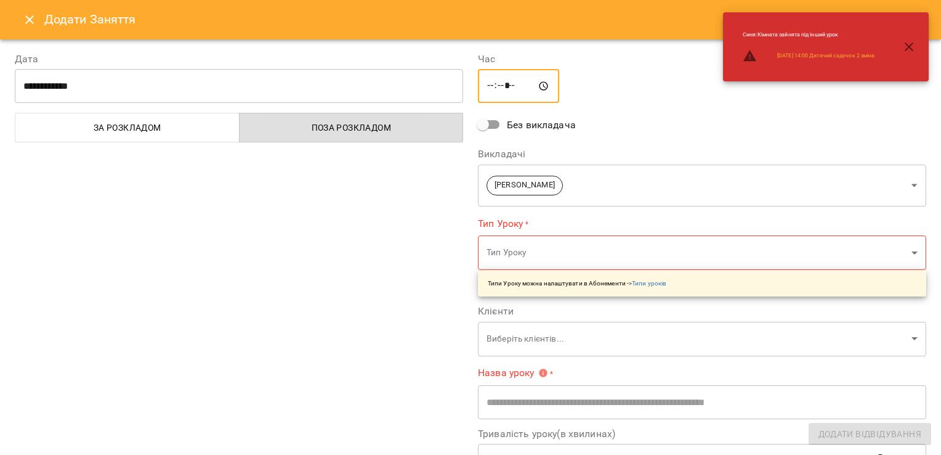
click at [868, 187] on body "For Business 9 99+ UA [DATE] [DATE] [DATE] [DATE] [DATE] 11 12 13 14 15 16 17 1…" at bounding box center [470, 361] width 941 height 723
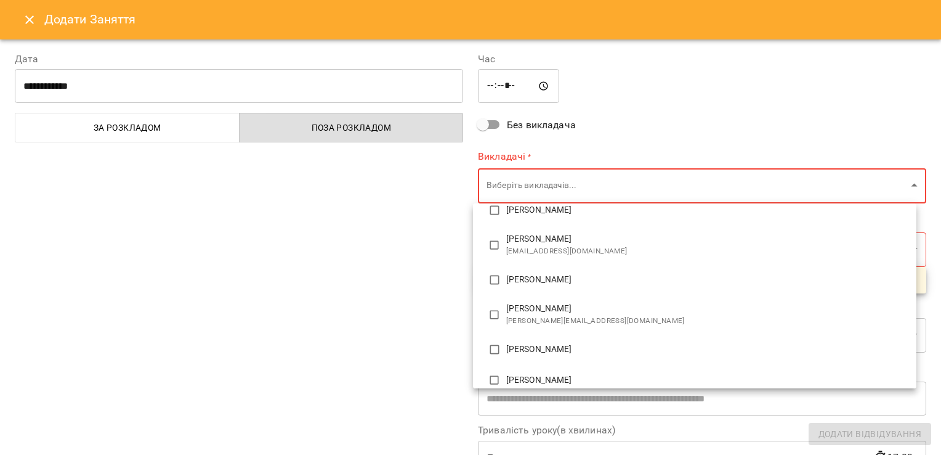
scroll to position [136, 0]
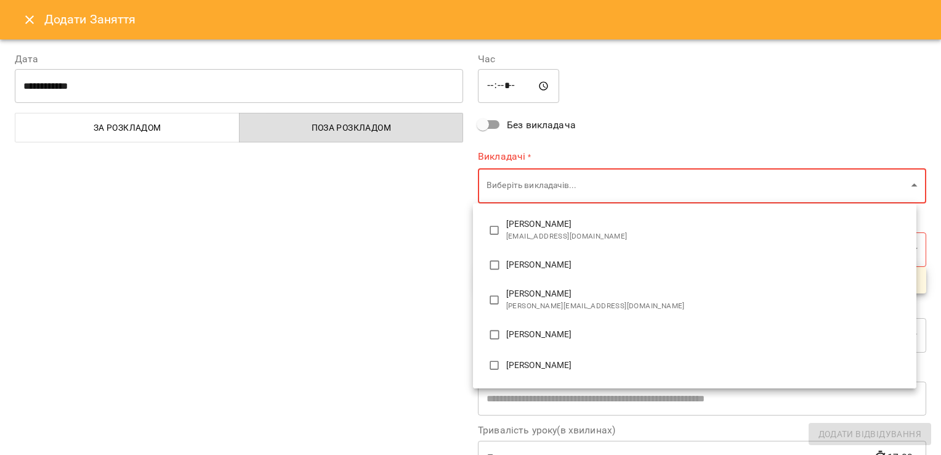
click at [633, 272] on li "[PERSON_NAME]" at bounding box center [695, 264] width 444 height 31
type input "**********"
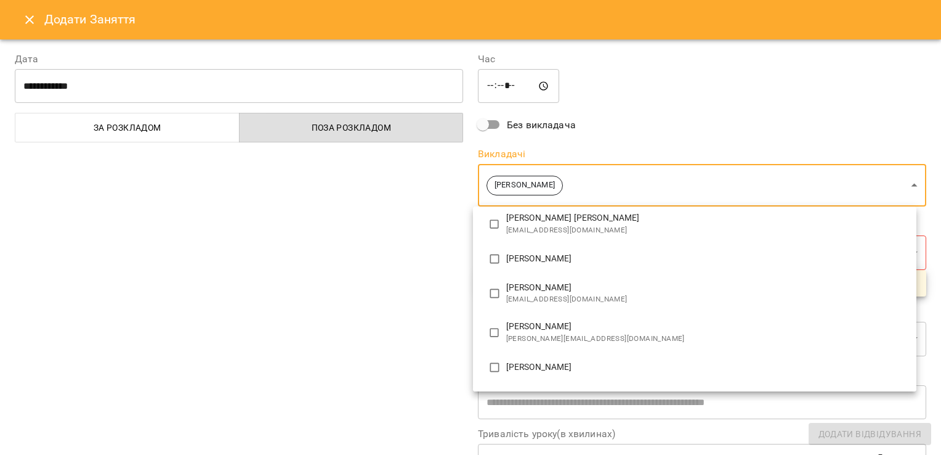
scroll to position [0, 0]
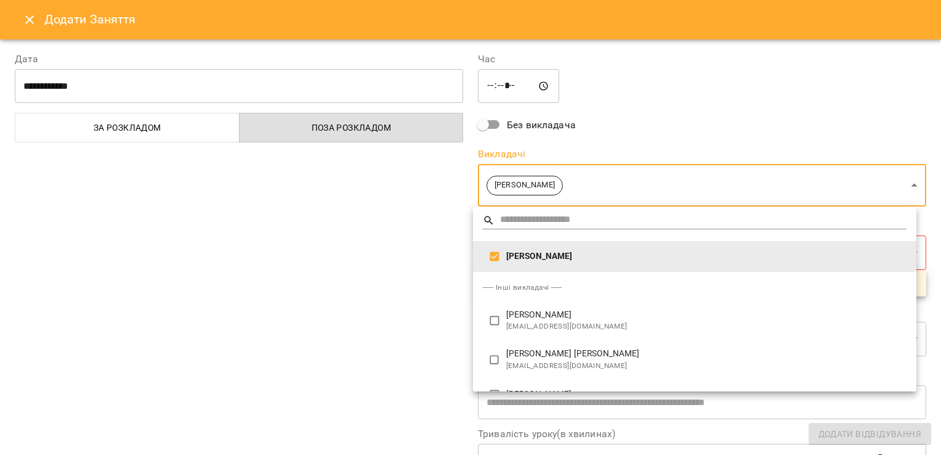
click at [261, 255] on div at bounding box center [470, 227] width 941 height 455
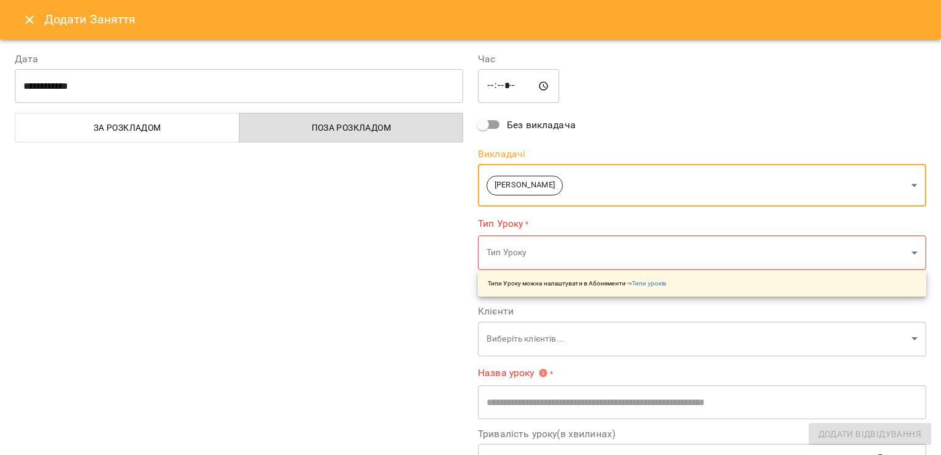
click at [575, 253] on body "For Business 9 99+ UA [DATE] [DATE] [DATE] [DATE] [DATE] 11 12 13 14 15 16 17 1…" at bounding box center [470, 361] width 941 height 723
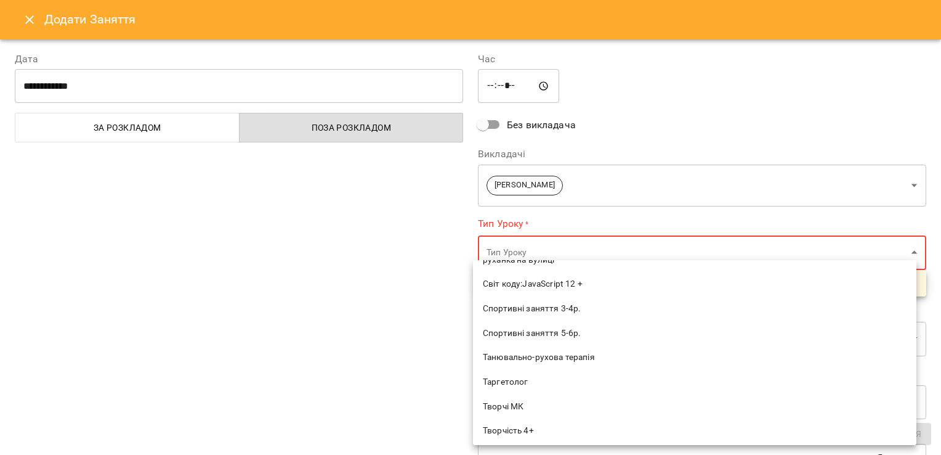
scroll to position [1650, 0]
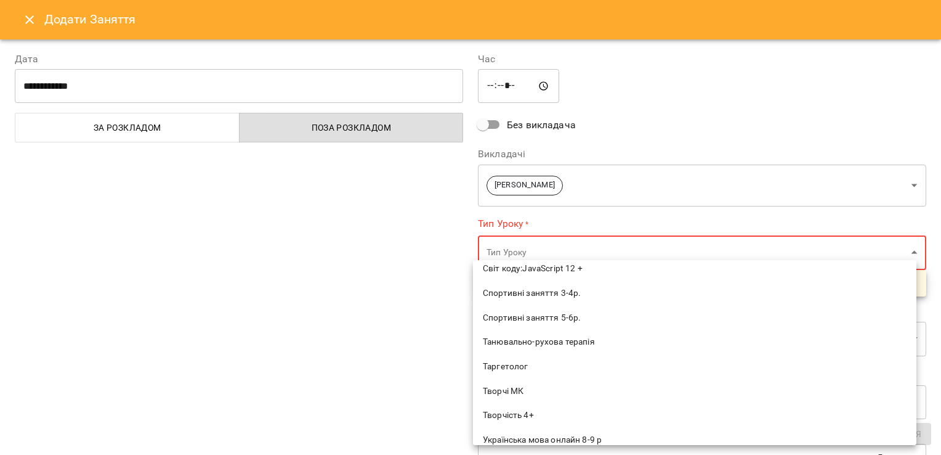
click at [657, 383] on li "Творчі МК" at bounding box center [695, 391] width 444 height 25
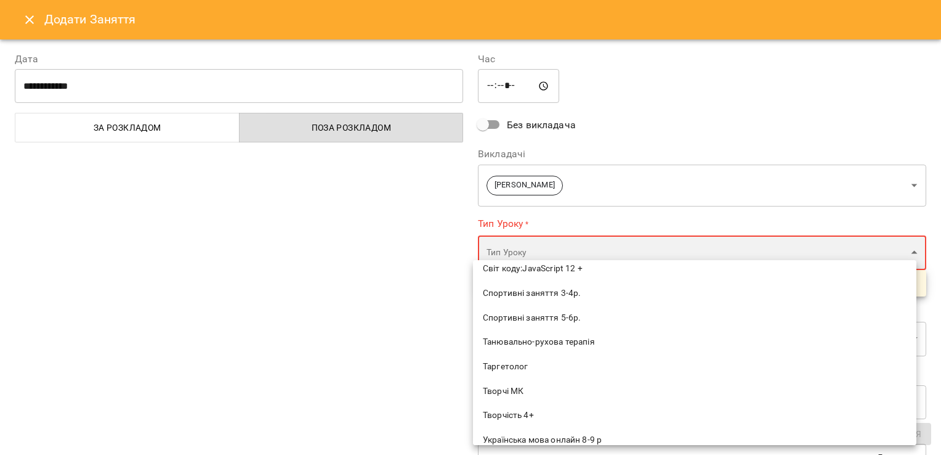
type input "*********"
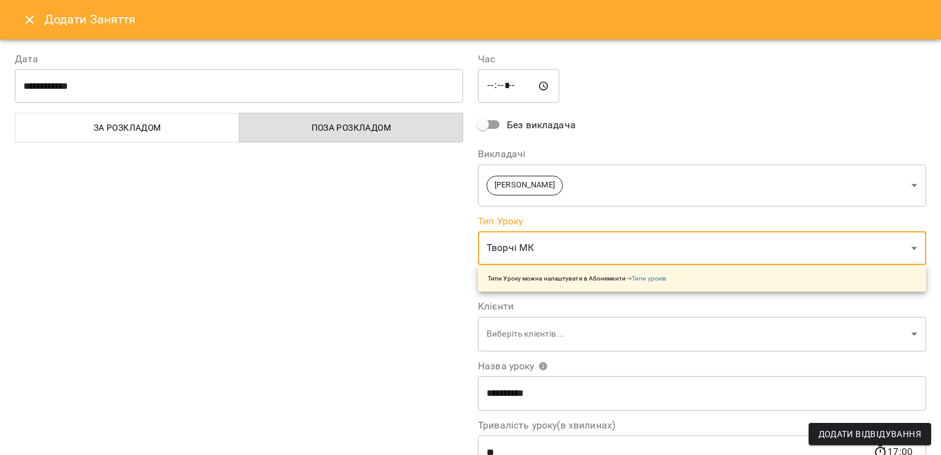
click at [211, 336] on div "**********" at bounding box center [238, 314] width 463 height 554
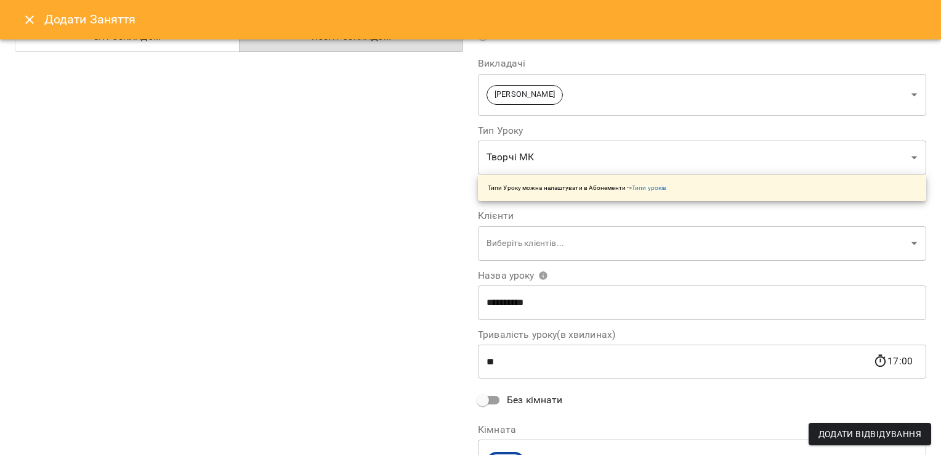
scroll to position [160, 0]
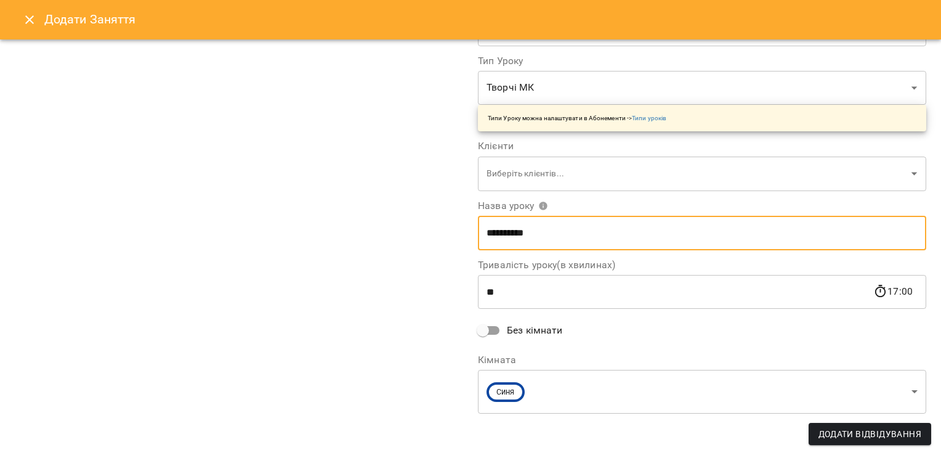
drag, startPoint x: 514, startPoint y: 233, endPoint x: 399, endPoint y: 245, distance: 115.8
click at [399, 245] on div "**********" at bounding box center [470, 166] width 926 height 578
type input "**********"
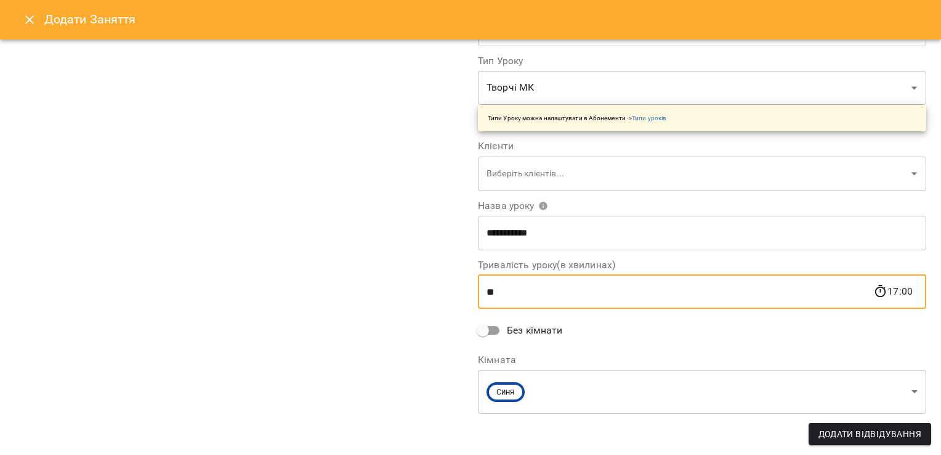
drag, startPoint x: 492, startPoint y: 289, endPoint x: 398, endPoint y: 286, distance: 93.7
click at [399, 286] on div "**********" at bounding box center [470, 166] width 926 height 578
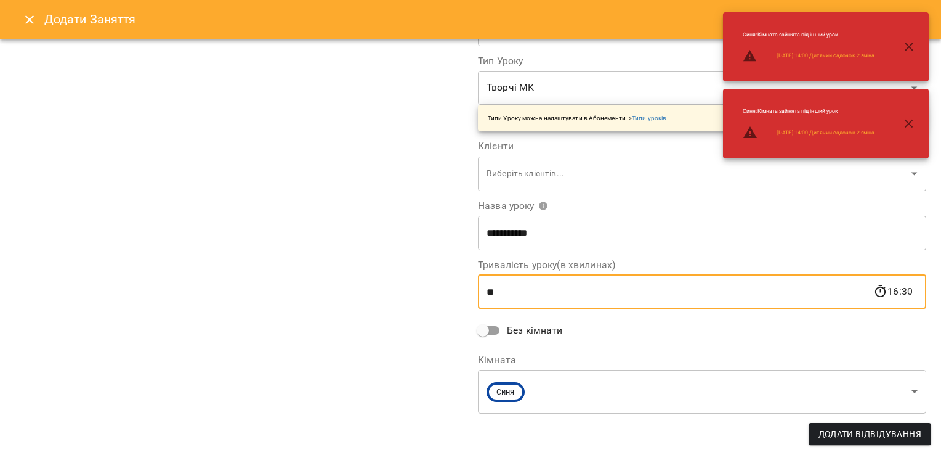
type input "**"
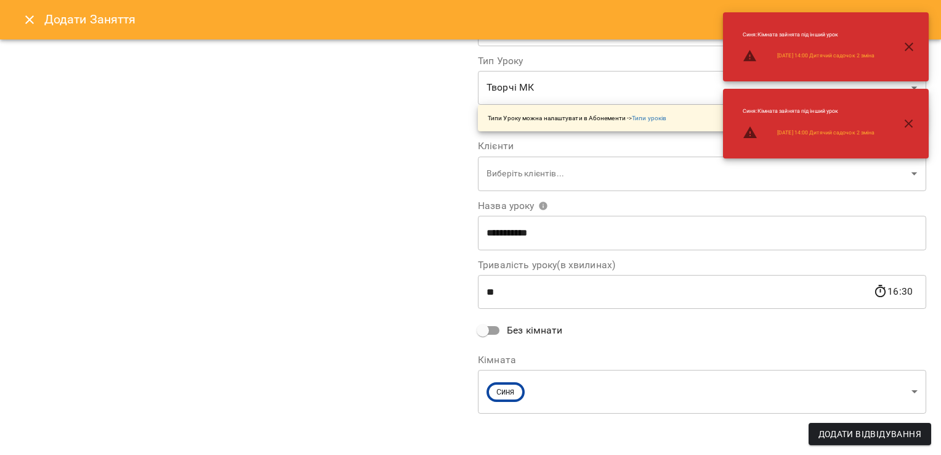
click at [328, 288] on div "**********" at bounding box center [238, 154] width 463 height 554
click at [662, 398] on body "For Business 9 99+ UA [DATE] [DATE] [DATE] [DATE] [DATE] 11 12 13 14 15 16 17 1…" at bounding box center [470, 361] width 941 height 723
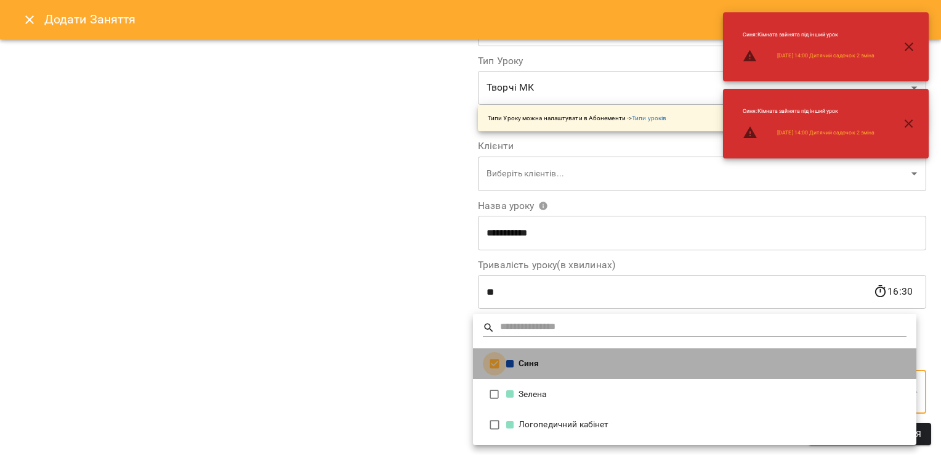
scroll to position [155, 0]
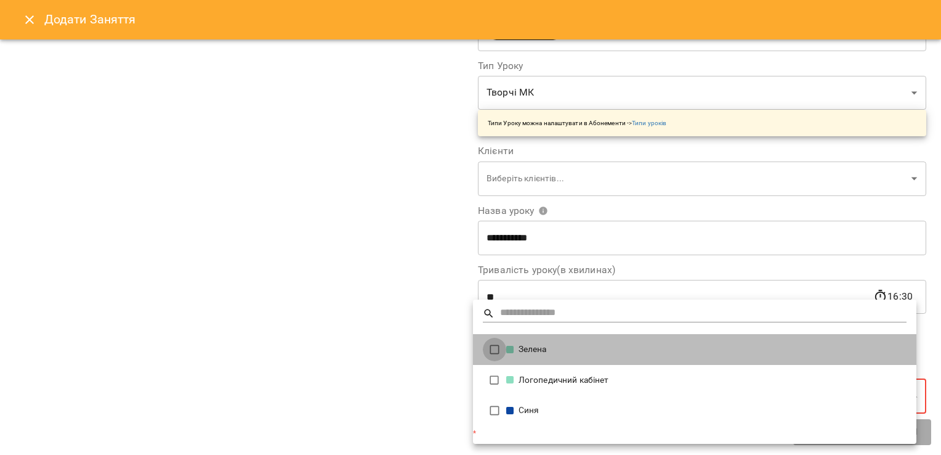
type input "**********"
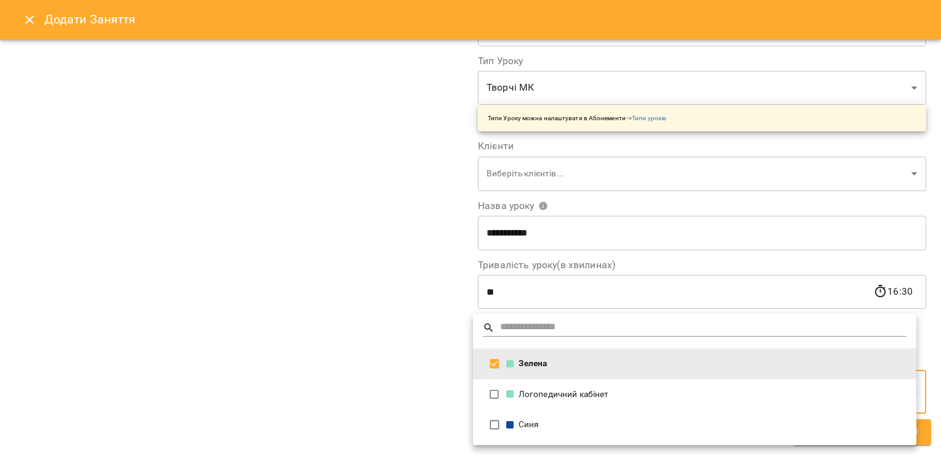
click at [382, 350] on div at bounding box center [470, 227] width 941 height 455
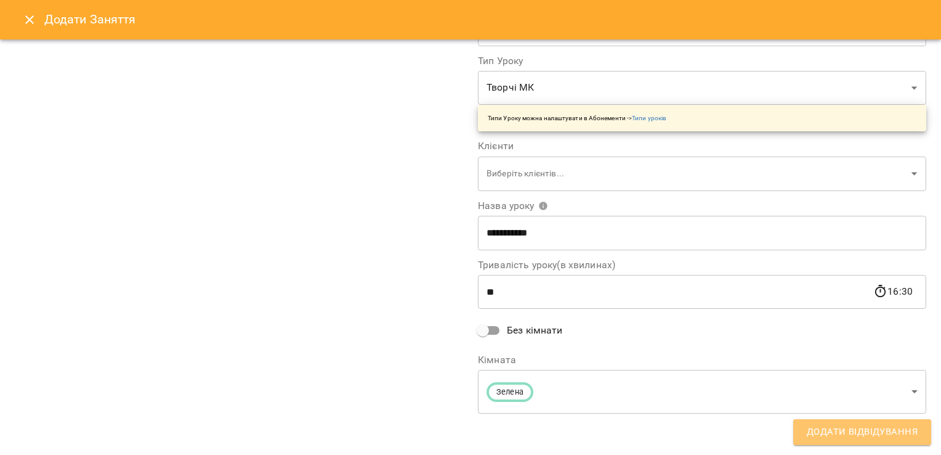
click at [842, 433] on span "Додати Відвідування" at bounding box center [862, 432] width 111 height 16
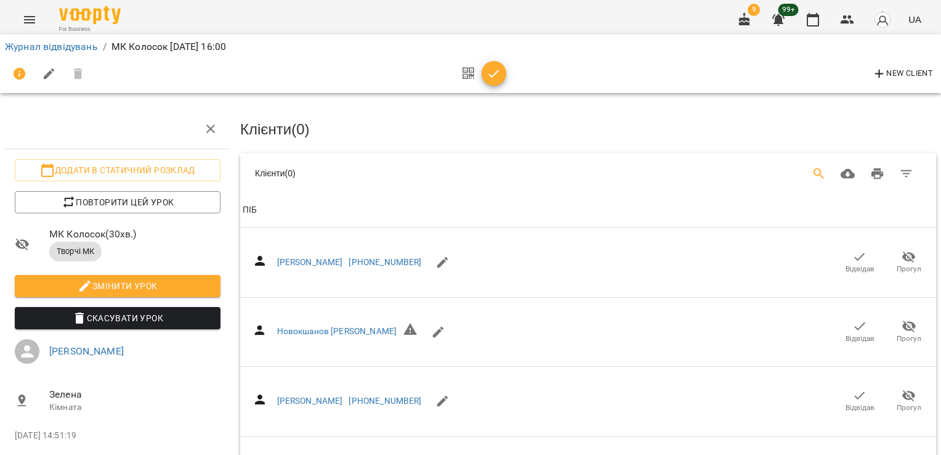
click at [812, 177] on icon "Search" at bounding box center [819, 173] width 15 height 15
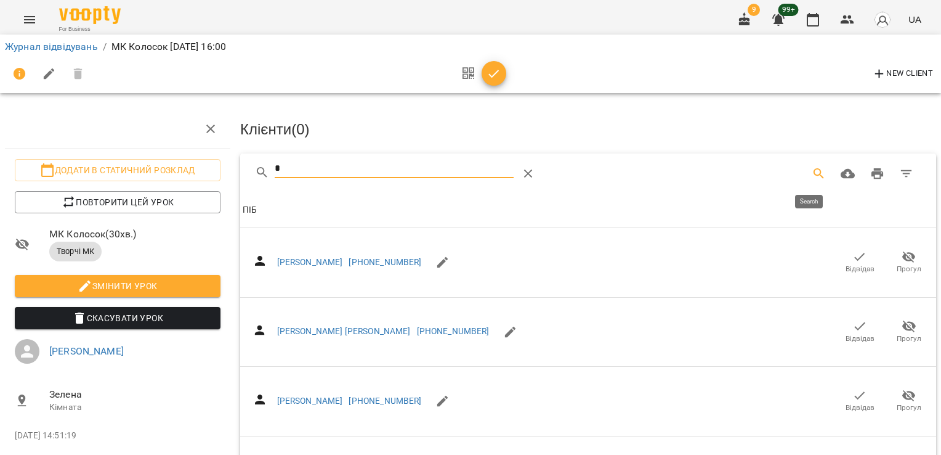
type input "**"
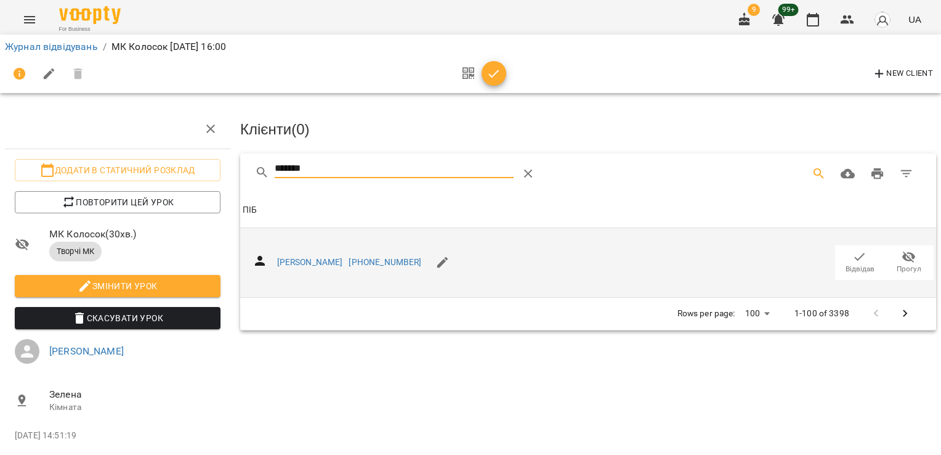
click at [850, 264] on span "Відвідав" at bounding box center [860, 269] width 29 height 10
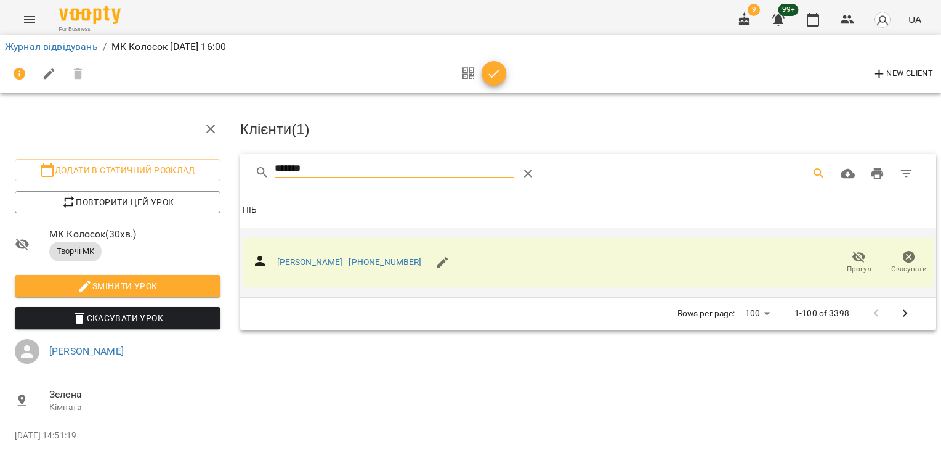
drag, startPoint x: 341, startPoint y: 171, endPoint x: 234, endPoint y: 178, distance: 107.4
click at [235, 178] on div "Клієнти ( 1 ) ******* Клієнти ( 1 ) ПІБ ПІБ [PERSON_NAME] [PHONE_NUMBER] Прогул…" at bounding box center [588, 297] width 706 height 387
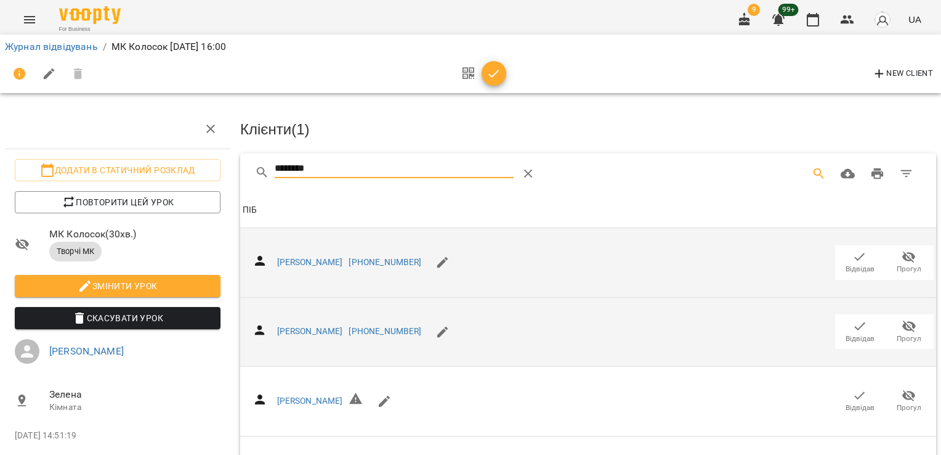
click at [843, 329] on span "Відвідав" at bounding box center [860, 330] width 34 height 25
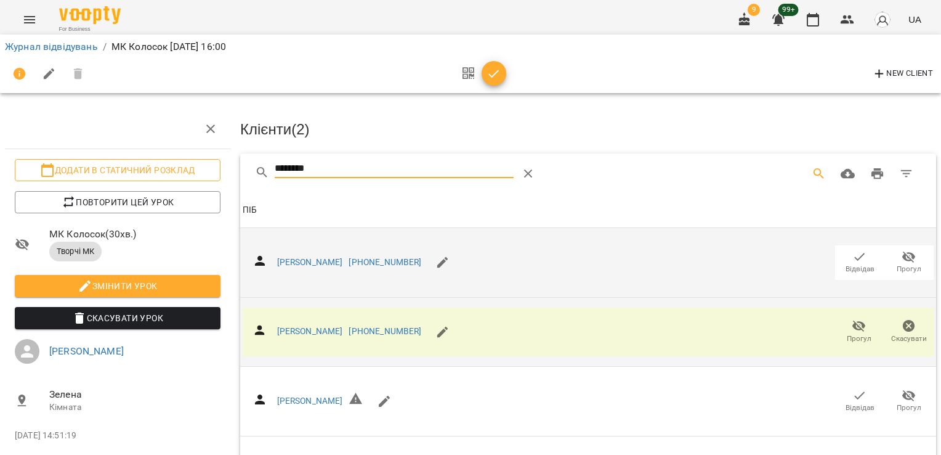
drag, startPoint x: 333, startPoint y: 163, endPoint x: 203, endPoint y: 164, distance: 129.4
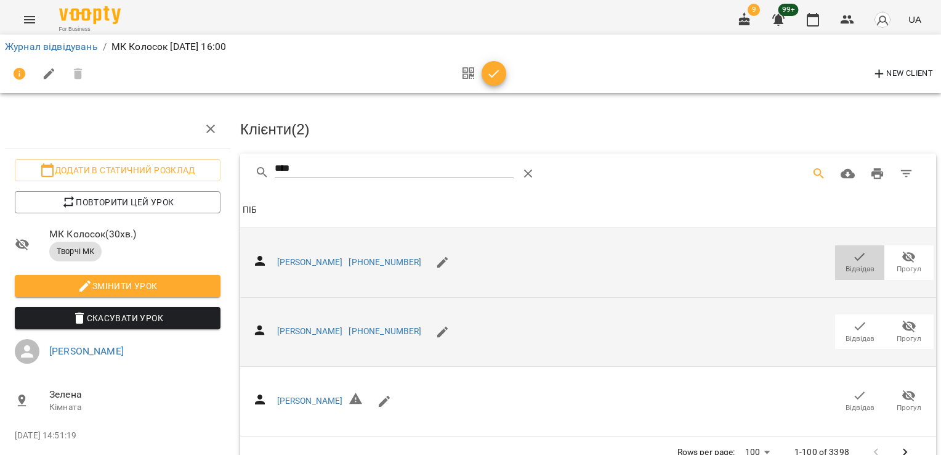
click at [843, 254] on span "Відвідав" at bounding box center [860, 261] width 34 height 25
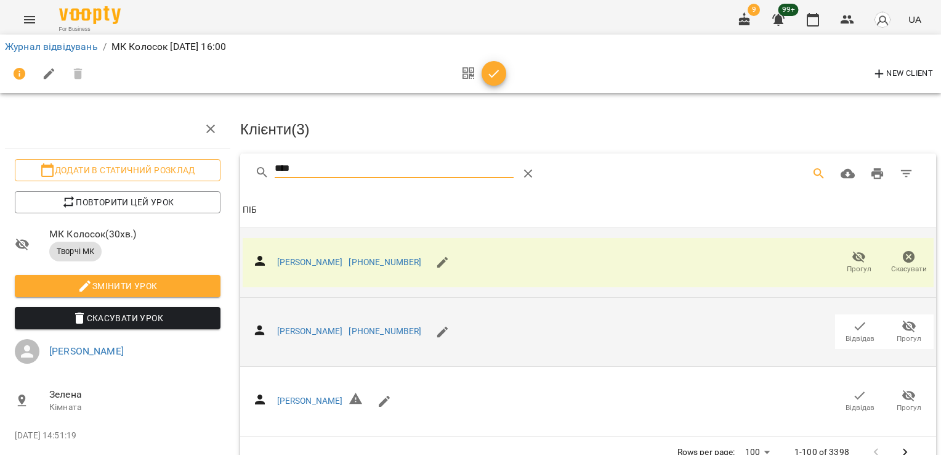
drag, startPoint x: 320, startPoint y: 166, endPoint x: 211, endPoint y: 167, distance: 109.6
click at [217, 169] on div "Додати в статичний розклад Повторити цей урок МК Колосок ( 30 хв. ) Творчі МК З…" at bounding box center [470, 273] width 951 height 446
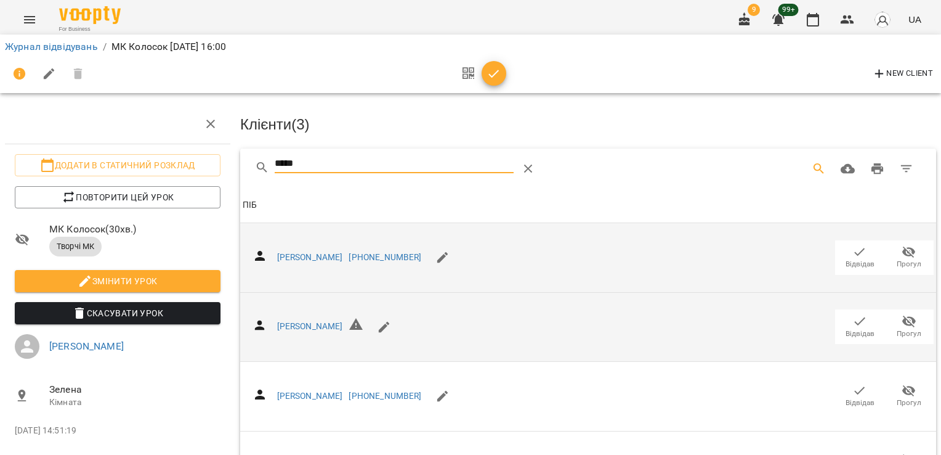
scroll to position [99, 0]
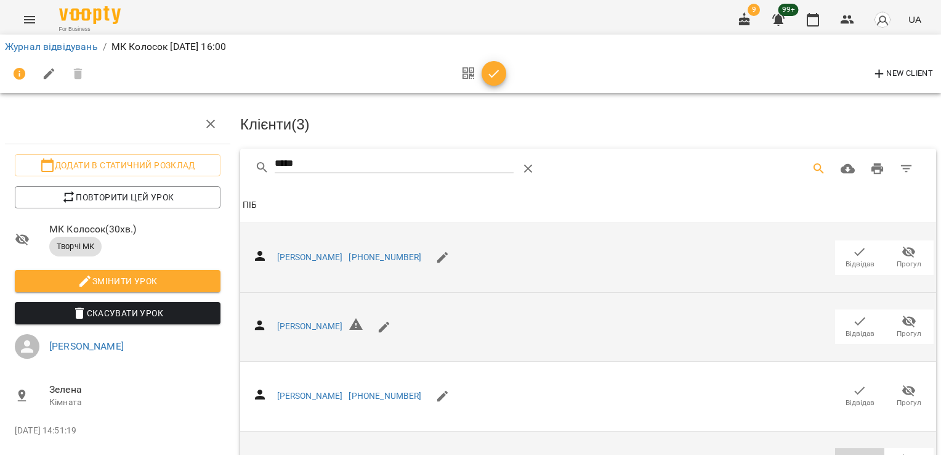
click at [853, 452] on icon "button" at bounding box center [860, 459] width 15 height 15
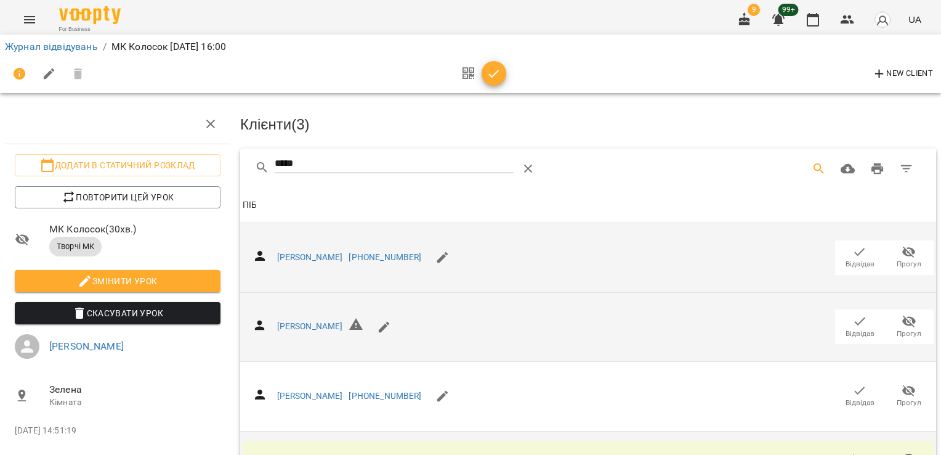
scroll to position [0, 0]
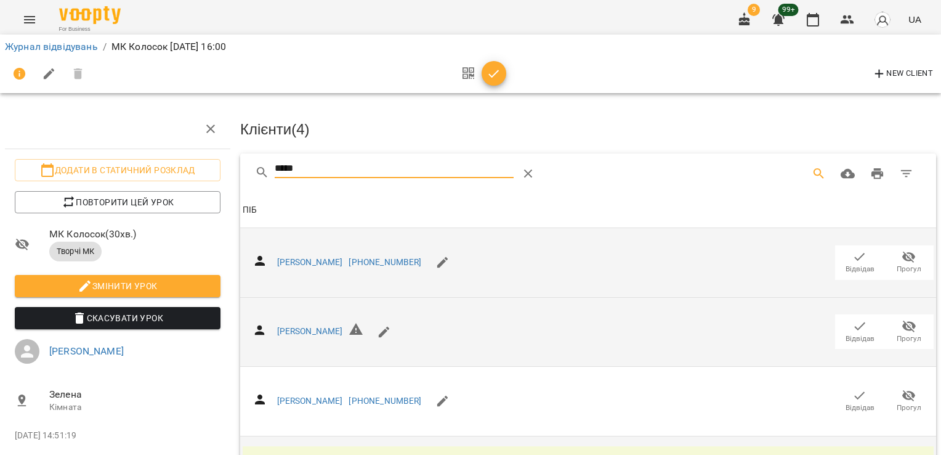
drag, startPoint x: 308, startPoint y: 165, endPoint x: 234, endPoint y: 166, distance: 73.9
click at [235, 166] on div "Клієнти ( 4 ) ***** Клієнти ( 4 ) ПІБ ПІБ [PERSON_NAME] [PHONE_NUMBER] Відвідав…" at bounding box center [588, 323] width 706 height 439
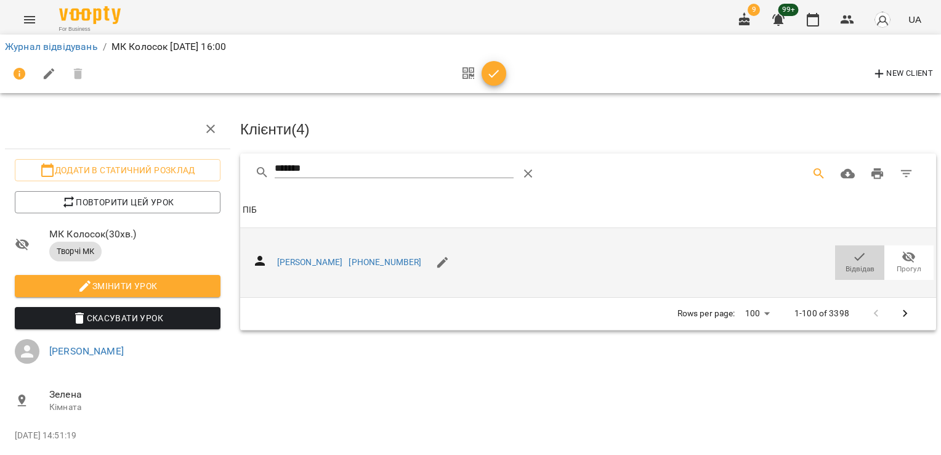
click at [848, 264] on span "Відвідав" at bounding box center [860, 269] width 29 height 10
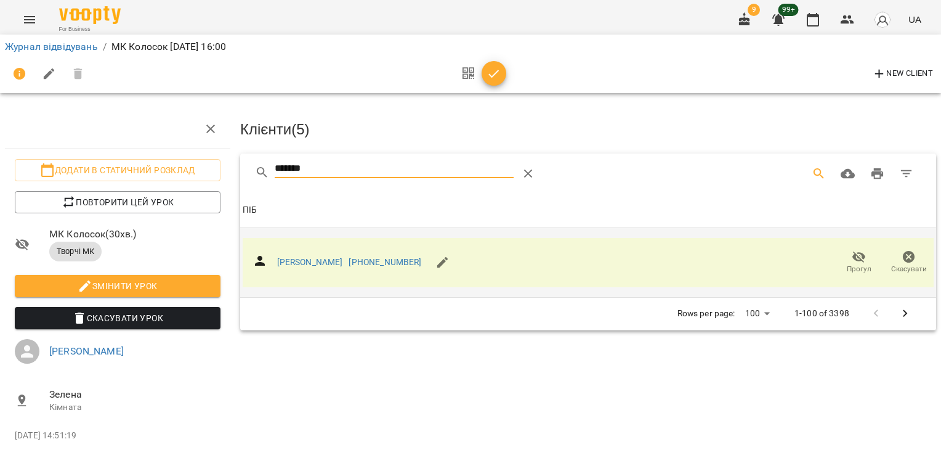
drag, startPoint x: 326, startPoint y: 164, endPoint x: 233, endPoint y: 159, distance: 93.1
click at [235, 159] on div "Клієнти ( 5 ) ******* Клієнти ( 5 ) ПІБ ПІБ [PERSON_NAME] [PHONE_NUMBER] Прогул…" at bounding box center [588, 297] width 706 height 387
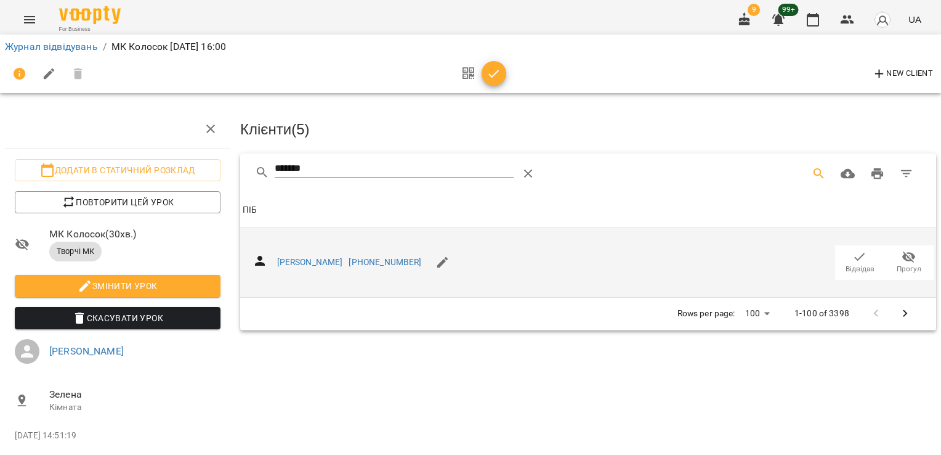
click at [853, 260] on icon "button" at bounding box center [860, 256] width 15 height 15
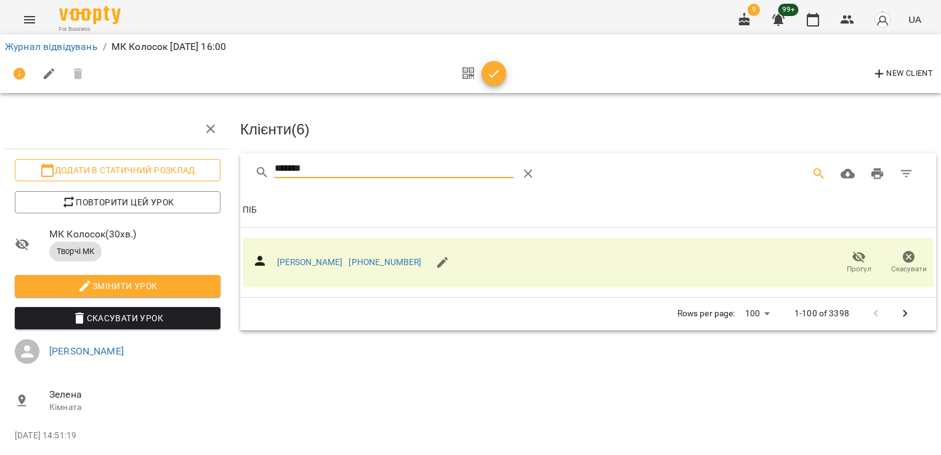
drag, startPoint x: 226, startPoint y: 169, endPoint x: 180, endPoint y: 171, distance: 45.6
click at [182, 171] on div "Додати в статичний розклад Повторити цей урок МК Колосок ( 30 хв. ) Творчі МК З…" at bounding box center [470, 273] width 951 height 446
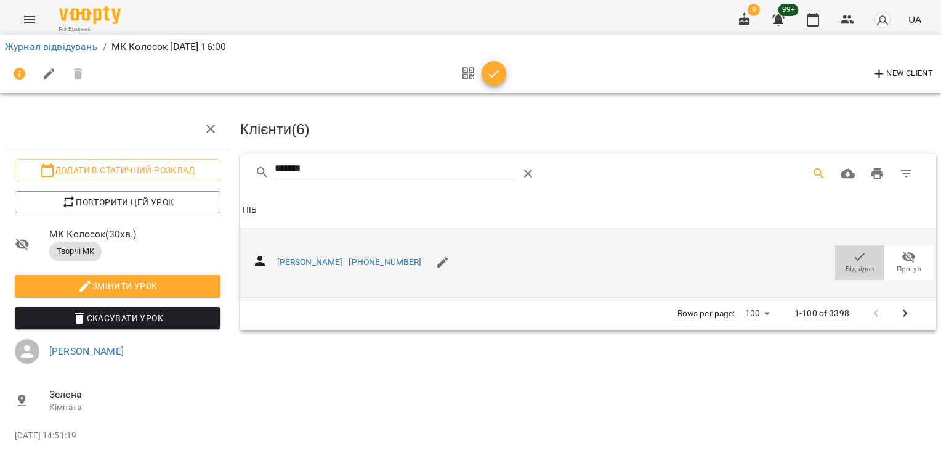
click at [855, 257] on icon "button" at bounding box center [860, 256] width 15 height 15
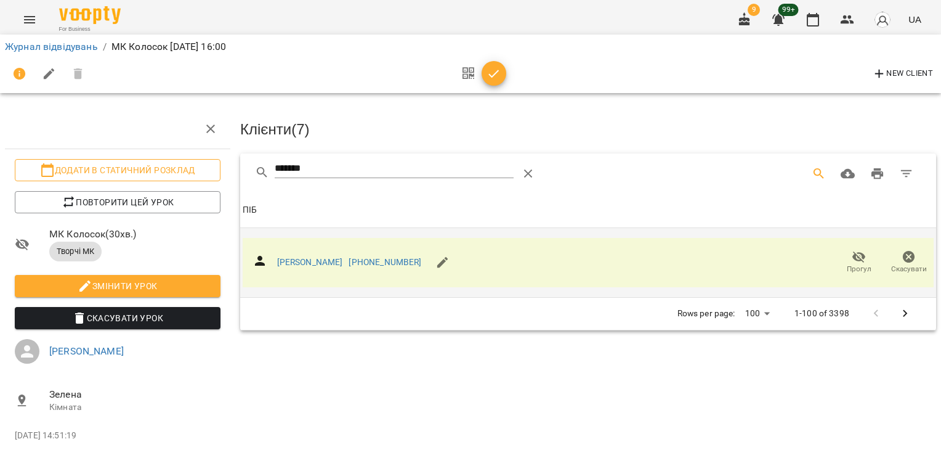
drag, startPoint x: 319, startPoint y: 163, endPoint x: 197, endPoint y: 163, distance: 122.0
click at [197, 163] on div "Додати в статичний розклад Повторити цей урок МК Колосок ( 30 хв. ) Творчі МК З…" at bounding box center [470, 273] width 951 height 446
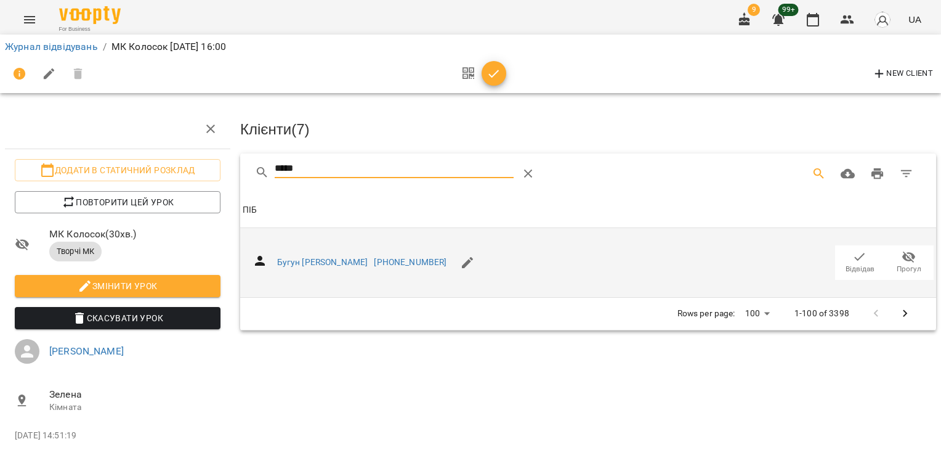
type input "*****"
click at [846, 245] on button "Відвідав" at bounding box center [859, 262] width 49 height 34
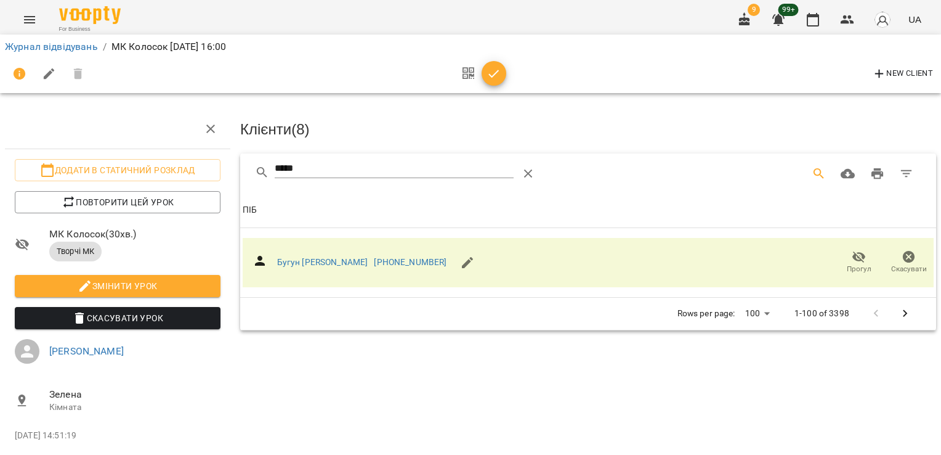
click at [493, 76] on icon "button" at bounding box center [494, 74] width 15 height 15
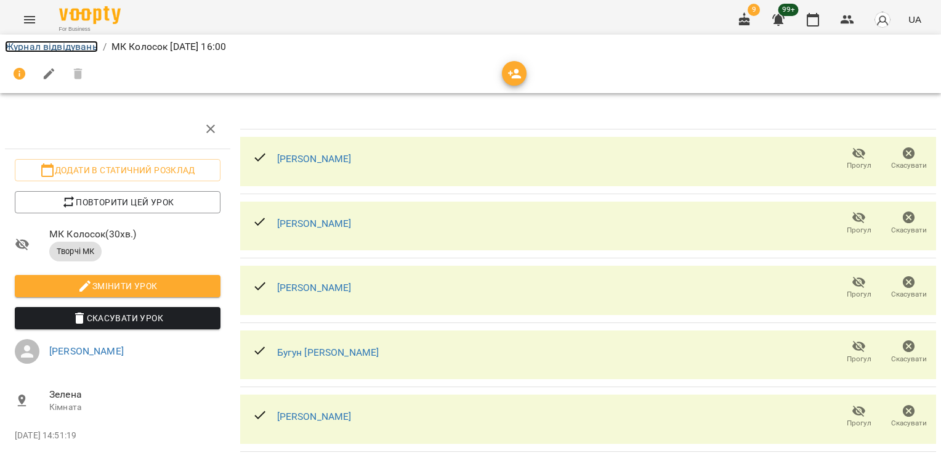
click at [66, 42] on link "Журнал відвідувань" at bounding box center [51, 47] width 93 height 12
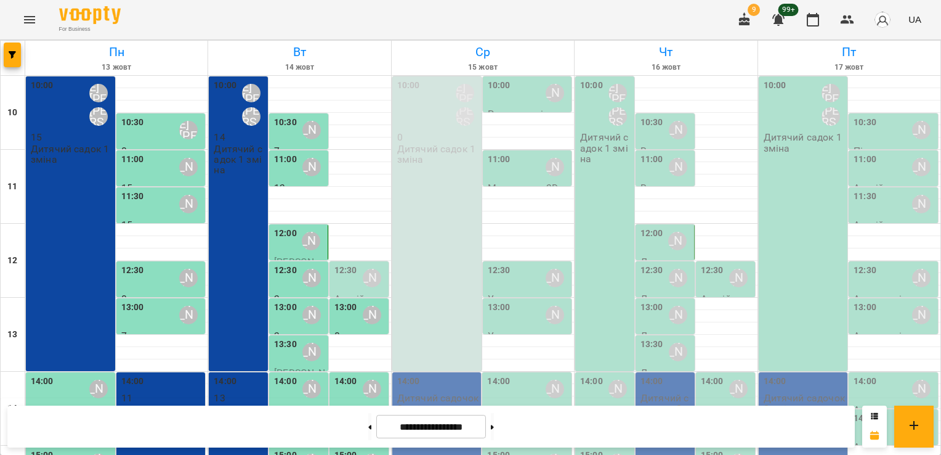
scroll to position [246, 0]
